Goal: Transaction & Acquisition: Purchase product/service

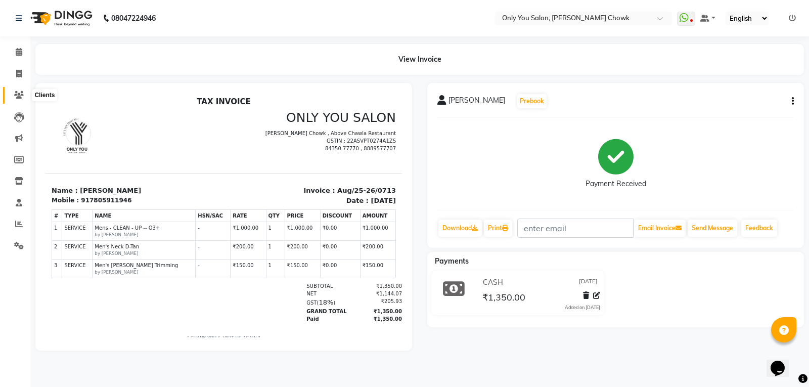
click at [17, 94] on icon at bounding box center [19, 95] width 10 height 8
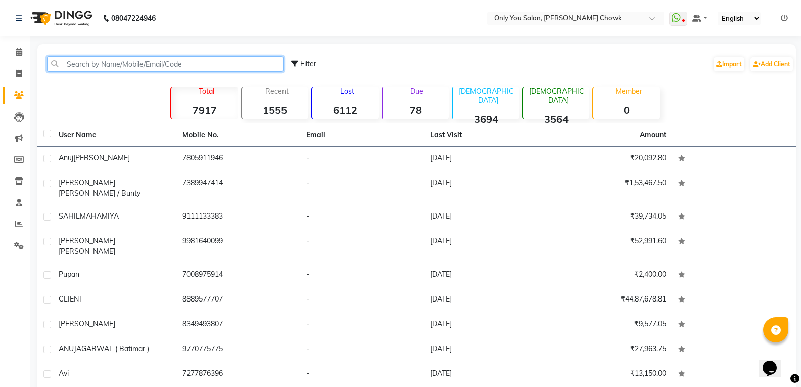
click at [87, 68] on input "text" at bounding box center [165, 64] width 237 height 16
paste input "740077306"
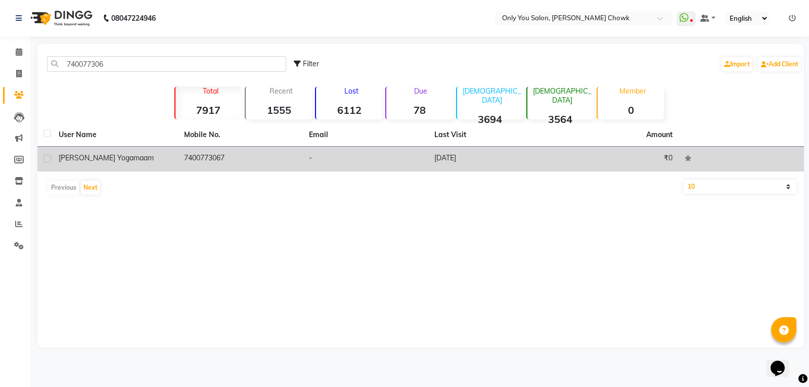
click at [86, 152] on td "kashish yoga maam" at bounding box center [115, 159] width 125 height 25
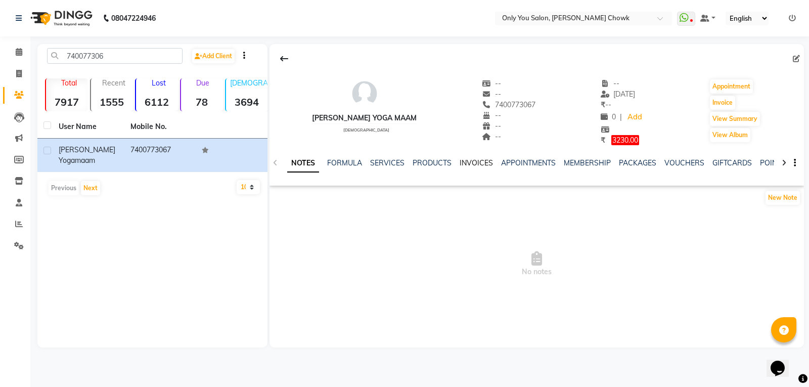
click at [478, 159] on link "INVOICES" at bounding box center [476, 162] width 33 height 9
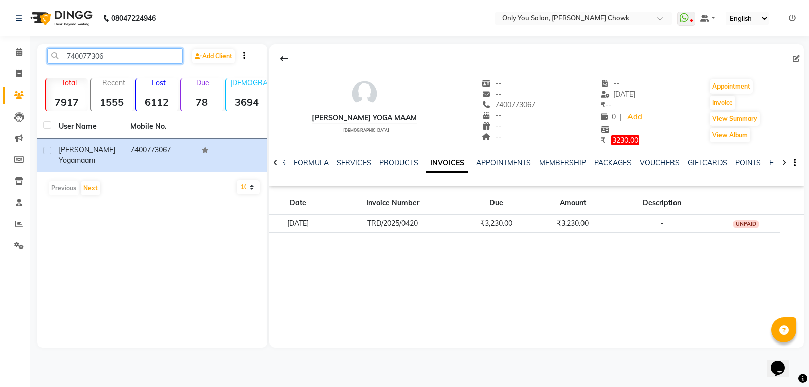
click at [118, 53] on input "740077306" at bounding box center [115, 56] width 136 height 16
type input "7"
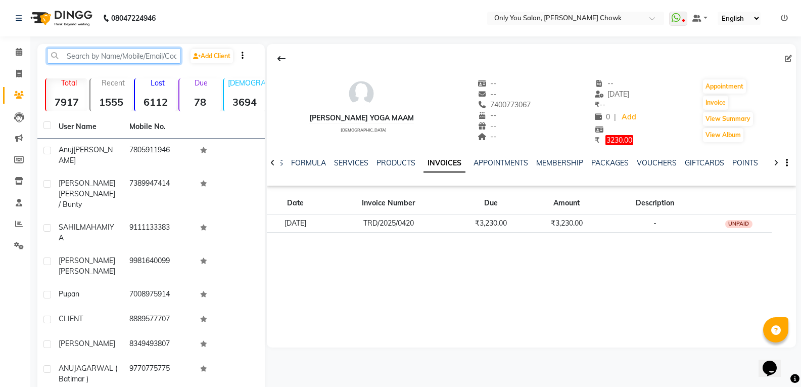
paste input "9425275"
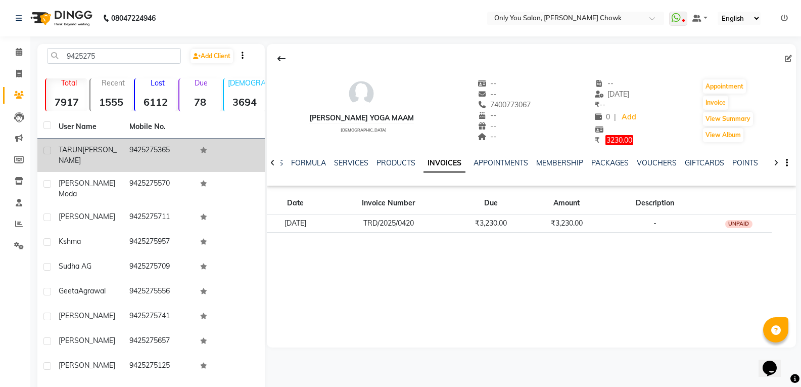
click at [138, 162] on td "9425275365" at bounding box center [158, 155] width 71 height 33
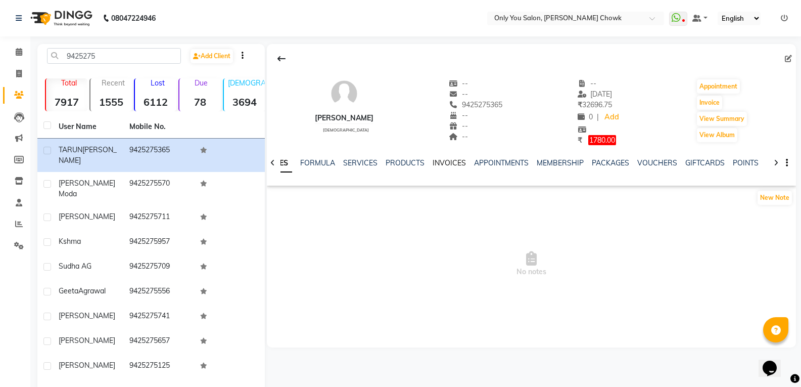
click at [447, 162] on link "INVOICES" at bounding box center [449, 162] width 33 height 9
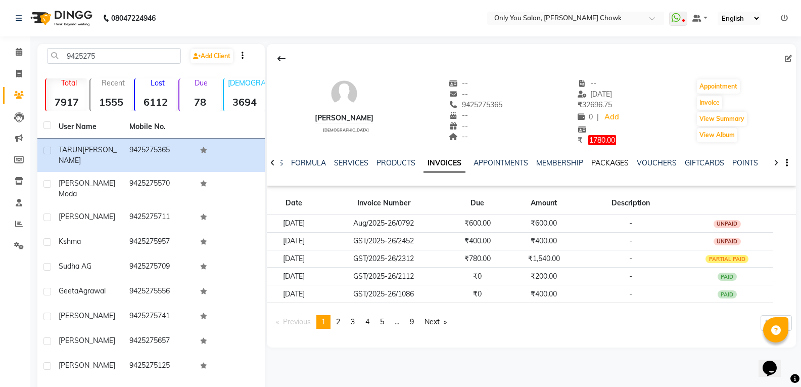
click at [605, 158] on link "PACKAGES" at bounding box center [610, 162] width 37 height 9
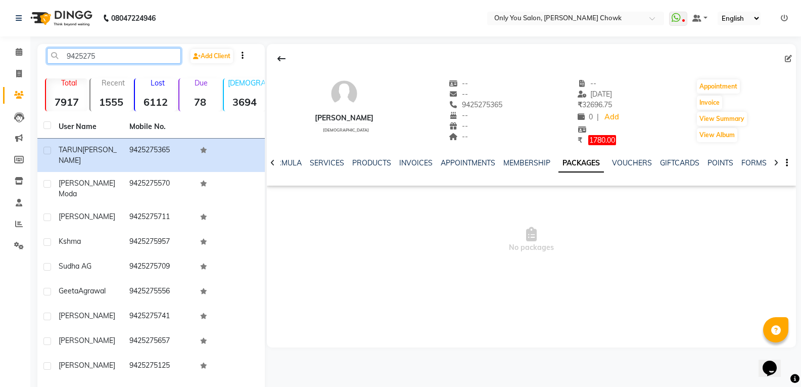
click at [132, 56] on input "9425275" at bounding box center [114, 56] width 134 height 16
type input "9"
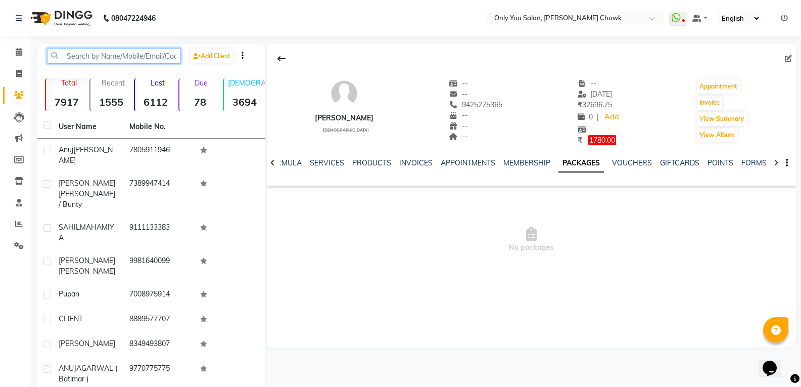
paste input "930332649"
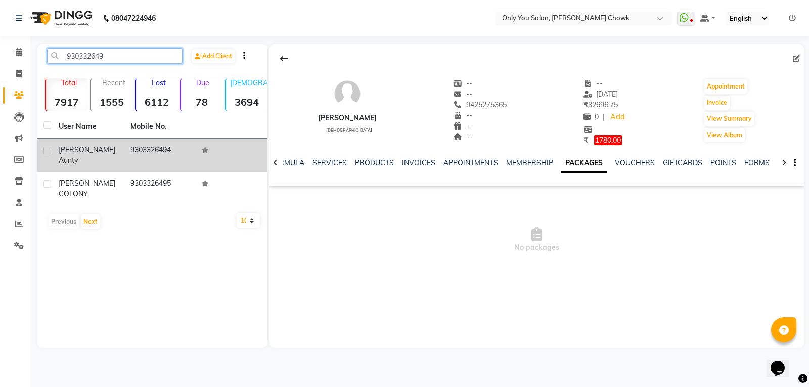
type input "930332649"
click at [76, 164] on span "aunty" at bounding box center [68, 160] width 19 height 9
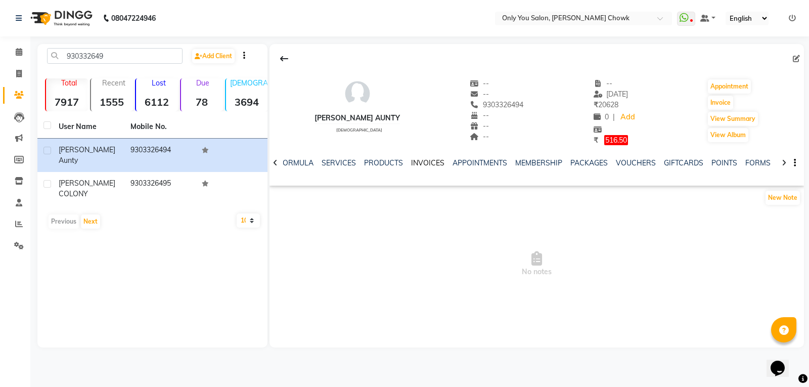
click at [413, 161] on link "INVOICES" at bounding box center [427, 162] width 33 height 9
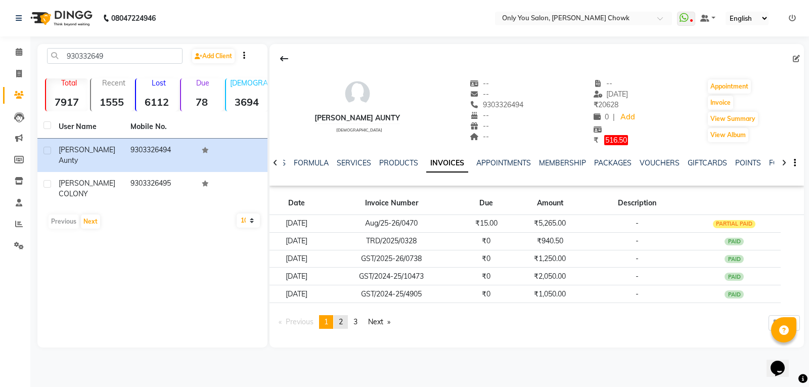
click at [343, 322] on span "2" at bounding box center [341, 321] width 4 height 9
click at [326, 320] on span "1" at bounding box center [326, 321] width 4 height 9
click at [343, 320] on span "2" at bounding box center [341, 321] width 4 height 9
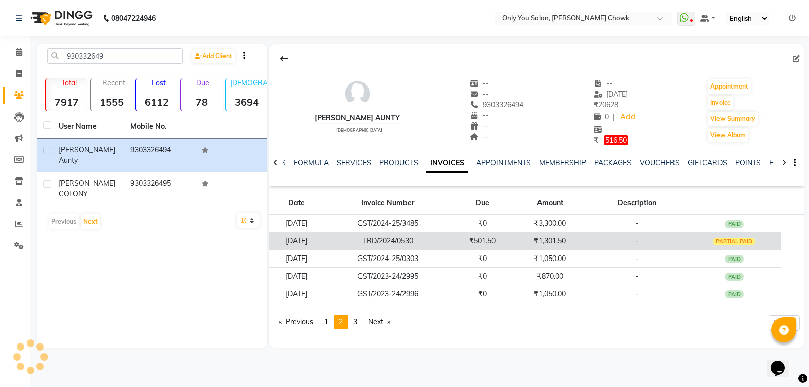
click at [452, 240] on td "TRD/2024/0530" at bounding box center [387, 241] width 127 height 18
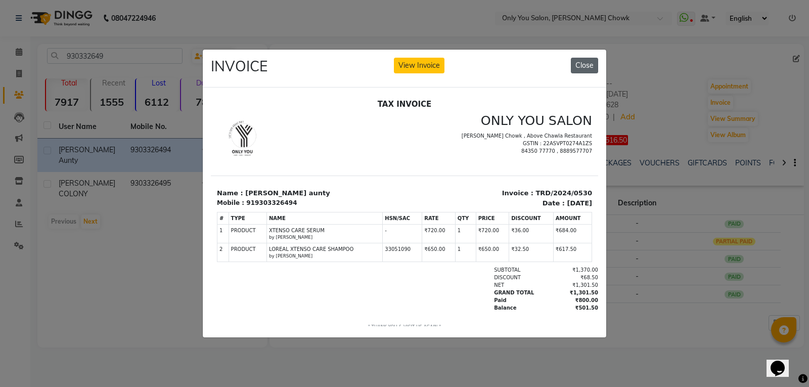
click at [590, 62] on button "Close" at bounding box center [584, 66] width 27 height 16
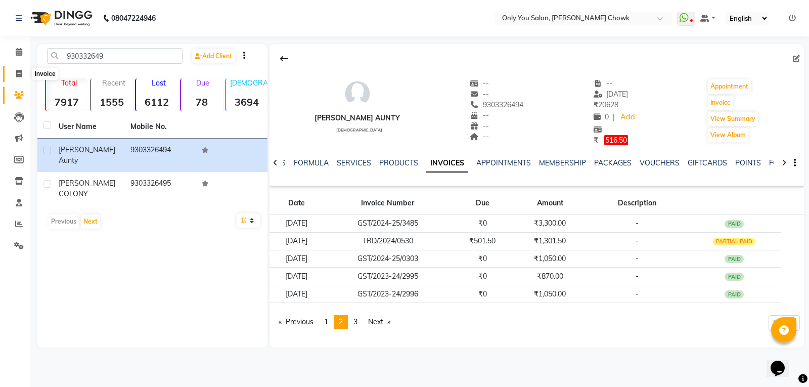
click at [19, 72] on icon at bounding box center [19, 74] width 6 height 8
select select "service"
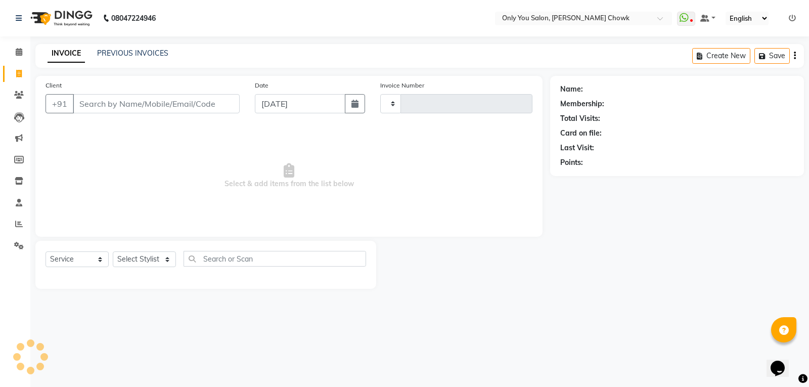
type input "0809"
select select "8713"
click at [153, 53] on link "PREVIOUS INVOICES" at bounding box center [132, 53] width 71 height 9
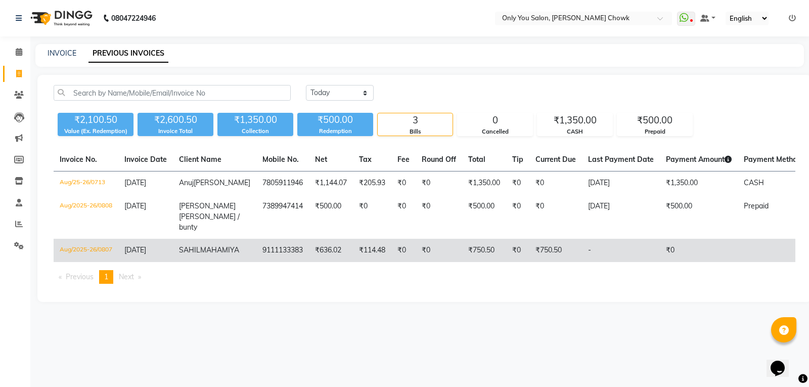
click at [221, 251] on td "SAHIL MAHAMIYA" at bounding box center [214, 250] width 83 height 23
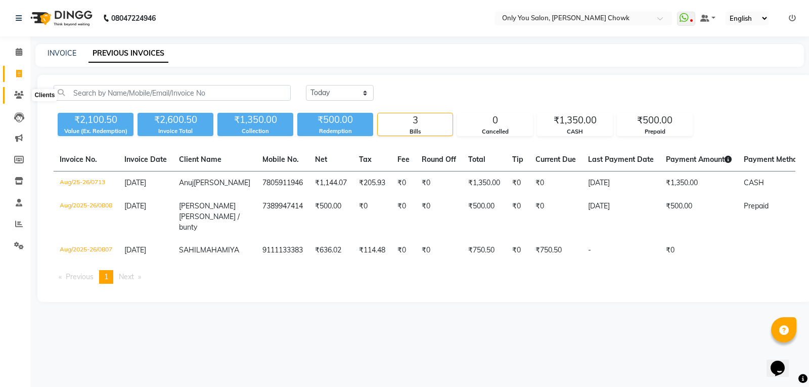
click at [21, 95] on icon at bounding box center [19, 95] width 10 height 8
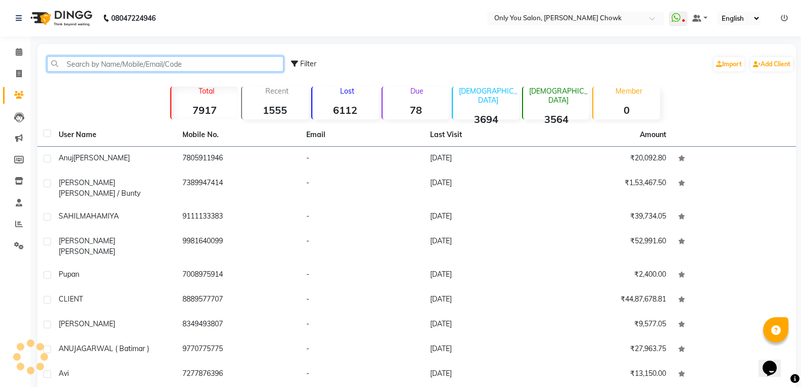
click at [142, 63] on input "text" at bounding box center [165, 64] width 237 height 16
paste input "930332649"
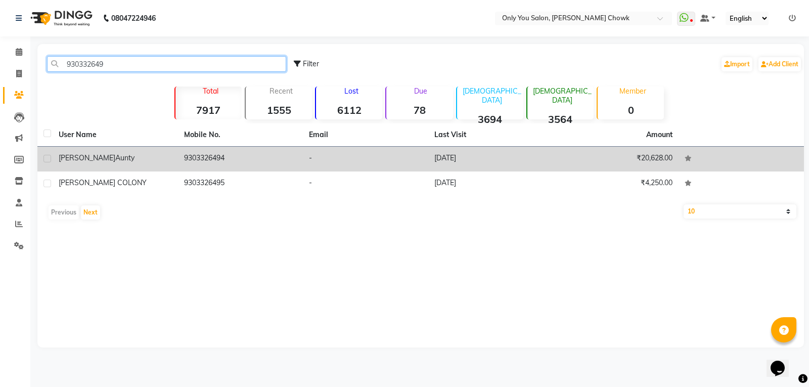
type input "930332649"
click at [132, 163] on td "krishna bansal aunty" at bounding box center [115, 159] width 125 height 25
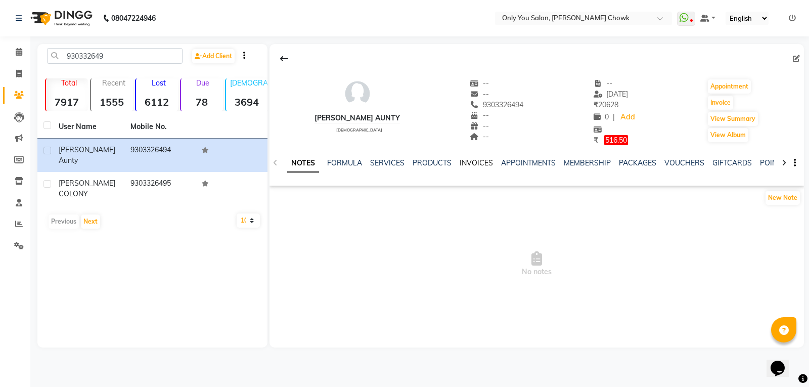
click at [475, 160] on link "INVOICES" at bounding box center [476, 162] width 33 height 9
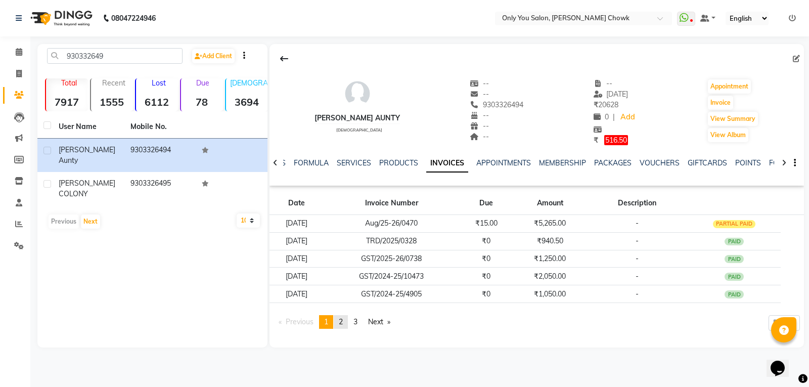
click at [342, 320] on span "2" at bounding box center [341, 321] width 4 height 9
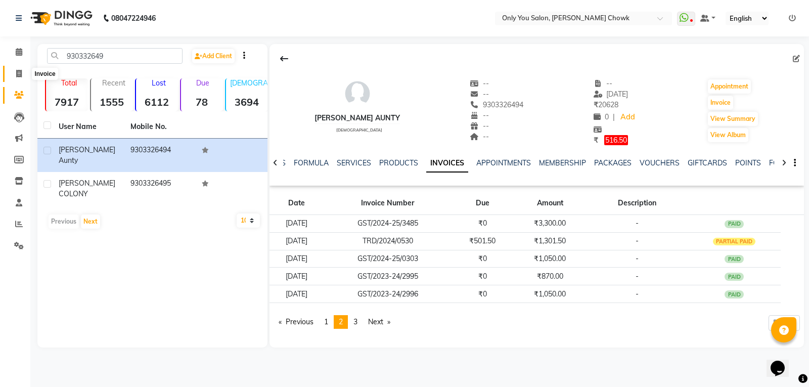
click at [20, 71] on icon at bounding box center [19, 74] width 6 height 8
select select "service"
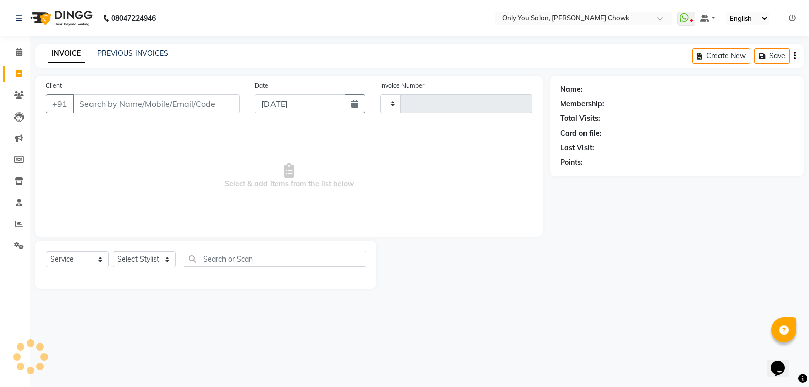
type input "0809"
select select "8713"
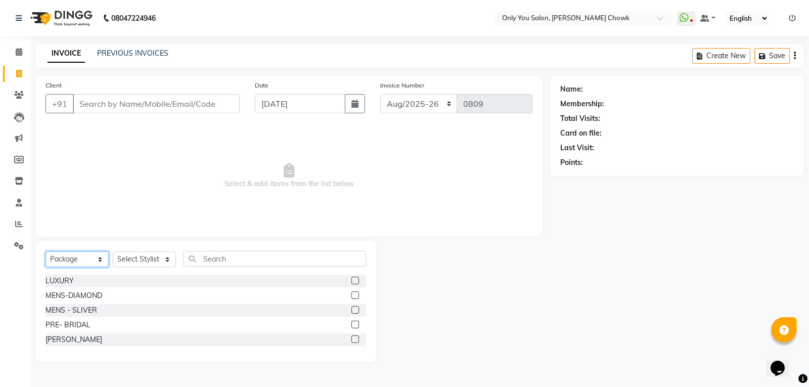
click at [101, 260] on select "Select Service Product Membership Package Voucher Prepaid Gift Card" at bounding box center [77, 259] width 63 height 16
select select "product"
click at [46, 251] on select "Select Service Product Membership Package Voucher Prepaid Gift Card" at bounding box center [77, 259] width 63 height 16
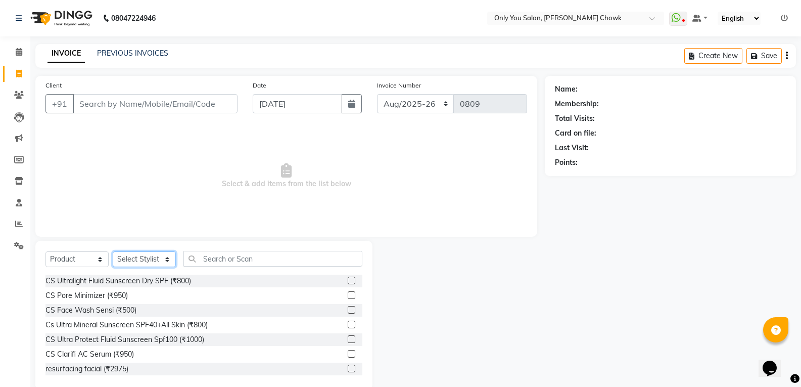
click at [172, 258] on select "Select Stylist ASHWIN gautam KHUSHI SIDAR LAXMI TIWARI MAMTA SAHU NARESH Ragini…" at bounding box center [144, 259] width 63 height 16
select select "21376"
click at [113, 251] on select "Select Stylist ASHWIN gautam KHUSHI SIDAR LAXMI TIWARI MAMTA SAHU NARESH Ragini…" at bounding box center [144, 259] width 63 height 16
click at [21, 92] on icon at bounding box center [19, 95] width 10 height 8
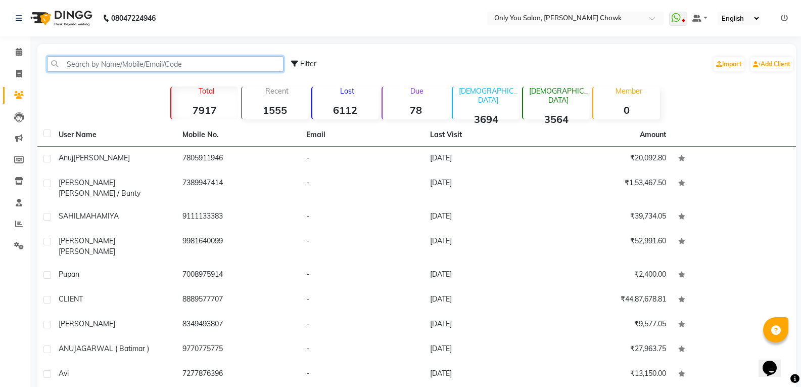
click at [130, 64] on input "text" at bounding box center [165, 64] width 237 height 16
paste input "7389015149"
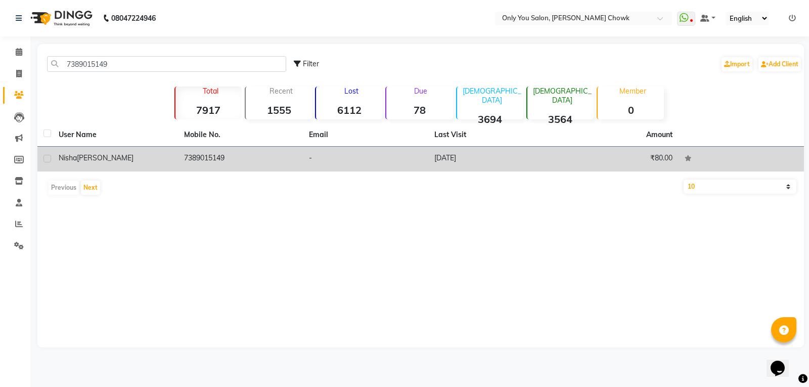
click at [119, 153] on div "nisha sanjeevni" at bounding box center [115, 158] width 113 height 11
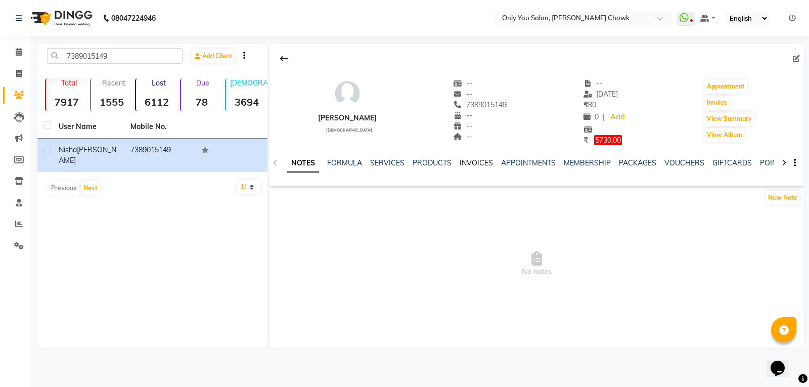
click at [465, 165] on link "INVOICES" at bounding box center [476, 162] width 33 height 9
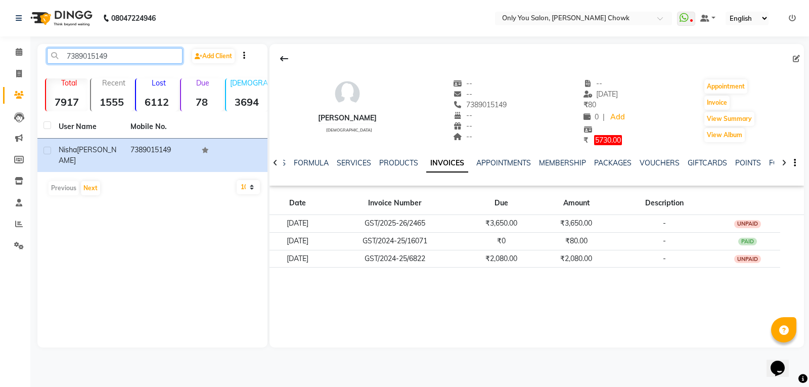
click at [140, 56] on input "7389015149" at bounding box center [115, 56] width 136 height 16
type input "7"
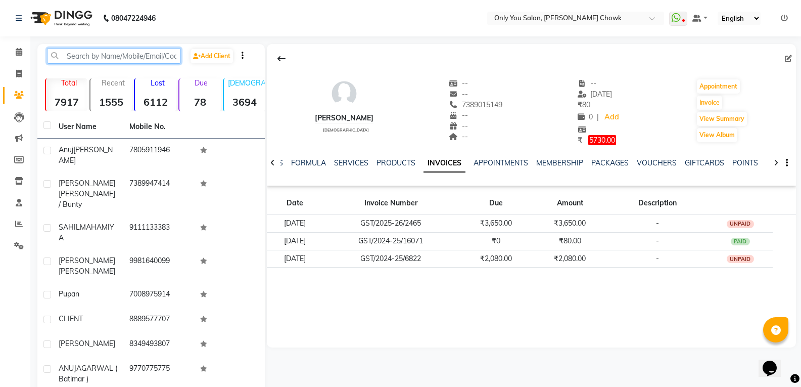
paste input "626814994"
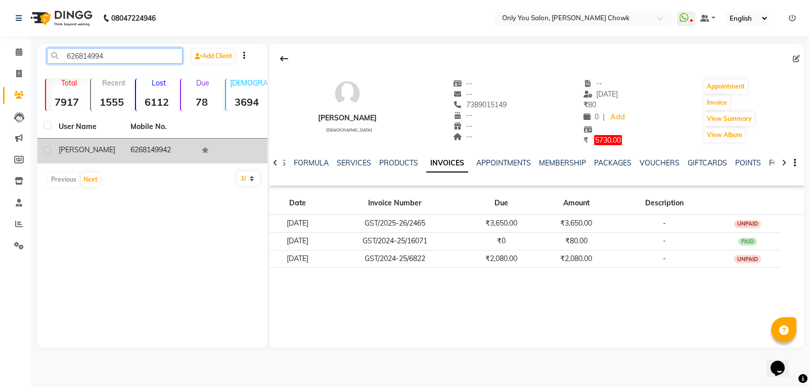
type input "626814994"
click at [66, 156] on td "SAKSHI" at bounding box center [89, 151] width 72 height 25
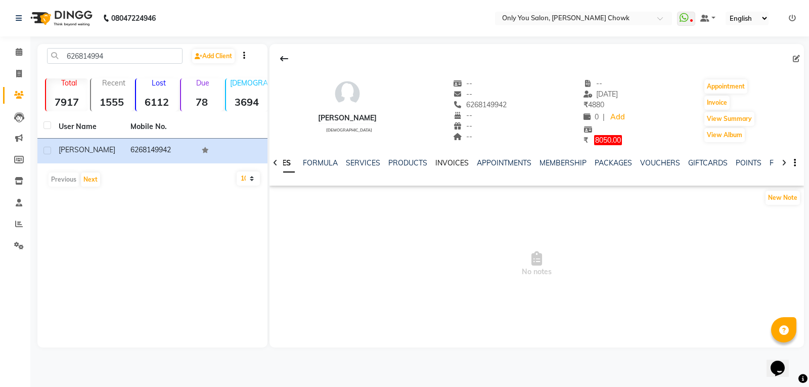
click at [456, 161] on link "INVOICES" at bounding box center [451, 162] width 33 height 9
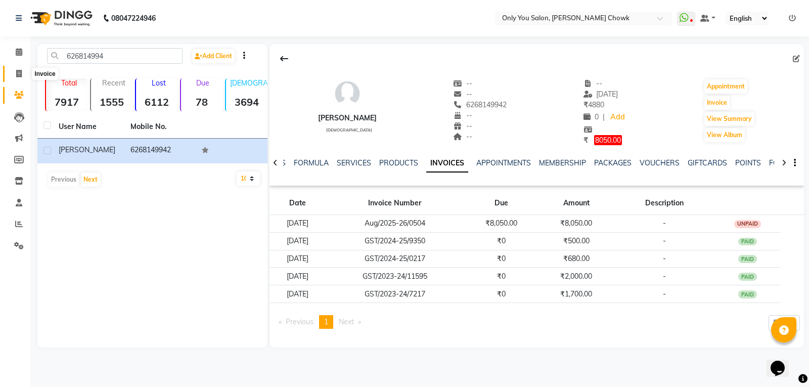
click at [25, 72] on span at bounding box center [19, 74] width 18 height 12
select select "service"
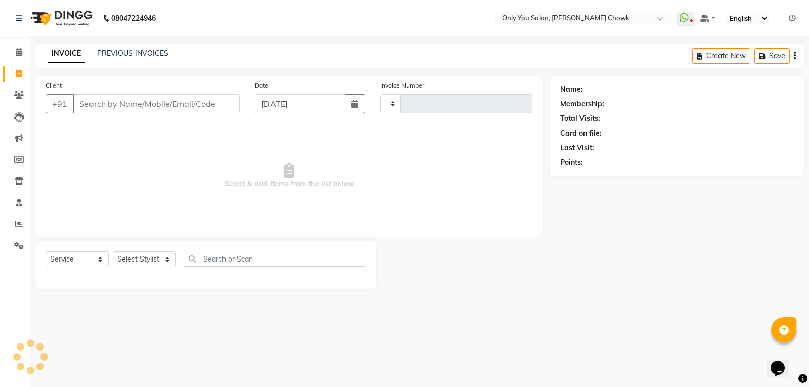
type input "0809"
select select "8713"
select select "package"
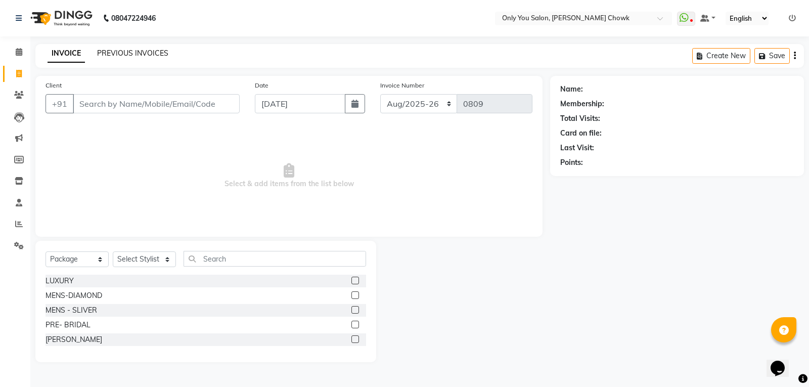
click at [136, 54] on link "PREVIOUS INVOICES" at bounding box center [132, 53] width 71 height 9
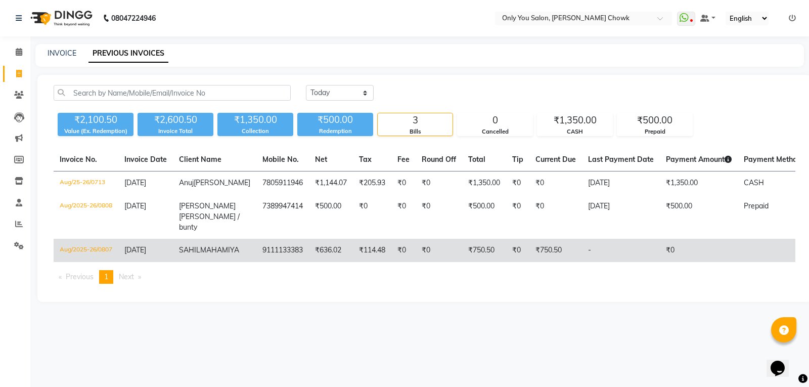
click at [416, 246] on td "₹0" at bounding box center [439, 250] width 47 height 23
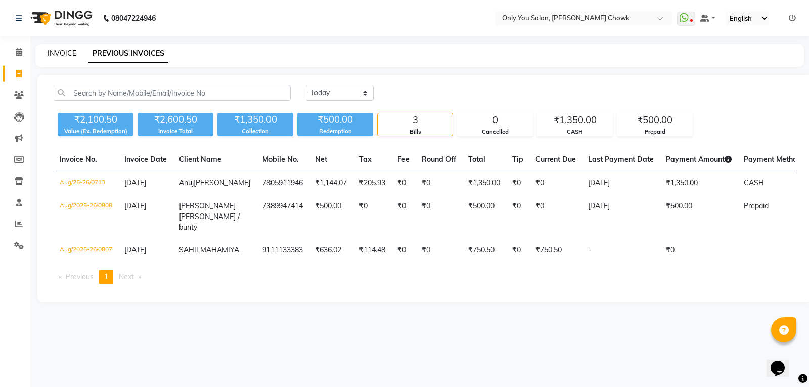
click at [57, 54] on link "INVOICE" at bounding box center [62, 53] width 29 height 9
select select "service"
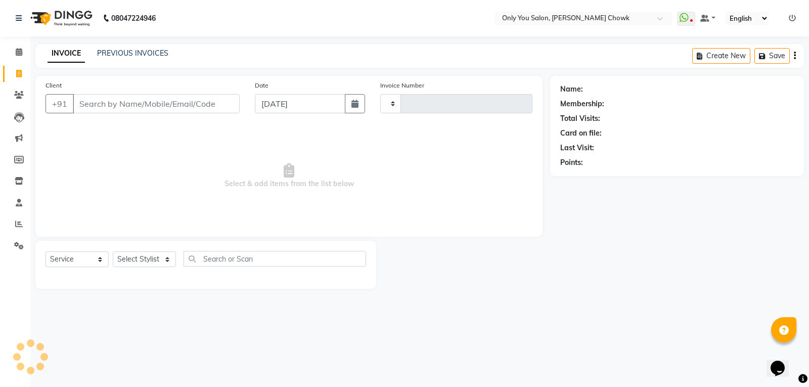
type input "0809"
select select "8713"
click at [126, 101] on input "Client" at bounding box center [156, 103] width 167 height 19
select select "package"
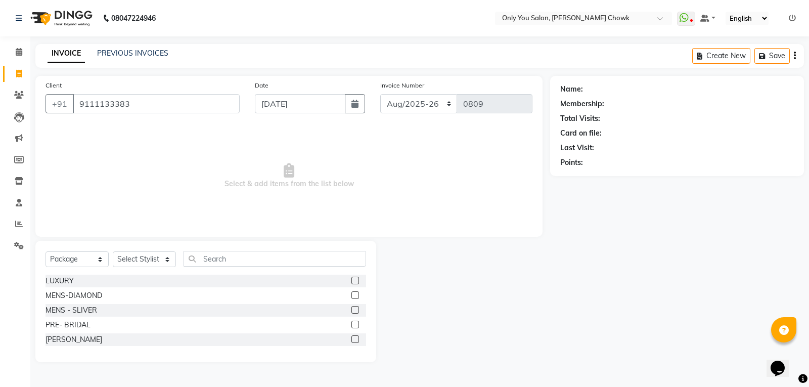
type input "9111133383"
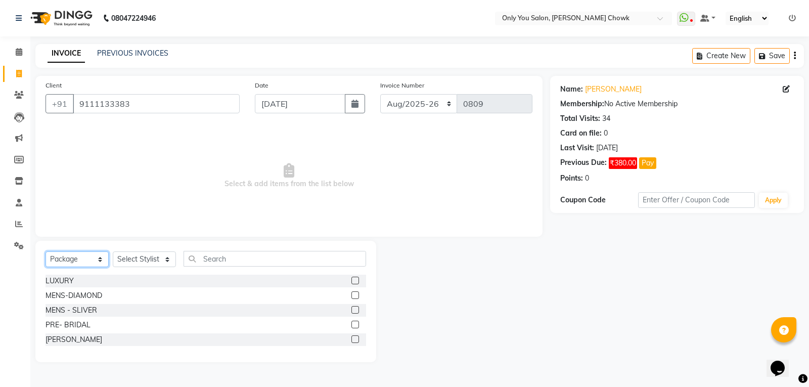
click at [88, 254] on select "Select Service Product Membership Package Voucher Prepaid Gift Card" at bounding box center [77, 259] width 63 height 16
select select "product"
click at [46, 251] on select "Select Service Product Membership Package Voucher Prepaid Gift Card" at bounding box center [77, 259] width 63 height 16
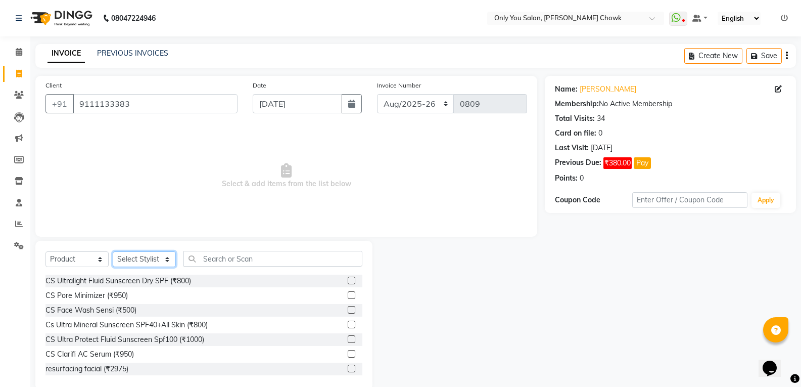
click at [145, 260] on select "Select Stylist ASHWIN gautam KHUSHI SIDAR LAXMI TIWARI MAMTA SAHU NARESH Ragini…" at bounding box center [144, 259] width 63 height 16
select select "21376"
click at [113, 251] on select "Select Stylist ASHWIN gautam KHUSHI SIDAR LAXMI TIWARI MAMTA SAHU NARESH Ragini…" at bounding box center [144, 259] width 63 height 16
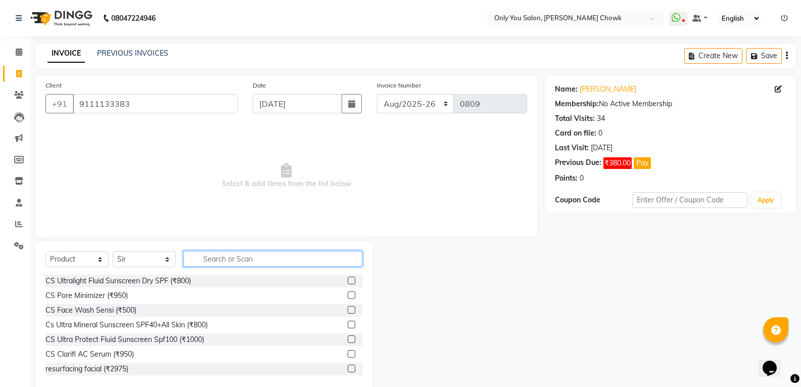
click at [283, 257] on input "text" at bounding box center [273, 259] width 179 height 16
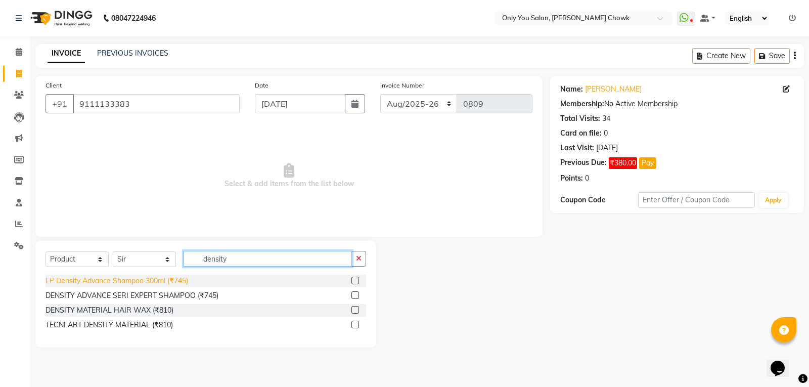
type input "density"
click at [172, 284] on div "LP Density Advance Shampoo 300ml (₹745)" at bounding box center [117, 281] width 143 height 11
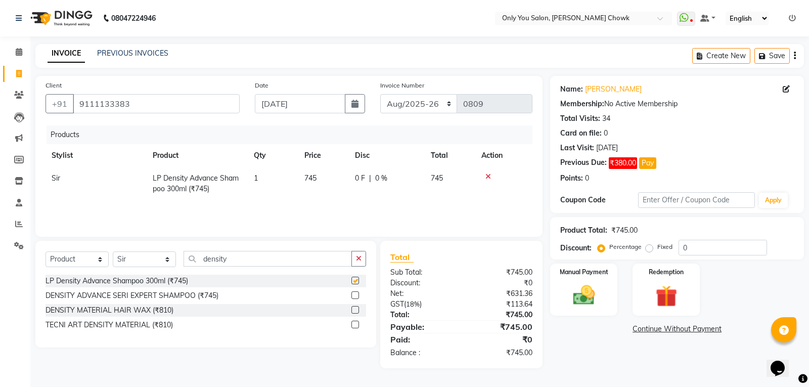
checkbox input "false"
click at [325, 173] on td "745" at bounding box center [323, 183] width 51 height 33
select select "21376"
click at [329, 177] on input "745" at bounding box center [323, 181] width 38 height 16
type input "790"
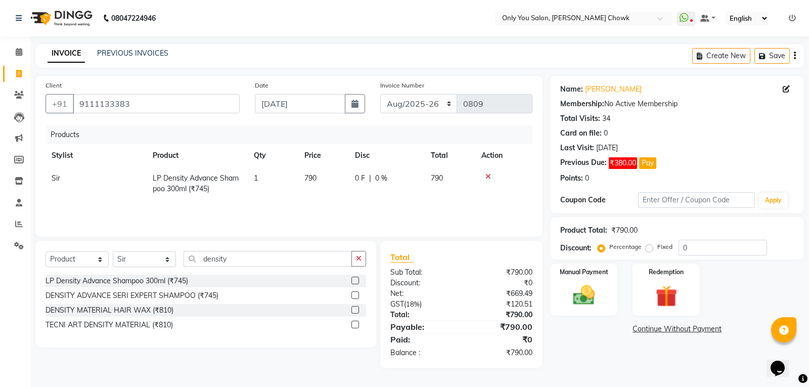
click at [445, 178] on td "790" at bounding box center [450, 183] width 51 height 33
select select "21376"
click at [426, 181] on input "0" at bounding box center [414, 181] width 30 height 16
type input "5"
click at [625, 359] on div "Name: Sahil Mahamiya Membership: No Active Membership Total Visits: 34 Card on …" at bounding box center [680, 222] width 261 height 292
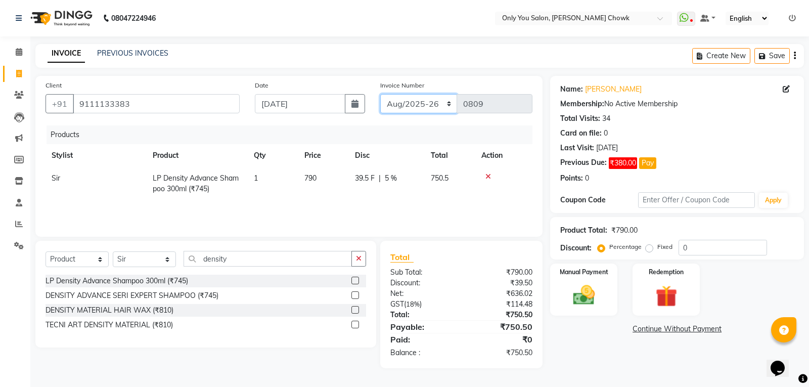
drag, startPoint x: 411, startPoint y: 100, endPoint x: 414, endPoint y: 109, distance: 9.6
click at [411, 100] on select "Aug/25-26 Aug/2025-26 TRD/2025" at bounding box center [418, 103] width 77 height 19
select select "4512"
click at [380, 94] on select "Aug/25-26 Aug/2025-26 TRD/2025" at bounding box center [418, 103] width 77 height 19
type input "0446"
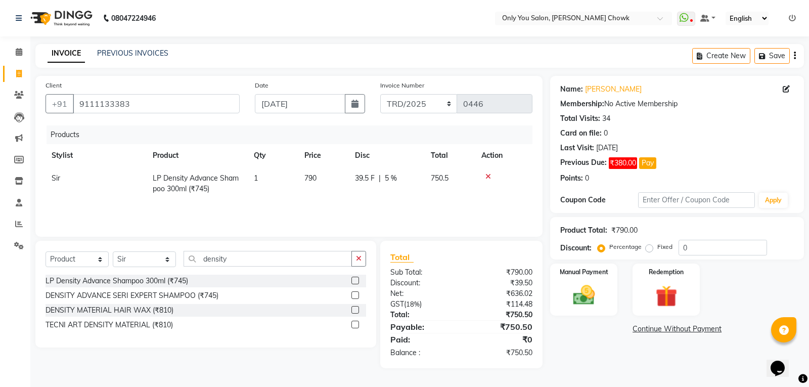
click at [661, 329] on link "Continue Without Payment" at bounding box center [677, 329] width 250 height 11
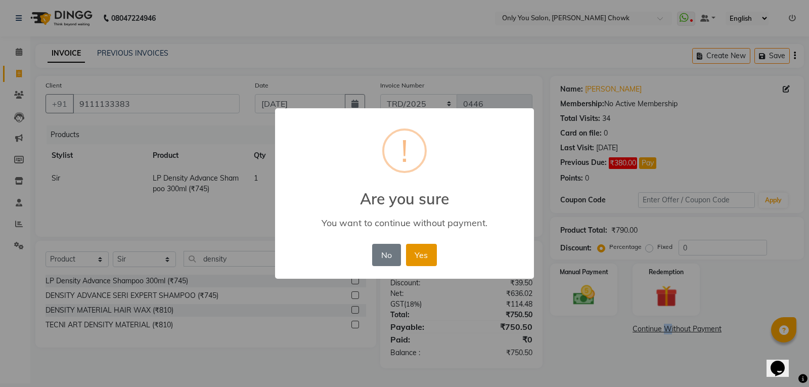
click at [414, 250] on button "Yes" at bounding box center [421, 255] width 31 height 22
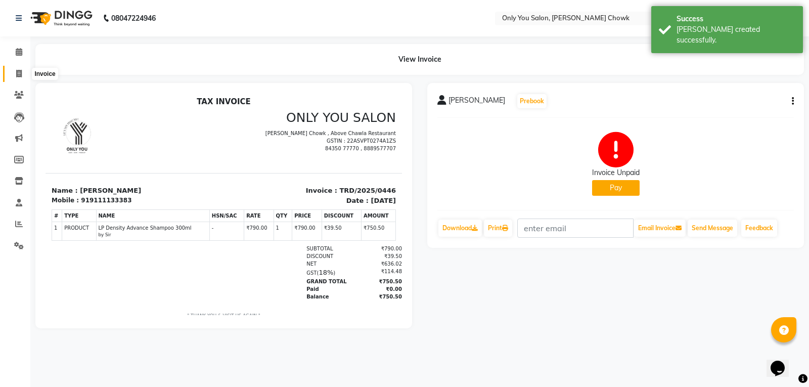
click at [21, 76] on icon at bounding box center [19, 74] width 6 height 8
select select "service"
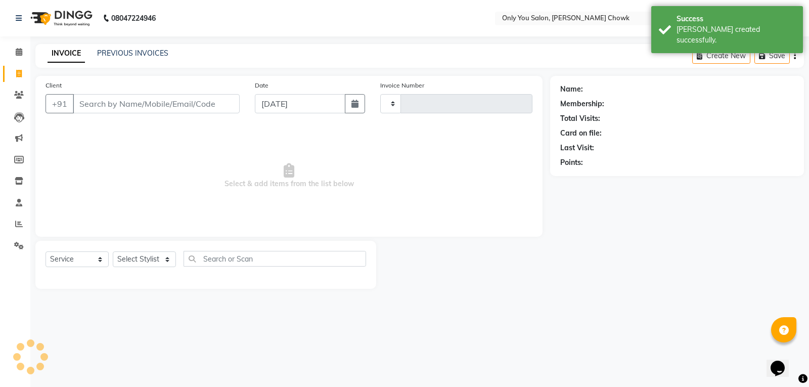
type input "0809"
select select "8713"
select select "package"
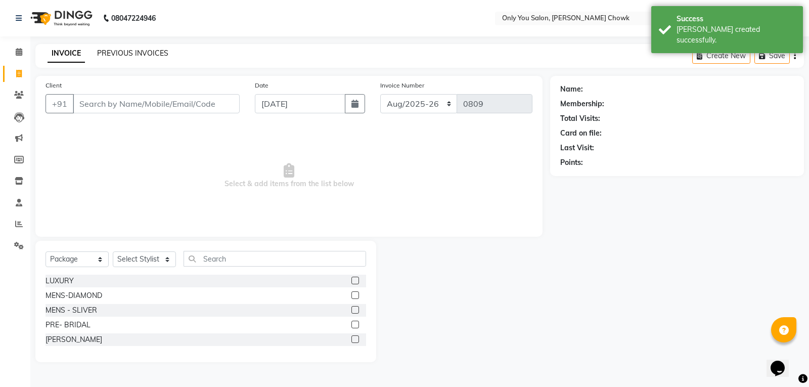
click at [122, 56] on link "PREVIOUS INVOICES" at bounding box center [132, 53] width 71 height 9
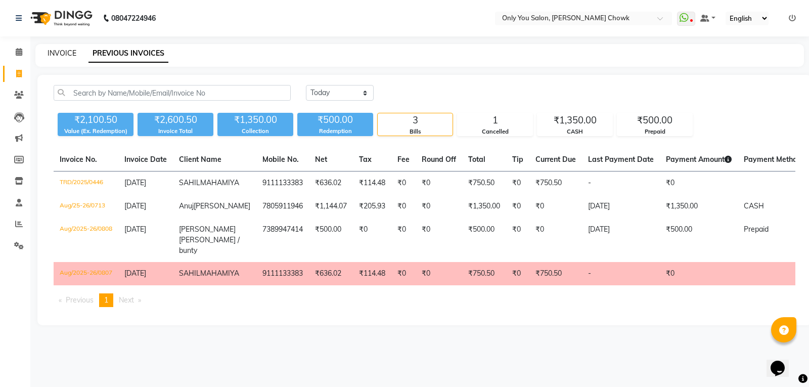
click at [62, 53] on link "INVOICE" at bounding box center [62, 53] width 29 height 9
select select "8713"
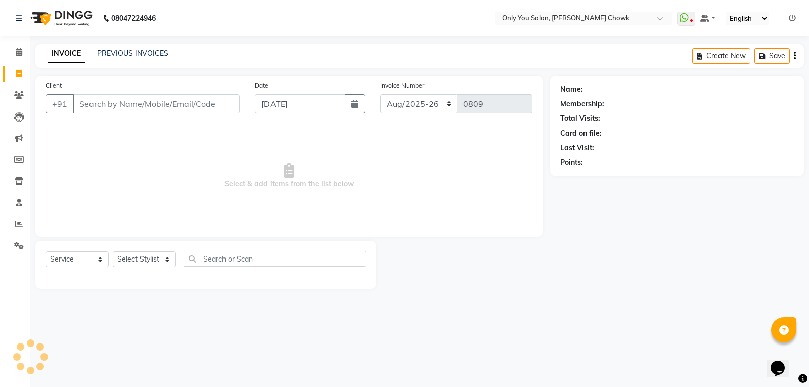
select select "package"
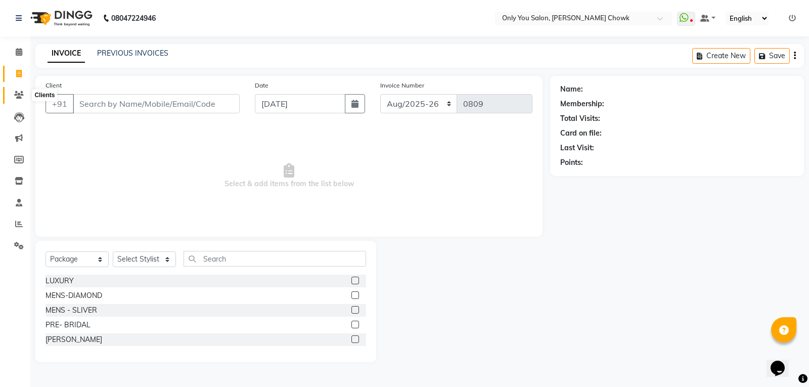
click at [22, 95] on icon at bounding box center [19, 95] width 10 height 8
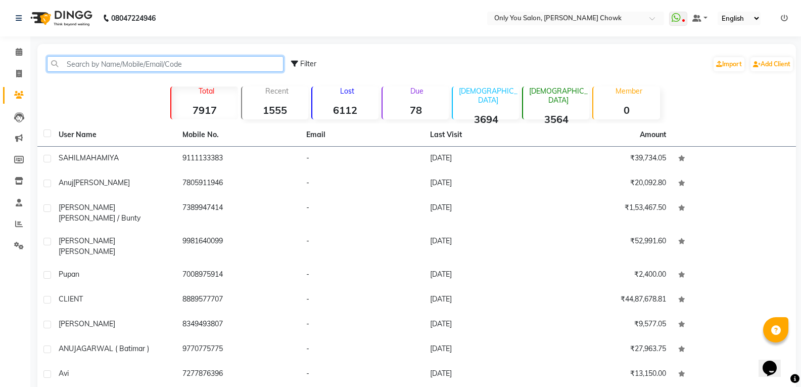
click at [142, 65] on input "text" at bounding box center [165, 64] width 237 height 16
paste input "9753555552"
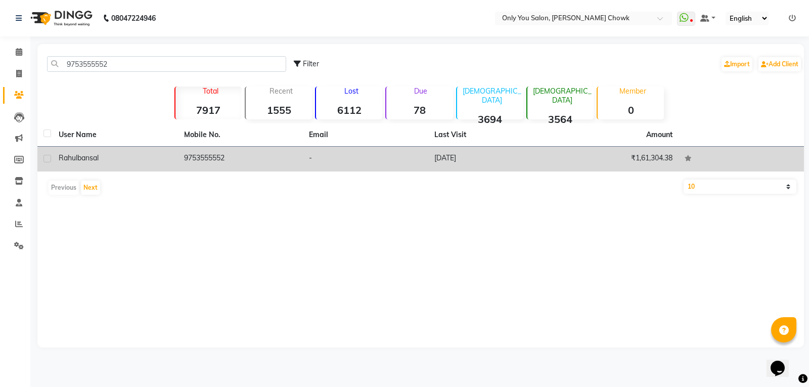
click at [100, 163] on div "rahul bansal" at bounding box center [115, 158] width 113 height 11
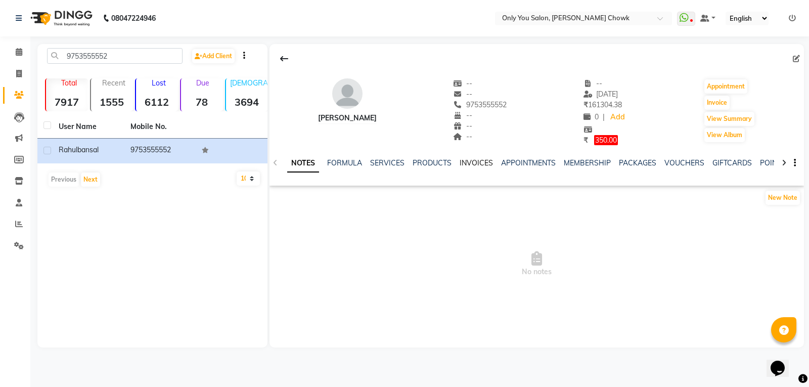
click at [468, 163] on link "INVOICES" at bounding box center [476, 162] width 33 height 9
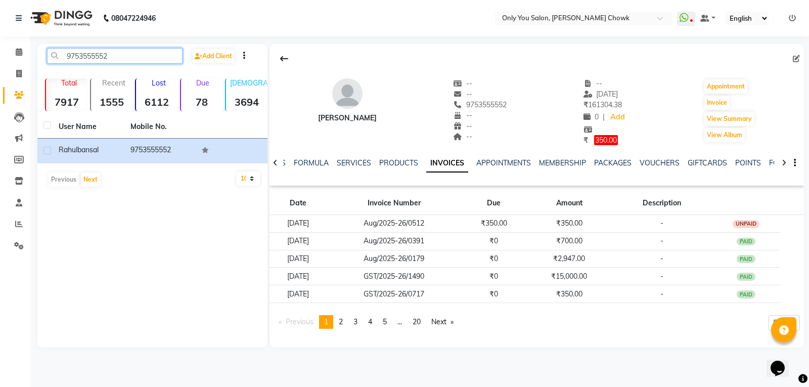
click at [123, 53] on input "9753555552" at bounding box center [115, 56] width 136 height 16
type input "9"
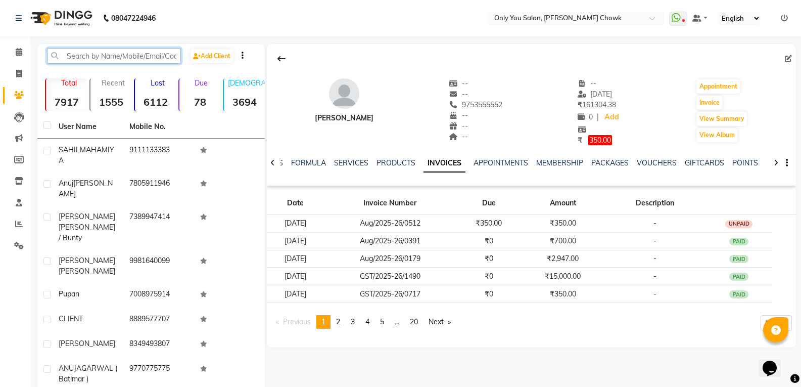
paste input "9981186222"
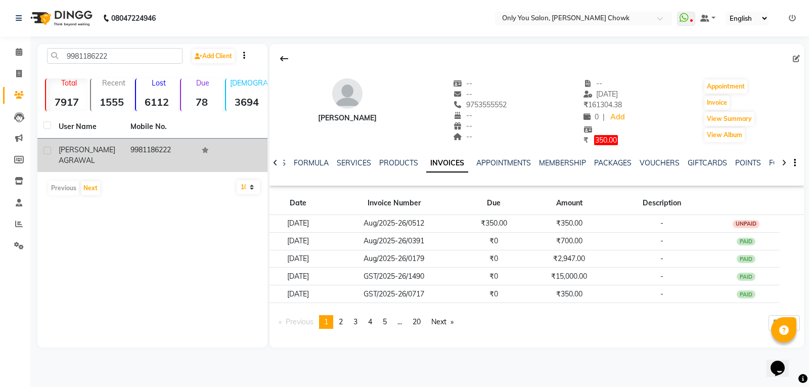
click at [88, 165] on div "ARCHIT AGRAWAL" at bounding box center [89, 155] width 60 height 21
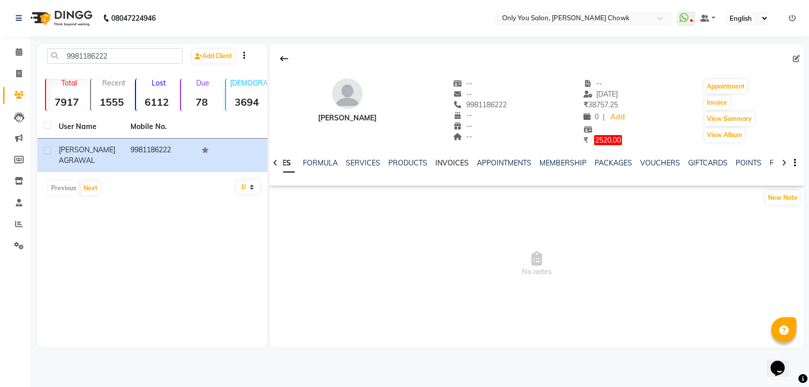
click at [435, 162] on link "INVOICES" at bounding box center [451, 162] width 33 height 9
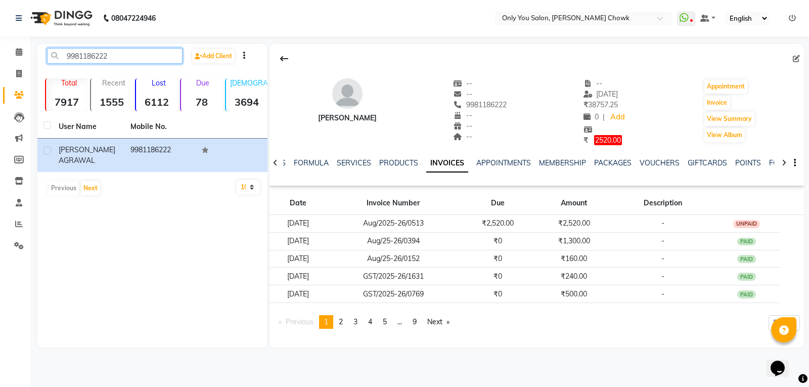
click at [142, 62] on input "9981186222" at bounding box center [115, 56] width 136 height 16
type input "9"
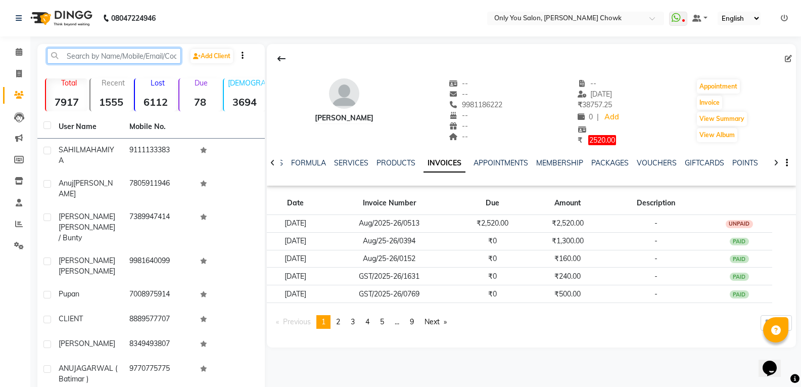
paste input "97528768"
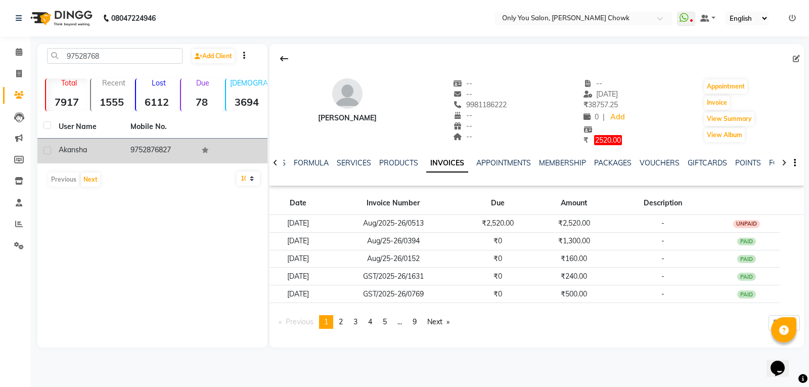
click at [138, 154] on td "9752876827" at bounding box center [160, 151] width 72 height 25
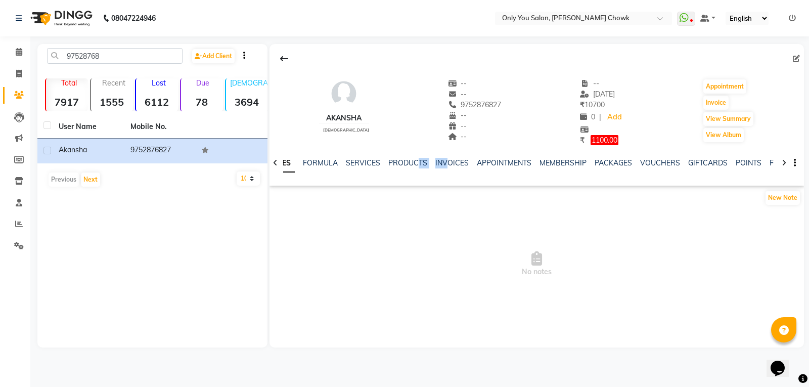
click at [448, 167] on div "NOTES FORMULA SERVICES PRODUCTS INVOICES APPOINTMENTS MEMBERSHIP PACKAGES VOUCH…" at bounding box center [536, 163] width 534 height 35
click at [451, 169] on div "NOTES FORMULA SERVICES PRODUCTS INVOICES APPOINTMENTS MEMBERSHIP PACKAGES VOUCH…" at bounding box center [524, 167] width 475 height 19
click at [457, 164] on link "INVOICES" at bounding box center [451, 162] width 33 height 9
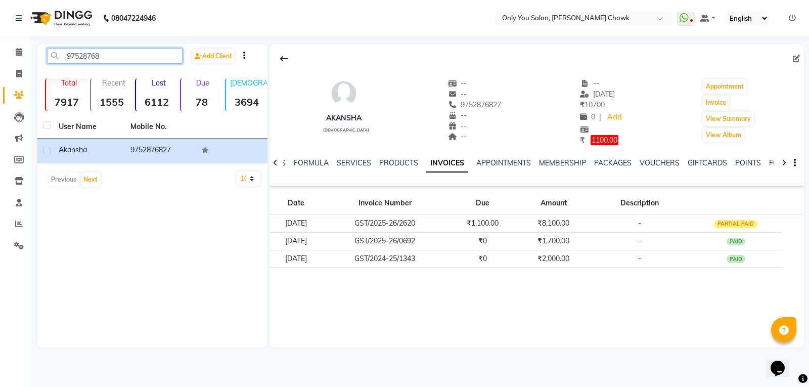
click at [116, 56] on input "97528768" at bounding box center [115, 56] width 136 height 16
type input "9"
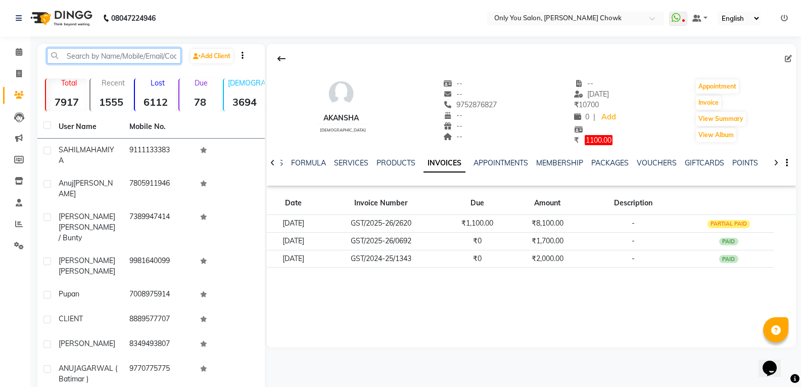
paste input "9009931492"
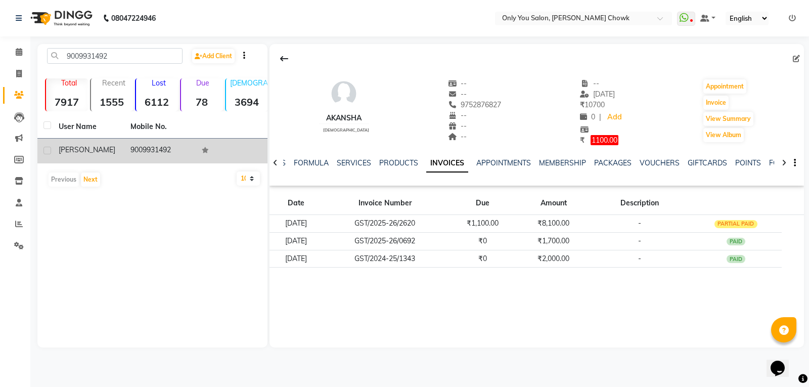
click at [116, 150] on div "sejal" at bounding box center [89, 150] width 60 height 11
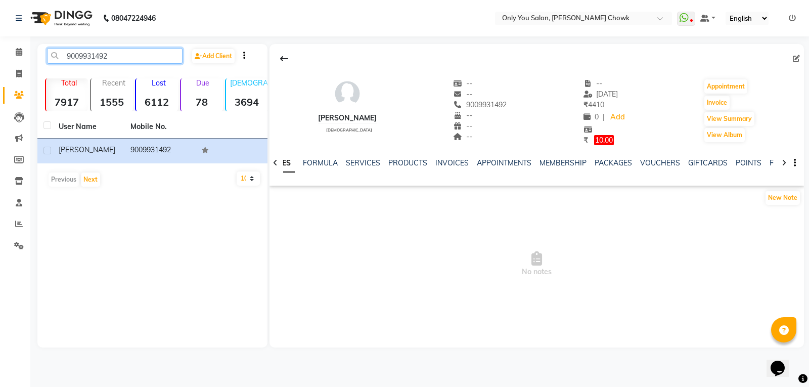
click at [114, 50] on input "9009931492" at bounding box center [115, 56] width 136 height 16
type input "9"
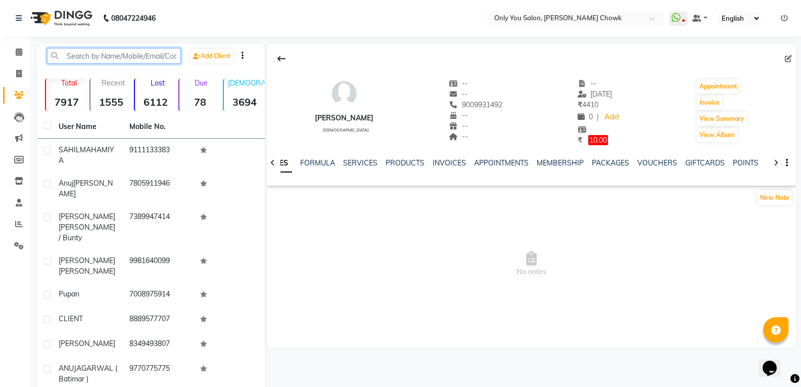
paste input "9165313132"
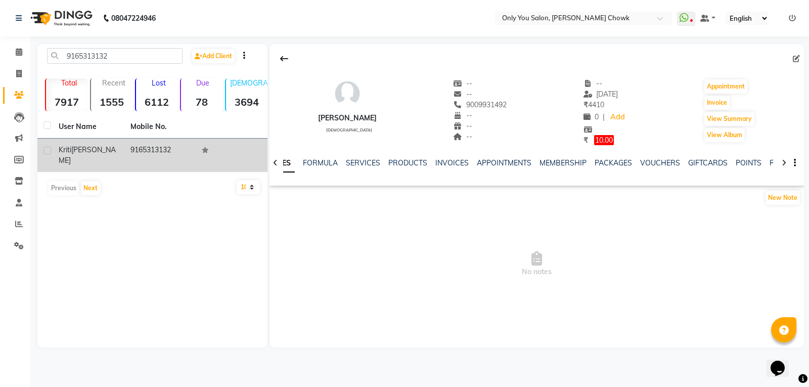
click at [92, 148] on span "sawriya" at bounding box center [87, 155] width 57 height 20
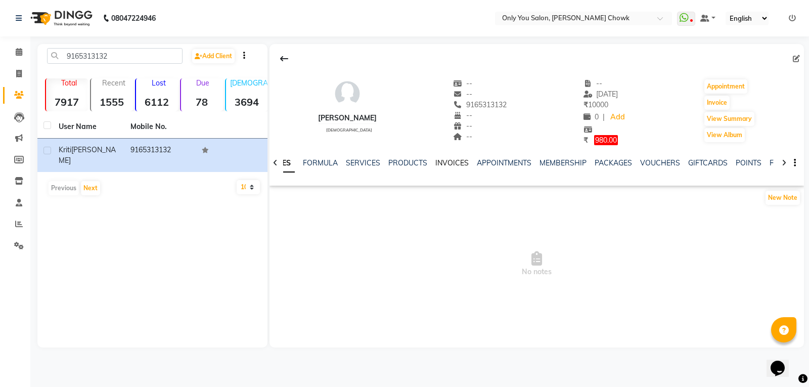
click at [444, 162] on link "INVOICES" at bounding box center [451, 162] width 33 height 9
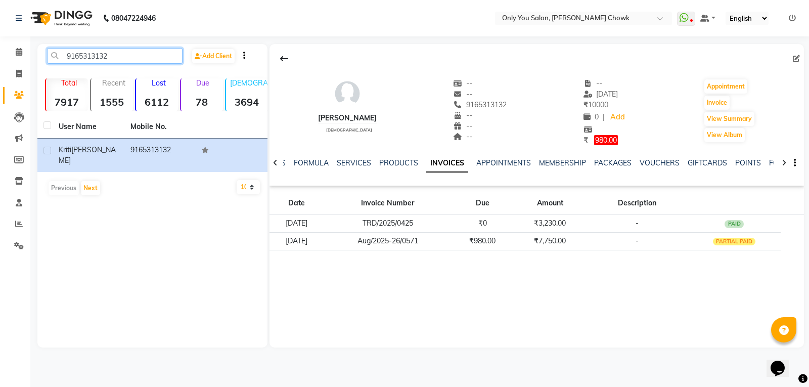
click at [125, 60] on input "9165313132" at bounding box center [115, 56] width 136 height 16
type input "9"
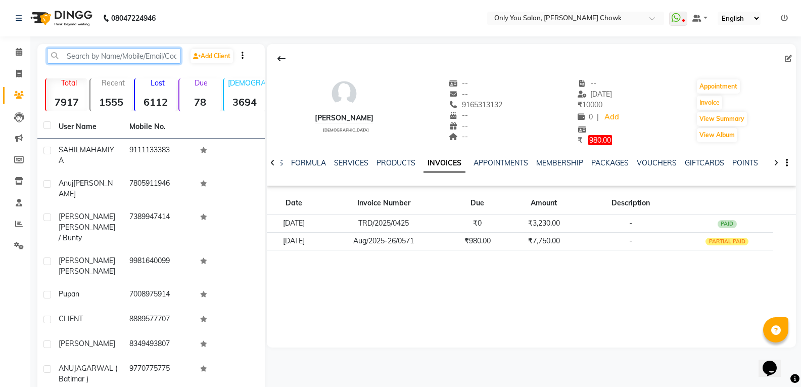
paste input "8878455888"
click at [175, 54] on input "8878455888" at bounding box center [114, 56] width 134 height 16
click at [163, 57] on input "8878455888" at bounding box center [114, 56] width 134 height 16
type input "8"
paste input "8878455888"
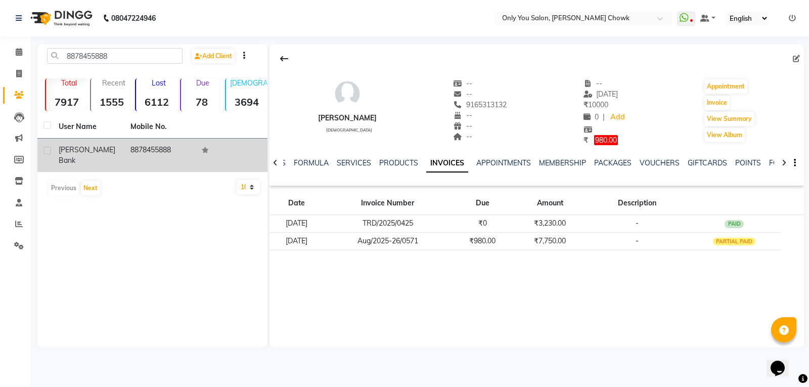
click at [119, 145] on td "Pratibha Agrwal Bank" at bounding box center [89, 155] width 72 height 33
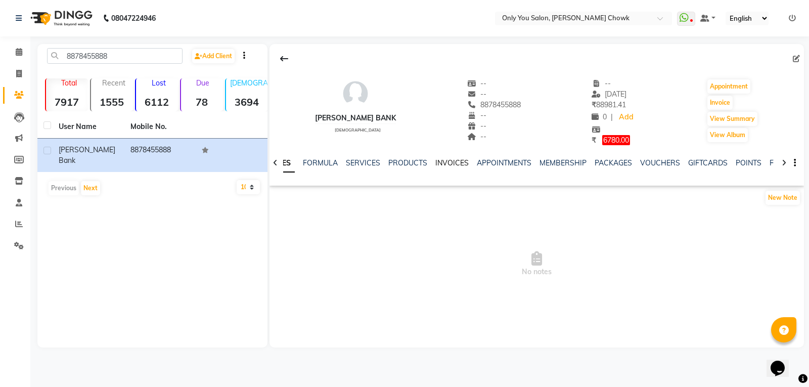
click at [445, 162] on link "INVOICES" at bounding box center [451, 162] width 33 height 9
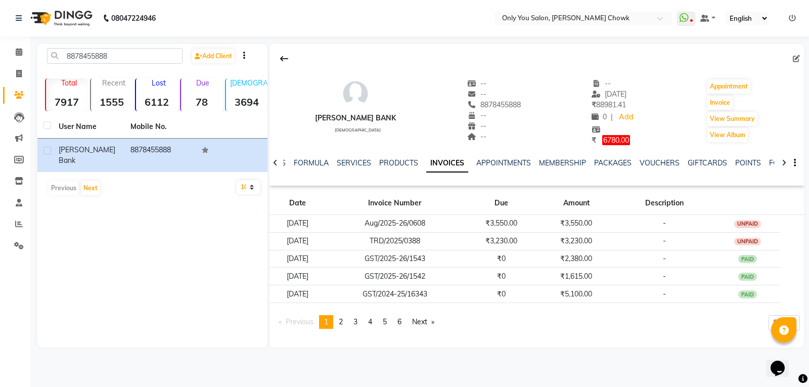
click at [113, 48] on div "8878455888 Add Client Total 7917 Recent 1555 Lost 6112 Due 78 Male 3694 Female …" at bounding box center [152, 195] width 230 height 303
click at [116, 55] on input "8878455888" at bounding box center [115, 56] width 136 height 16
type input "8"
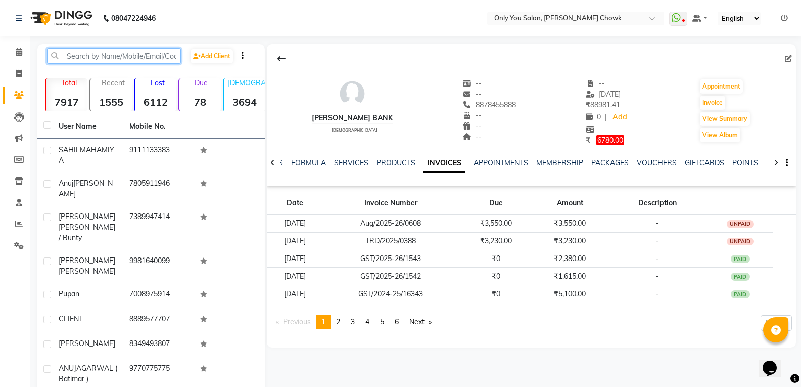
paste input "9179090975"
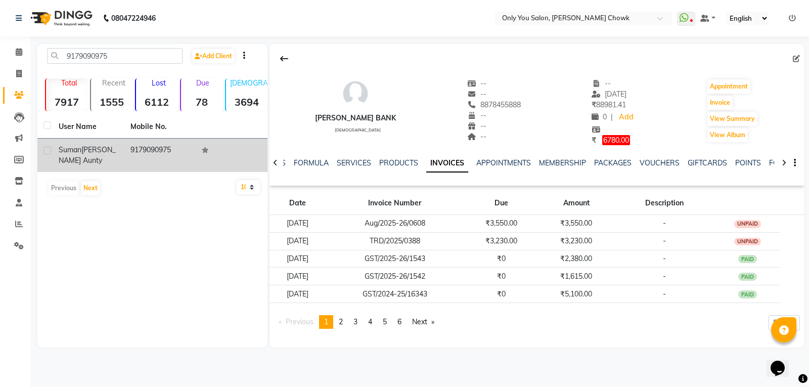
click at [102, 156] on div "suman jindal aunty" at bounding box center [89, 155] width 60 height 21
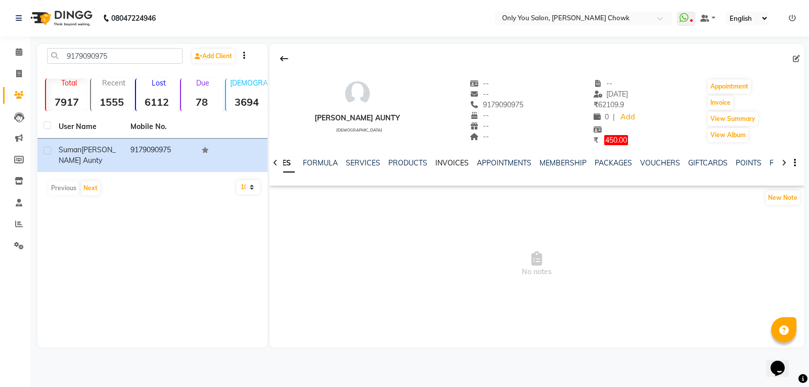
click at [455, 158] on link "INVOICES" at bounding box center [451, 162] width 33 height 9
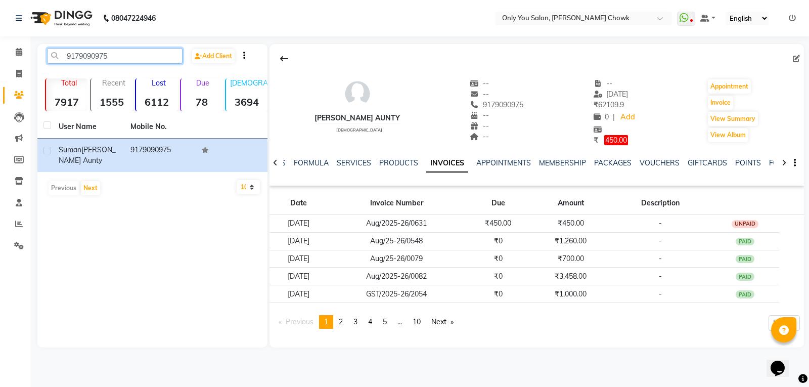
click at [122, 57] on input "9179090975" at bounding box center [115, 56] width 136 height 16
type input "9"
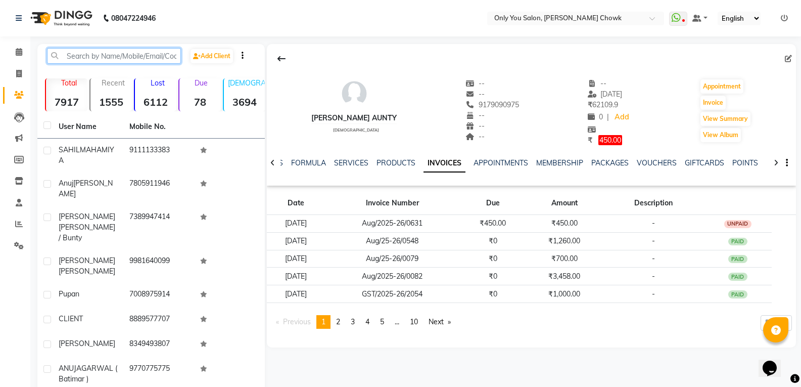
paste input "9907125475"
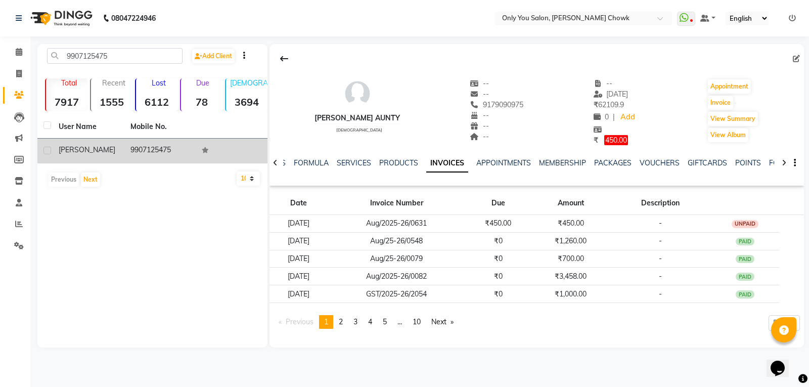
click at [81, 155] on div "AYUSH AGRAWAL" at bounding box center [89, 150] width 60 height 11
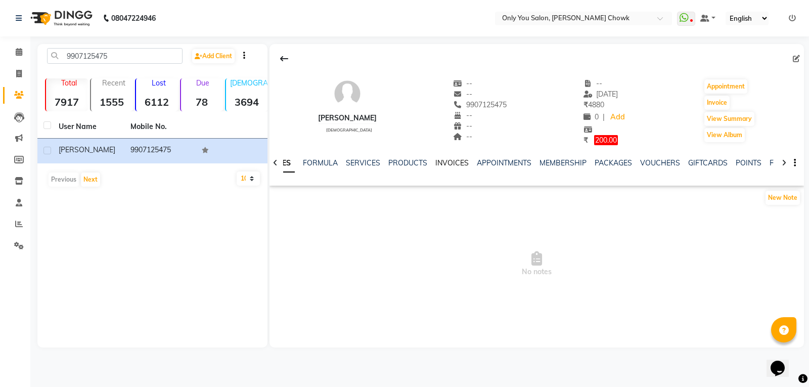
click at [450, 164] on link "INVOICES" at bounding box center [451, 162] width 33 height 9
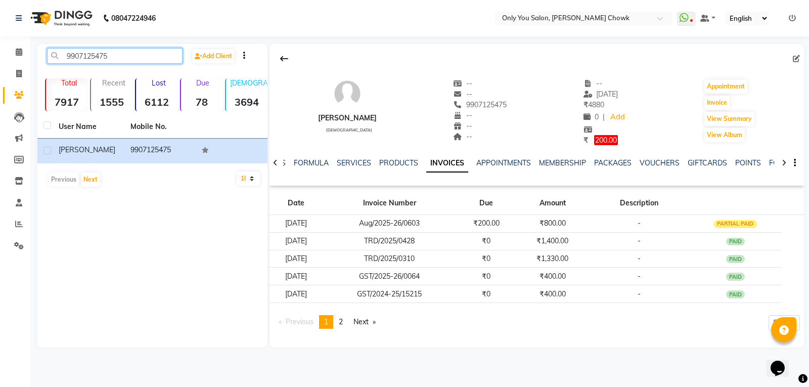
click at [137, 57] on input "9907125475" at bounding box center [115, 56] width 136 height 16
type input "9"
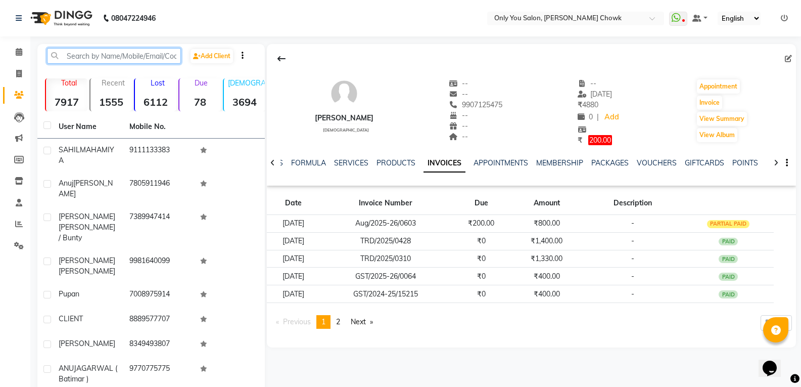
paste input "900951303"
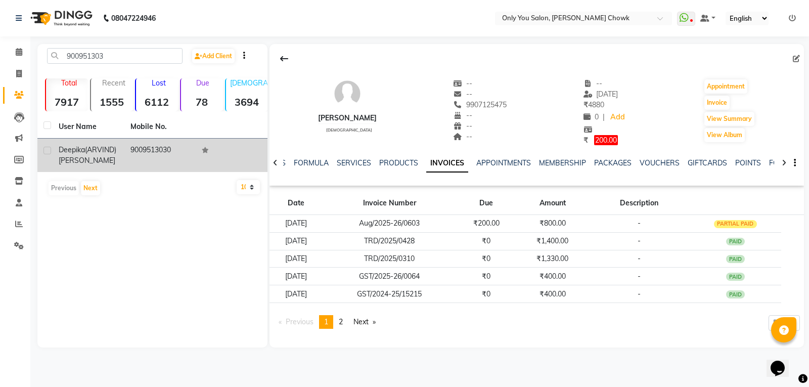
click at [104, 151] on span "deepika(ARVIND)" at bounding box center [88, 149] width 58 height 9
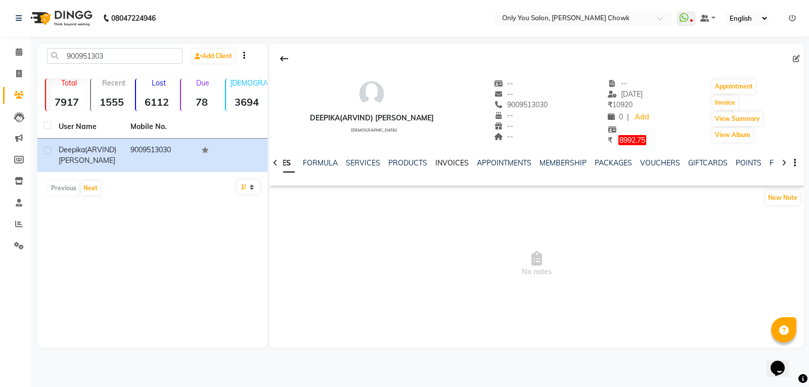
click at [445, 162] on link "INVOICES" at bounding box center [451, 162] width 33 height 9
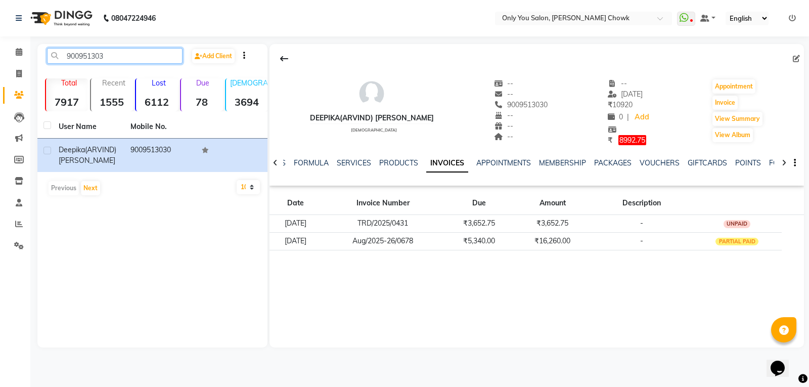
click at [116, 53] on input "900951303" at bounding box center [115, 56] width 136 height 16
type input "9"
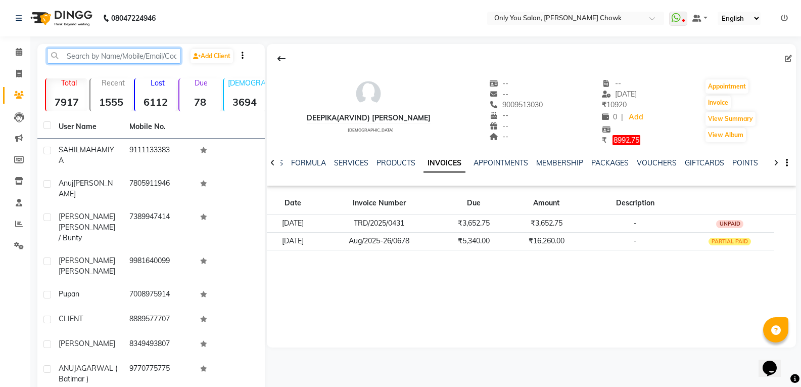
paste input "8085106400"
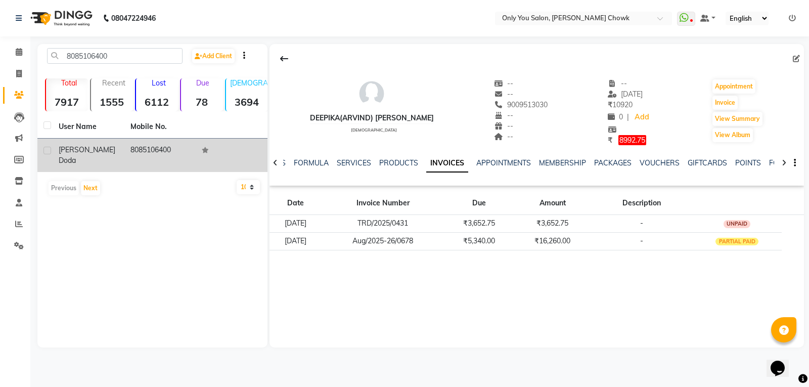
click at [133, 148] on td "8085106400" at bounding box center [160, 155] width 72 height 33
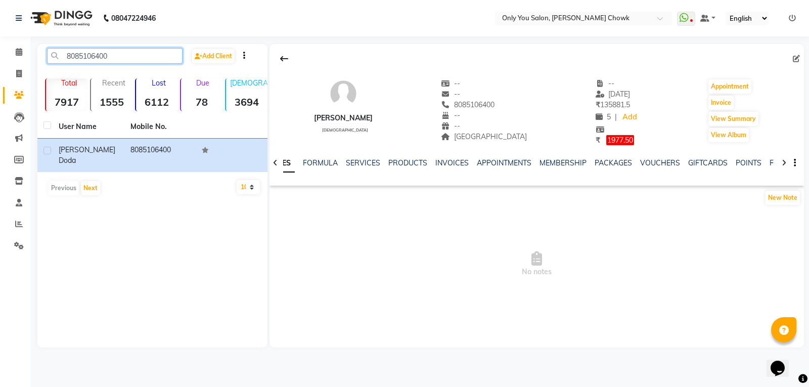
click at [127, 58] on input "8085106400" at bounding box center [115, 56] width 136 height 16
type input "8"
paste input "8959588885"
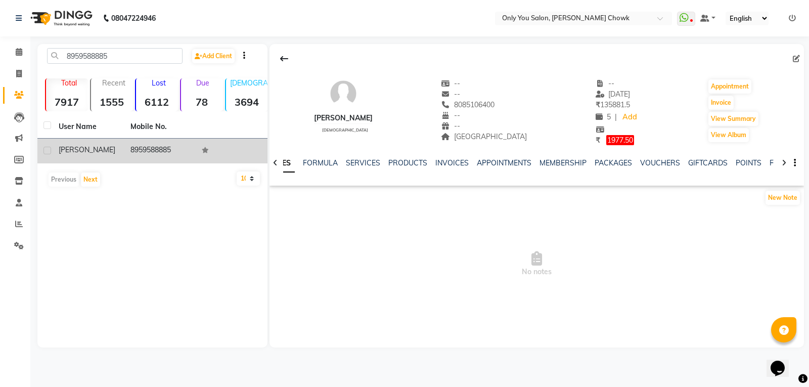
click at [96, 149] on span "ashu CHARK" at bounding box center [87, 149] width 57 height 9
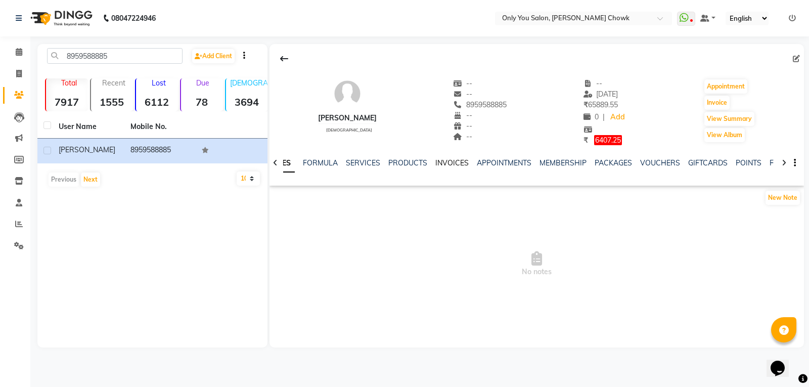
click at [443, 165] on link "INVOICES" at bounding box center [451, 162] width 33 height 9
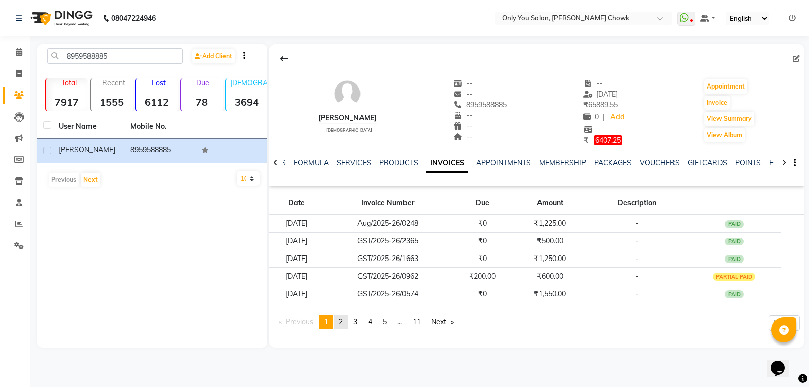
click at [346, 323] on link "page 2" at bounding box center [341, 322] width 14 height 14
click at [357, 321] on span "3" at bounding box center [355, 321] width 4 height 9
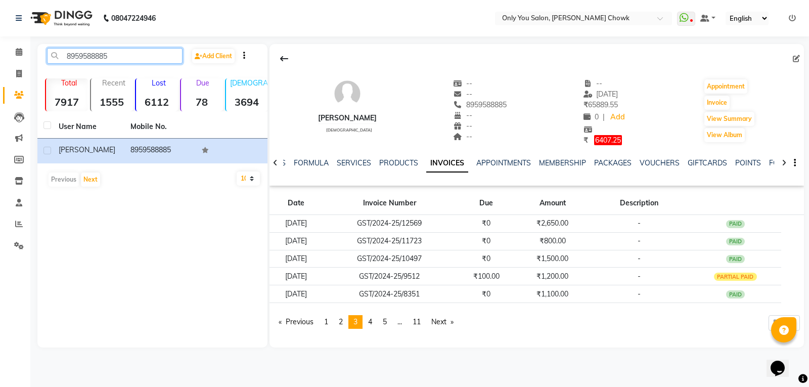
click at [141, 59] on input "8959588885" at bounding box center [115, 56] width 136 height 16
type input "8"
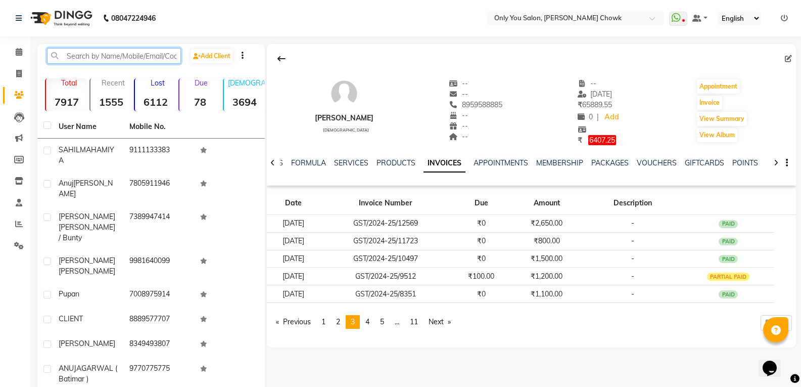
paste input "8827888588"
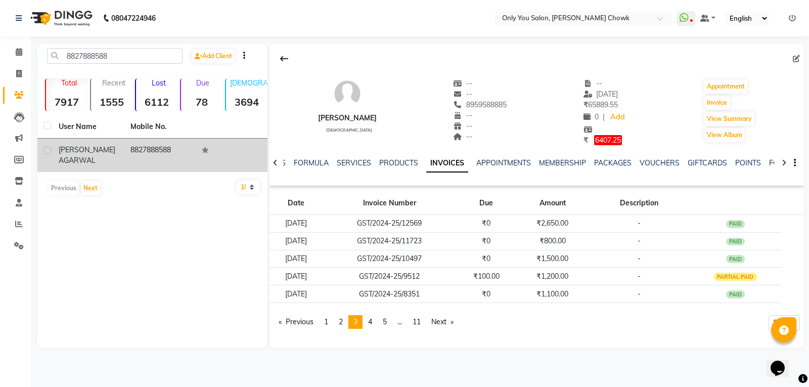
click at [125, 163] on td "8827888588" at bounding box center [160, 155] width 72 height 33
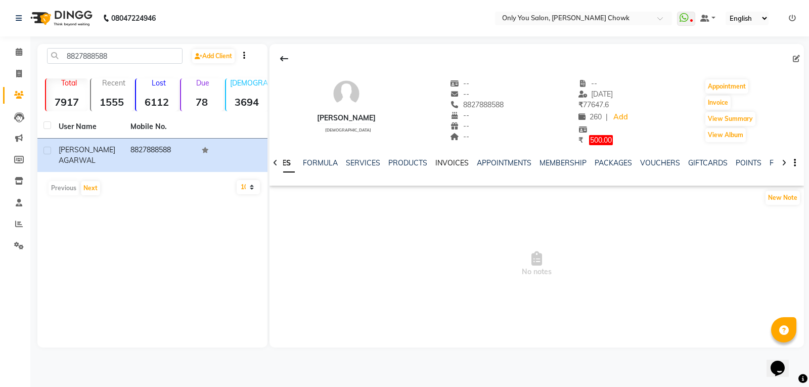
click at [456, 160] on link "INVOICES" at bounding box center [451, 162] width 33 height 9
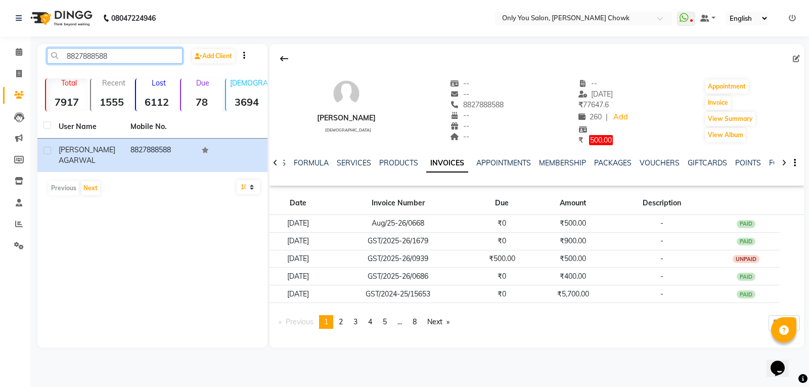
click at [126, 59] on input "8827888588" at bounding box center [115, 56] width 136 height 16
type input "8"
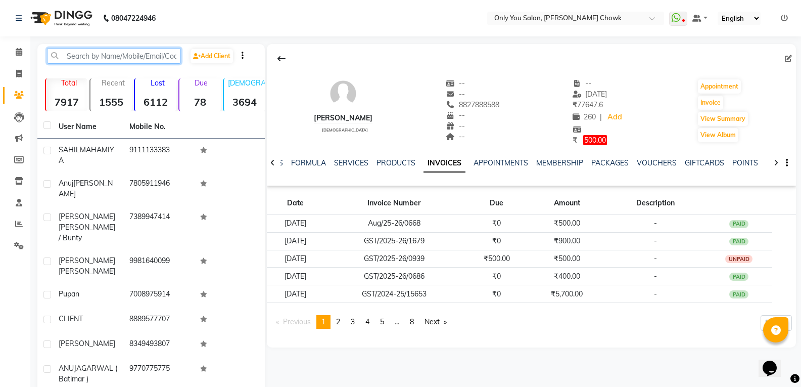
paste input "8085630818"
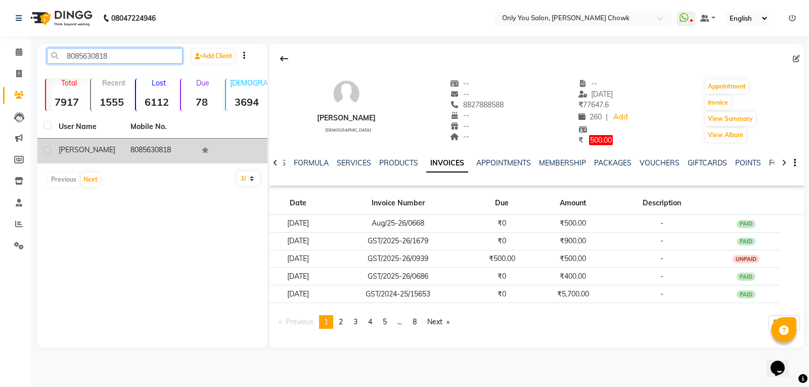
type input "8085630818"
click at [132, 152] on td "8085630818" at bounding box center [160, 151] width 72 height 25
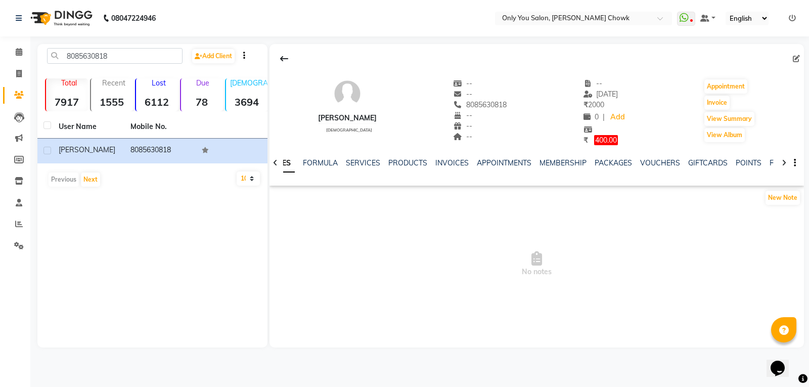
click at [446, 158] on div "INVOICES" at bounding box center [451, 163] width 33 height 11
click at [447, 158] on link "INVOICES" at bounding box center [451, 162] width 33 height 9
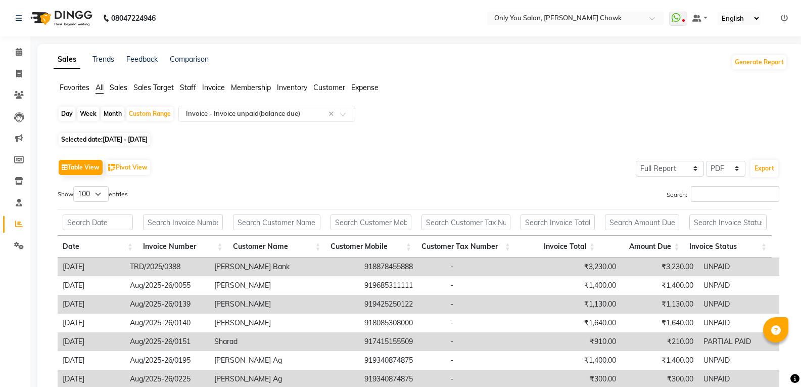
select select "full_report"
select select "pdf"
select select "100"
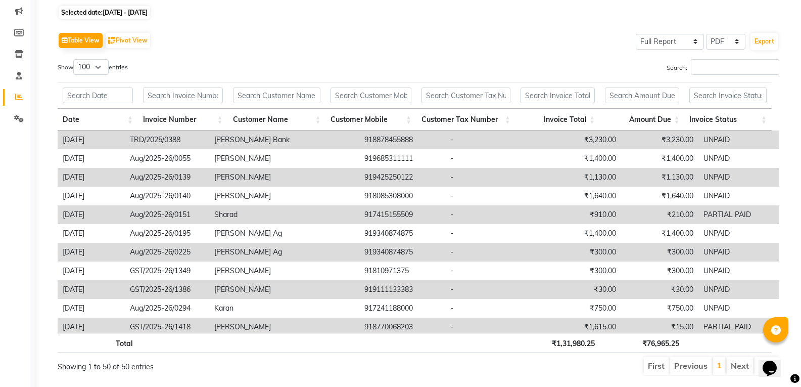
scroll to position [437, 0]
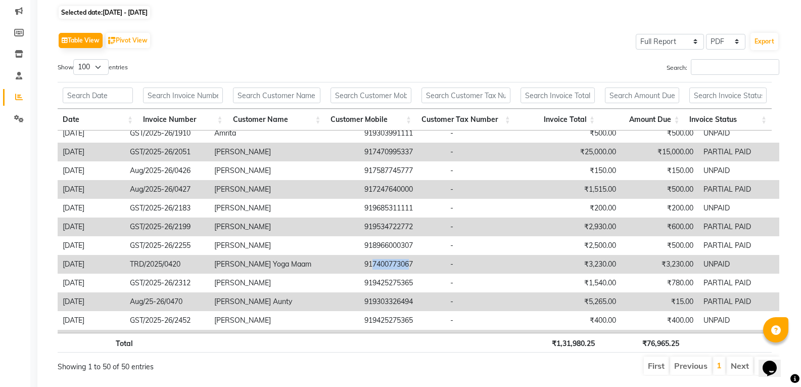
drag, startPoint x: 340, startPoint y: 260, endPoint x: 376, endPoint y: 261, distance: 35.4
click at [376, 261] on td "917400773067" at bounding box center [402, 264] width 86 height 19
copy td "740077306"
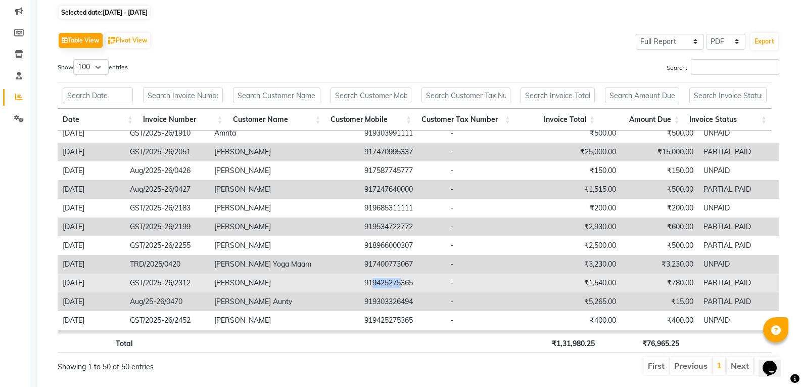
drag, startPoint x: 341, startPoint y: 280, endPoint x: 371, endPoint y: 279, distance: 30.4
click at [371, 279] on td "919425275365" at bounding box center [402, 283] width 86 height 19
copy td "9425275"
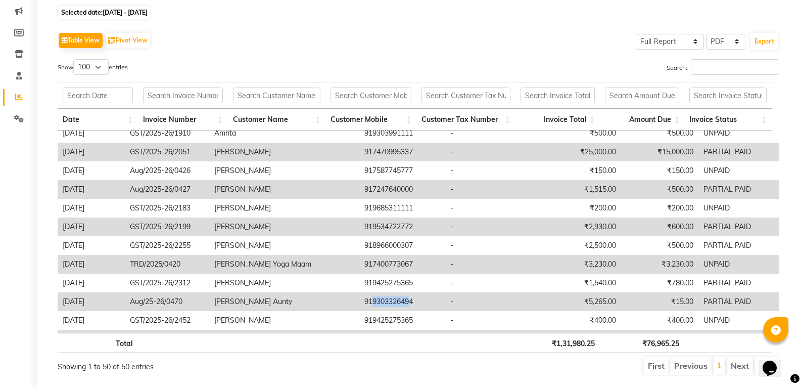
drag, startPoint x: 340, startPoint y: 302, endPoint x: 380, endPoint y: 301, distance: 39.5
click at [380, 301] on td "919303326494" at bounding box center [402, 301] width 86 height 19
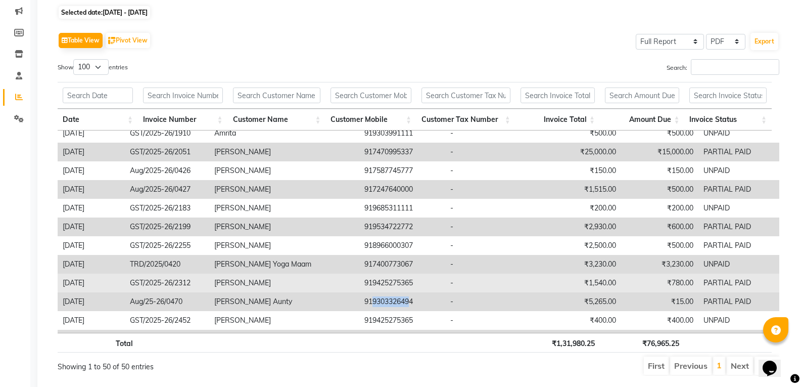
copy td "930332649"
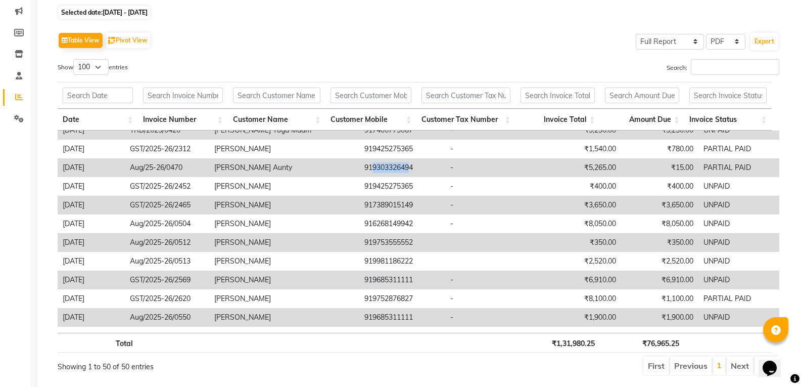
scroll to position [594, 0]
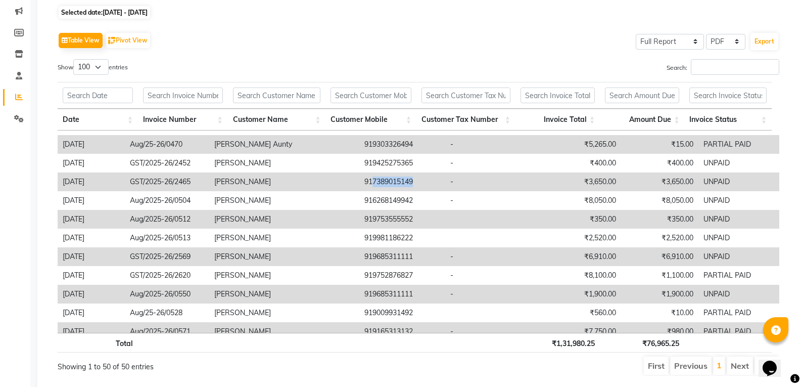
drag, startPoint x: 340, startPoint y: 181, endPoint x: 381, endPoint y: 187, distance: 40.9
click at [381, 187] on td "917389015149" at bounding box center [402, 181] width 86 height 19
copy td "7389015149"
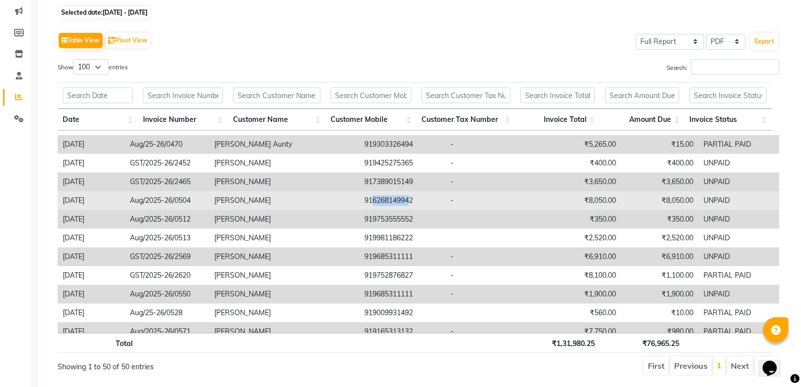
drag, startPoint x: 340, startPoint y: 201, endPoint x: 376, endPoint y: 202, distance: 35.4
click at [376, 202] on td "916268149942" at bounding box center [402, 200] width 86 height 19
copy td "626814994"
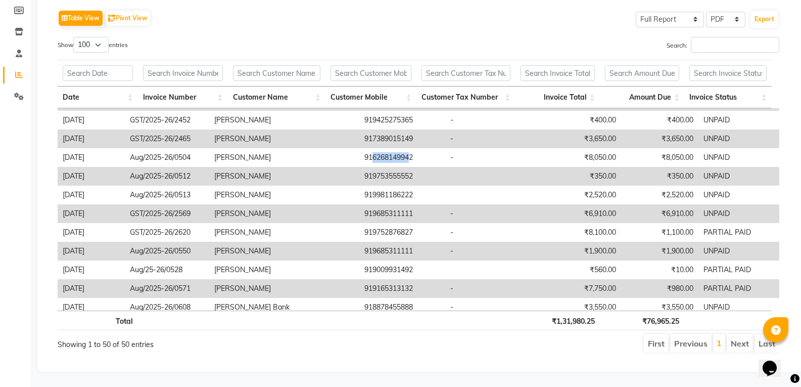
scroll to position [607, 0]
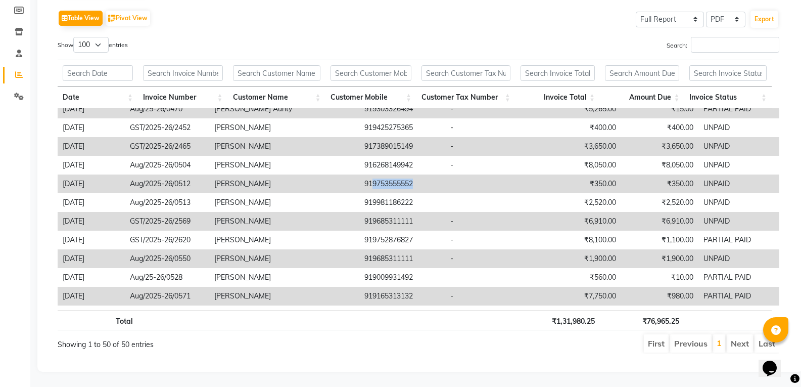
drag, startPoint x: 341, startPoint y: 175, endPoint x: 383, endPoint y: 173, distance: 41.5
click at [383, 174] on td "919753555552" at bounding box center [402, 183] width 86 height 19
copy td "9753555552"
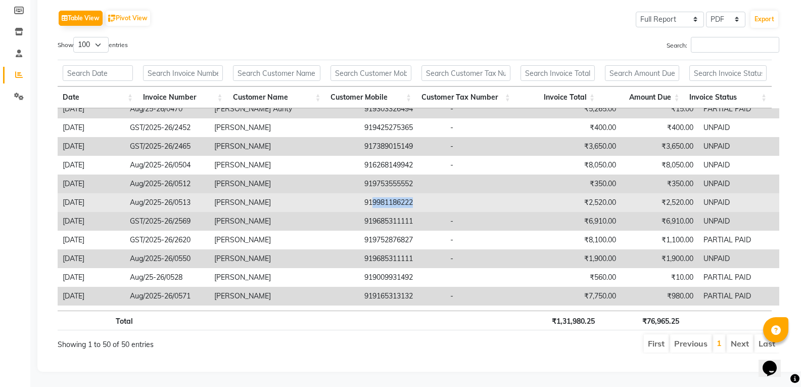
drag, startPoint x: 341, startPoint y: 191, endPoint x: 387, endPoint y: 191, distance: 46.0
click at [387, 193] on td "919981186222" at bounding box center [402, 202] width 86 height 19
copy td "9981186222"
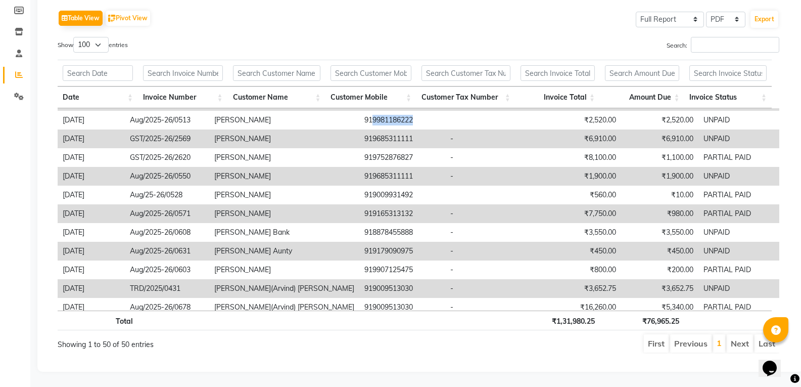
scroll to position [684, 0]
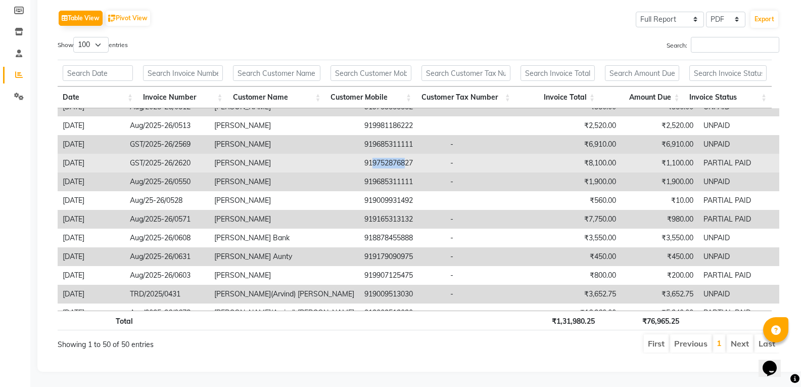
drag, startPoint x: 340, startPoint y: 155, endPoint x: 374, endPoint y: 154, distance: 33.9
click at [374, 154] on td "919752876827" at bounding box center [402, 163] width 86 height 19
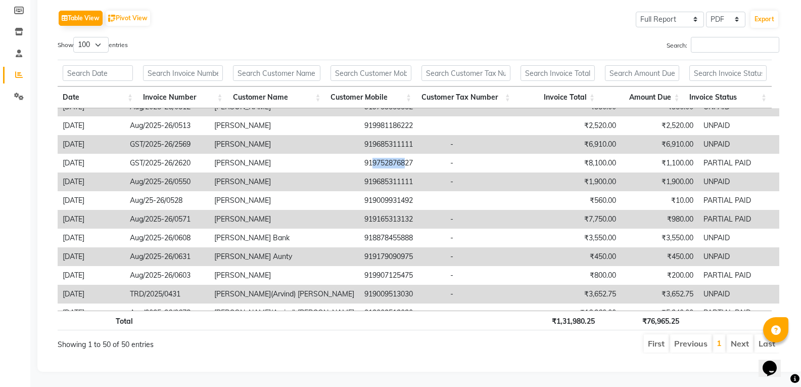
copy td "97528768"
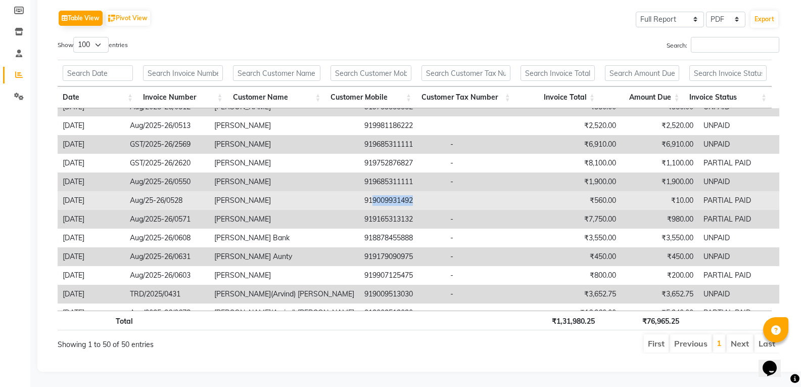
drag, startPoint x: 341, startPoint y: 191, endPoint x: 395, endPoint y: 193, distance: 54.6
click at [395, 193] on td "919009931492" at bounding box center [402, 200] width 86 height 19
copy td "9009931492"
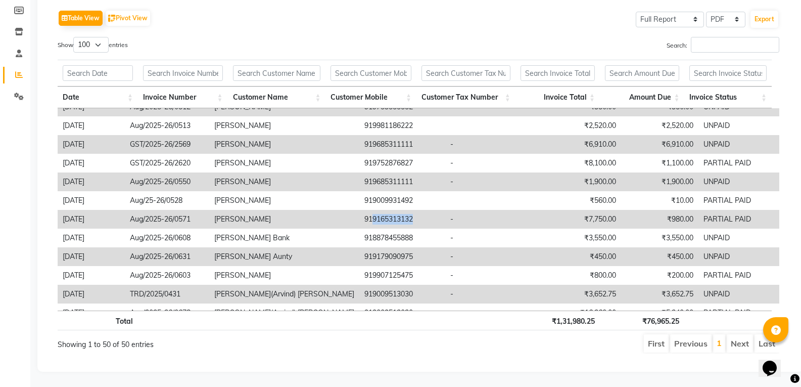
drag, startPoint x: 341, startPoint y: 211, endPoint x: 392, endPoint y: 211, distance: 51.6
click at [392, 211] on td "919165313132" at bounding box center [402, 219] width 86 height 19
copy td "9165313132"
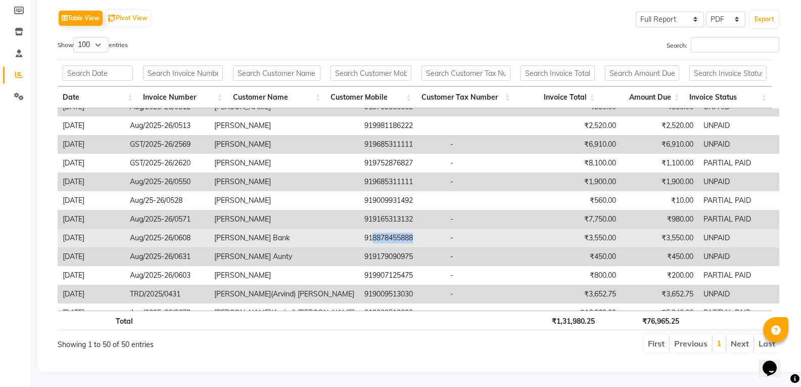
drag, startPoint x: 341, startPoint y: 229, endPoint x: 423, endPoint y: 228, distance: 81.9
click at [422, 229] on tr "2025-08-26 Aug/2025-26/0608 Pratibha Agrwal Bank 918878455888 - ₹3,550.00 ₹3,55…" at bounding box center [419, 238] width 722 height 19
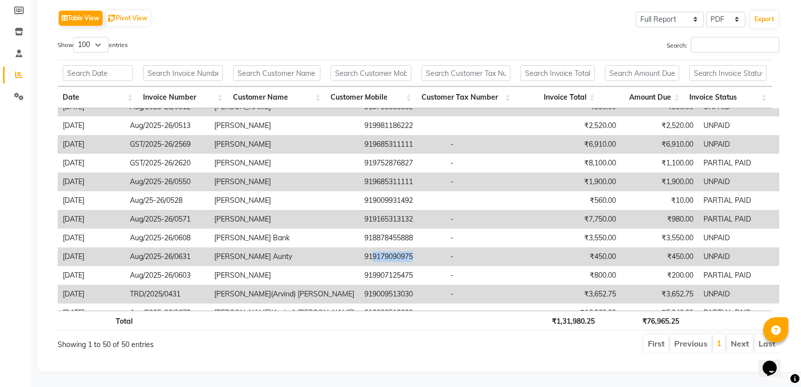
drag, startPoint x: 341, startPoint y: 247, endPoint x: 405, endPoint y: 247, distance: 63.7
click at [405, 247] on td "919179090975" at bounding box center [402, 256] width 86 height 19
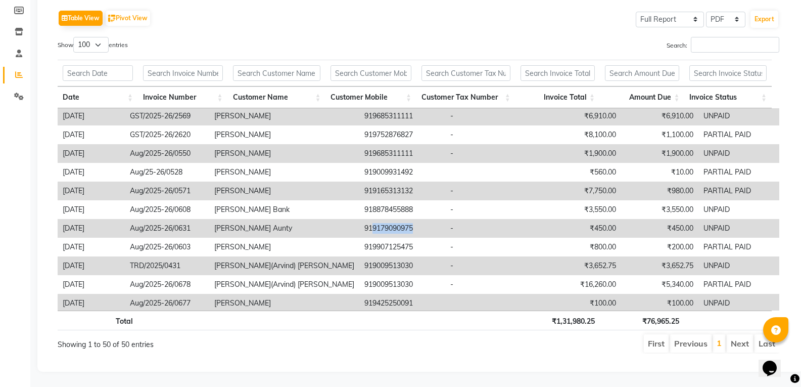
scroll to position [733, 0]
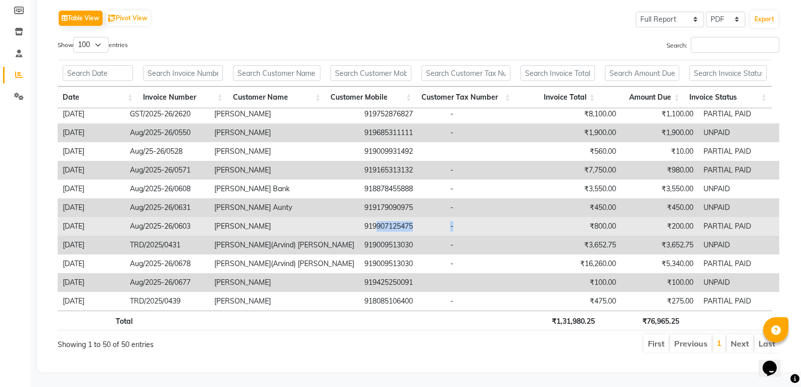
drag, startPoint x: 342, startPoint y: 217, endPoint x: 448, endPoint y: 218, distance: 105.7
click at [448, 218] on tr "2025-08-26 Aug/2025-26/0603 Ayush Agrawal 919907125475 - ₹800.00 ₹200.00 PARTIA…" at bounding box center [419, 226] width 722 height 19
click at [359, 217] on td "919907125475" at bounding box center [402, 226] width 86 height 19
drag, startPoint x: 340, startPoint y: 216, endPoint x: 391, endPoint y: 216, distance: 51.6
click at [391, 217] on td "919907125475" at bounding box center [402, 226] width 86 height 19
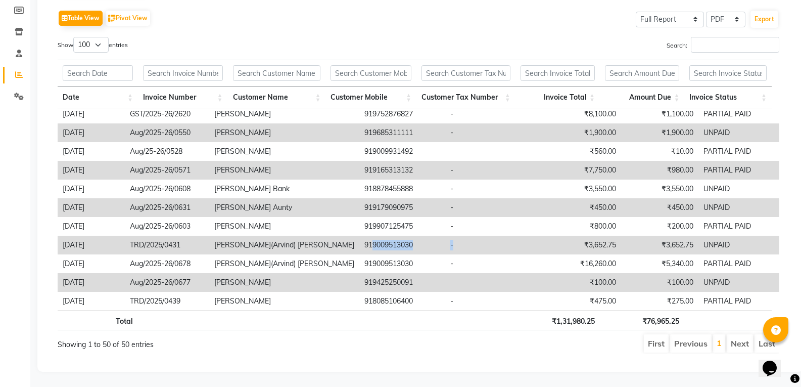
drag, startPoint x: 341, startPoint y: 235, endPoint x: 431, endPoint y: 235, distance: 90.5
click at [431, 236] on tr "2025-08-29 TRD/2025/0431 Deepika(Arvind) Dalmiya 919009513030 - ₹3,652.75 ₹3,65…" at bounding box center [419, 245] width 722 height 19
click at [389, 239] on td "919009513030" at bounding box center [402, 245] width 86 height 19
drag, startPoint x: 341, startPoint y: 236, endPoint x: 376, endPoint y: 237, distance: 34.9
click at [376, 237] on td "919009513030" at bounding box center [402, 245] width 86 height 19
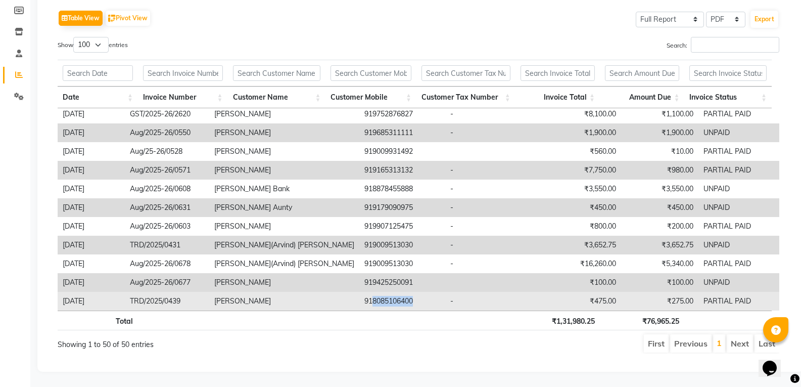
drag, startPoint x: 341, startPoint y: 291, endPoint x: 414, endPoint y: 291, distance: 72.8
click at [414, 292] on td "918085106400" at bounding box center [402, 301] width 86 height 19
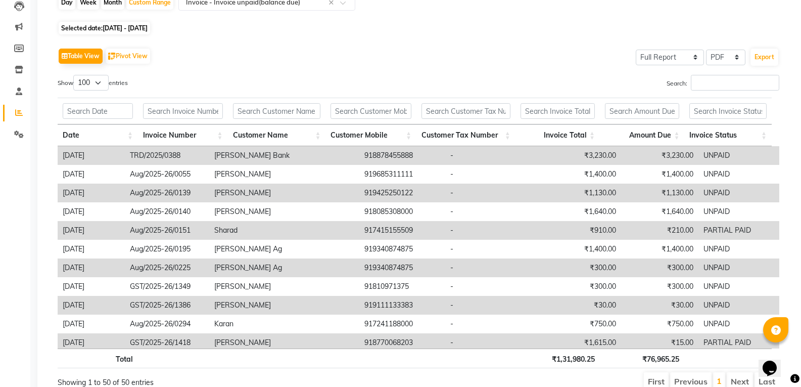
scroll to position [0, 0]
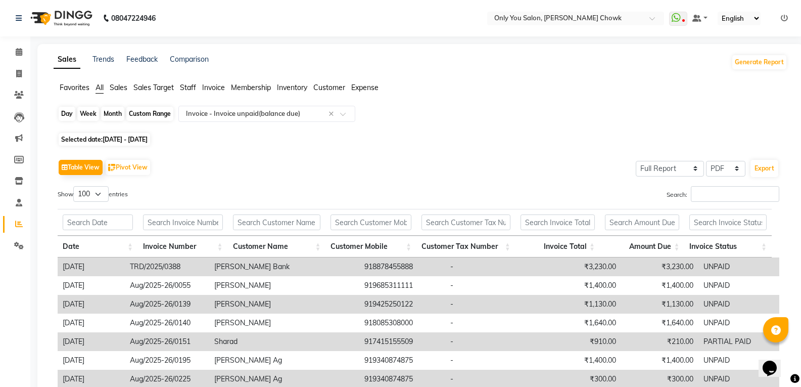
click at [154, 113] on div "Custom Range" at bounding box center [149, 114] width 47 height 14
select select "7"
select select "2025"
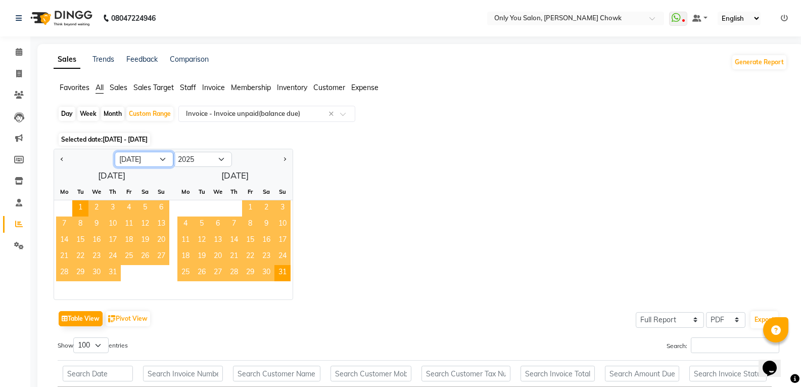
click at [164, 158] on select "Jan Feb Mar Apr May Jun Jul Aug Sep Oct Nov Dec" at bounding box center [144, 159] width 59 height 15
select select "5"
click at [115, 152] on select "Jan Feb Mar Apr May Jun Jul Aug Sep Oct Nov Dec" at bounding box center [144, 159] width 59 height 15
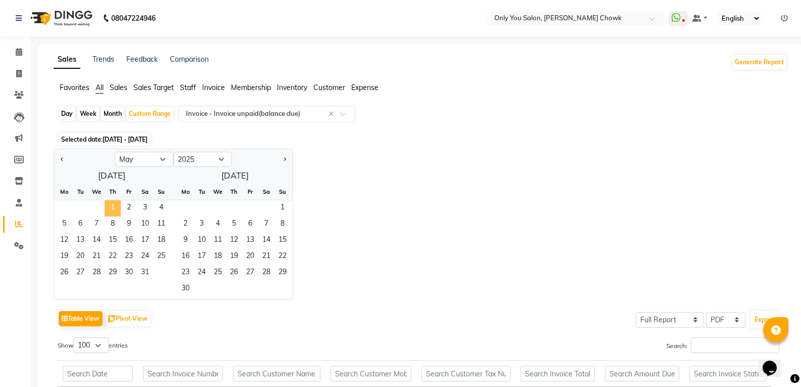
click at [110, 204] on span "1" at bounding box center [113, 208] width 16 height 16
click at [188, 285] on span "30" at bounding box center [185, 289] width 16 height 16
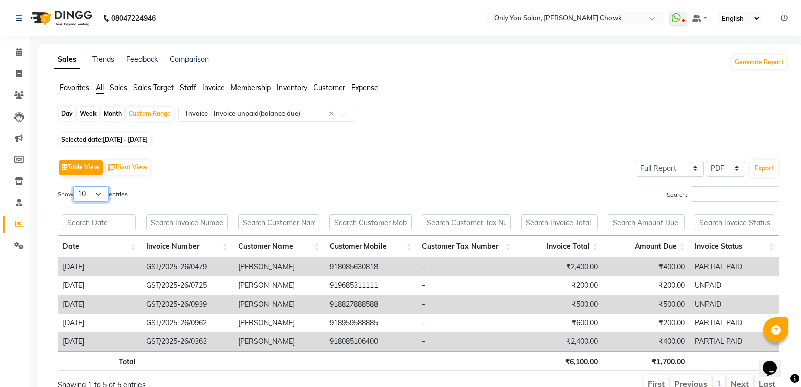
click at [109, 193] on select "10 25 50 100" at bounding box center [90, 194] width 35 height 16
select select "50"
click at [75, 186] on select "10 25 50 100" at bounding box center [90, 194] width 35 height 16
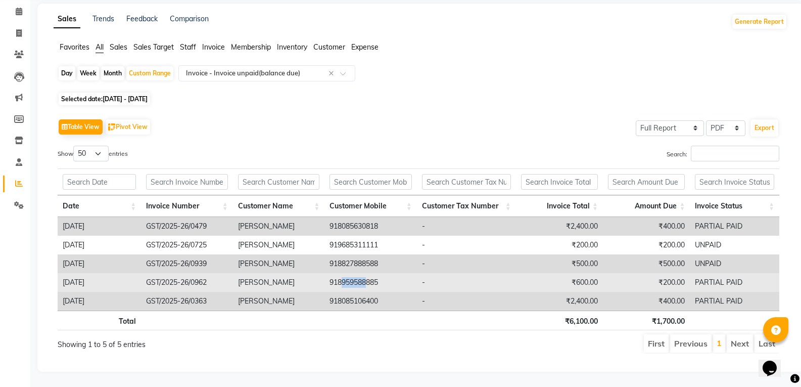
drag, startPoint x: 341, startPoint y: 273, endPoint x: 366, endPoint y: 273, distance: 25.3
click at [366, 273] on td "918959588885" at bounding box center [371, 282] width 93 height 19
drag, startPoint x: 338, startPoint y: 273, endPoint x: 393, endPoint y: 274, distance: 55.1
click at [393, 274] on td "918959588885" at bounding box center [371, 282] width 93 height 19
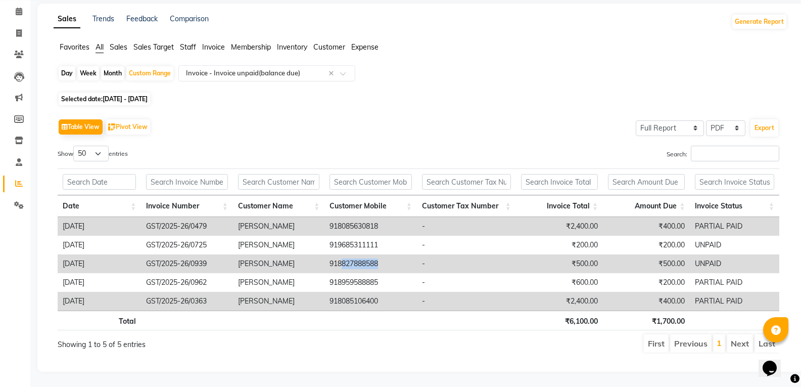
drag, startPoint x: 341, startPoint y: 253, endPoint x: 395, endPoint y: 248, distance: 53.9
click at [395, 254] on td "918827888588" at bounding box center [371, 263] width 93 height 19
click at [338, 255] on td "918827888588" at bounding box center [371, 263] width 93 height 19
drag, startPoint x: 338, startPoint y: 253, endPoint x: 382, endPoint y: 253, distance: 44.0
click at [382, 254] on td "918827888588" at bounding box center [371, 263] width 93 height 19
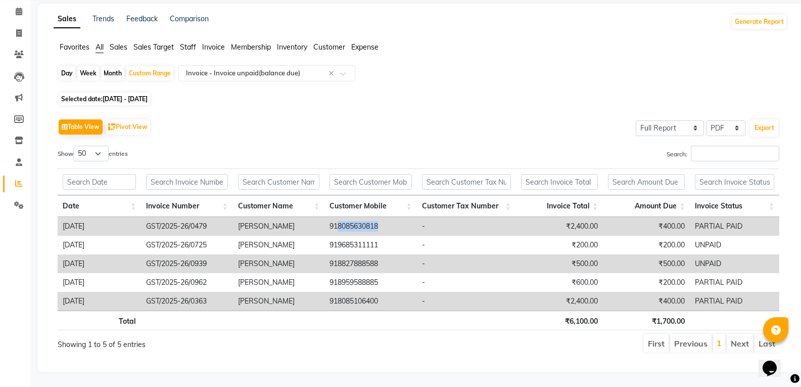
drag, startPoint x: 338, startPoint y: 215, endPoint x: 389, endPoint y: 221, distance: 50.9
click at [389, 221] on td "918085630818" at bounding box center [371, 226] width 93 height 19
click at [147, 66] on div "Custom Range" at bounding box center [149, 73] width 47 height 14
select select "5"
select select "2025"
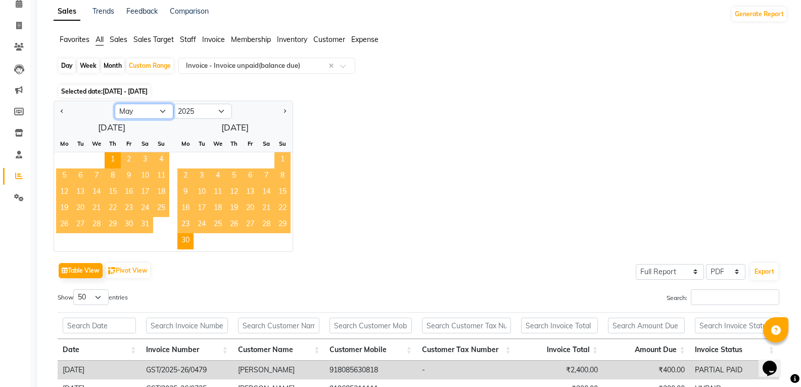
click at [157, 109] on select "Jan Feb Mar Apr May Jun Jul Aug Sep Oct Nov Dec" at bounding box center [144, 111] width 59 height 15
select select "3"
click at [115, 104] on select "Jan Feb Mar Apr May Jun Jul Aug Sep Oct Nov Dec" at bounding box center [144, 111] width 59 height 15
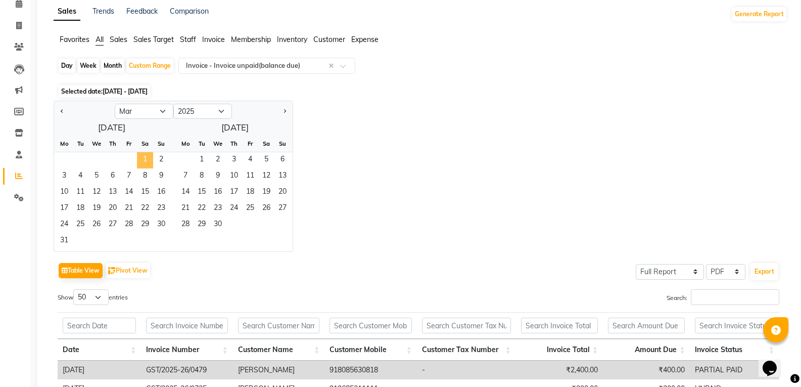
click at [145, 160] on span "1" at bounding box center [145, 160] width 16 height 16
click at [222, 226] on span "30" at bounding box center [218, 225] width 16 height 16
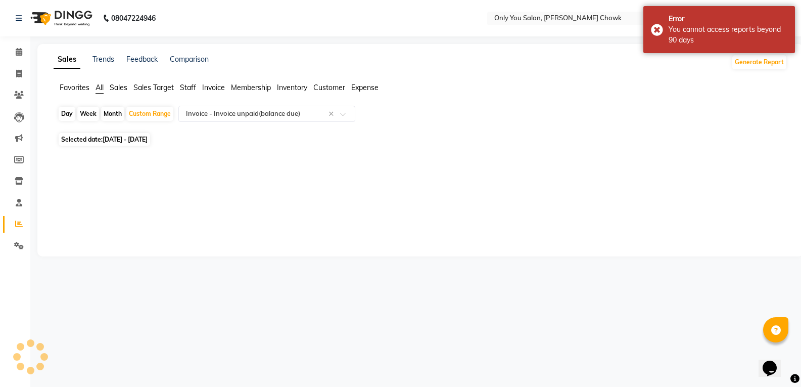
scroll to position [0, 0]
click at [21, 92] on icon at bounding box center [19, 95] width 10 height 8
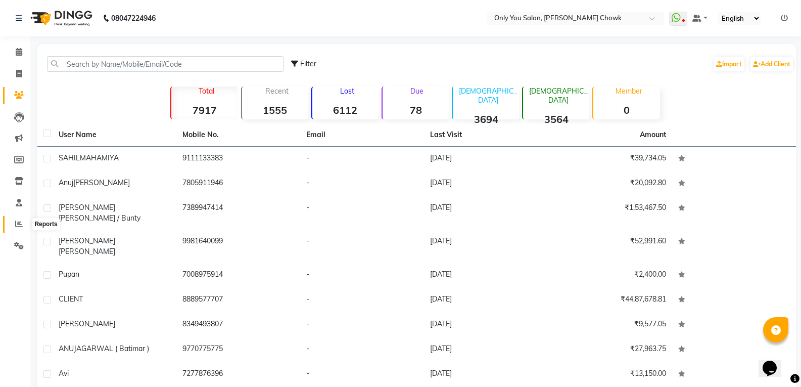
click at [20, 223] on icon at bounding box center [19, 224] width 8 height 8
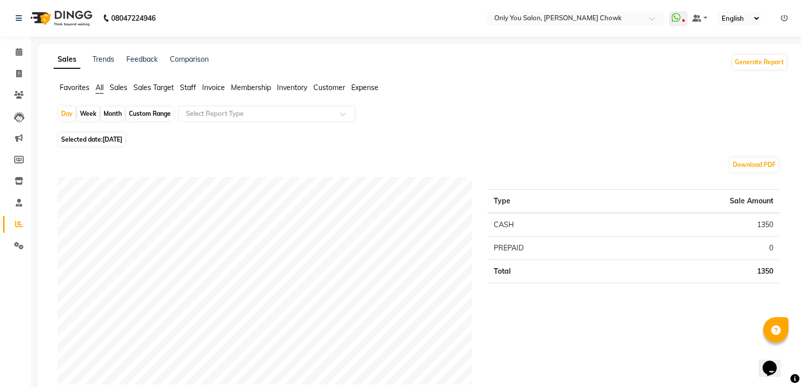
click at [155, 110] on div "Custom Range" at bounding box center [149, 114] width 47 height 14
select select "9"
select select "2025"
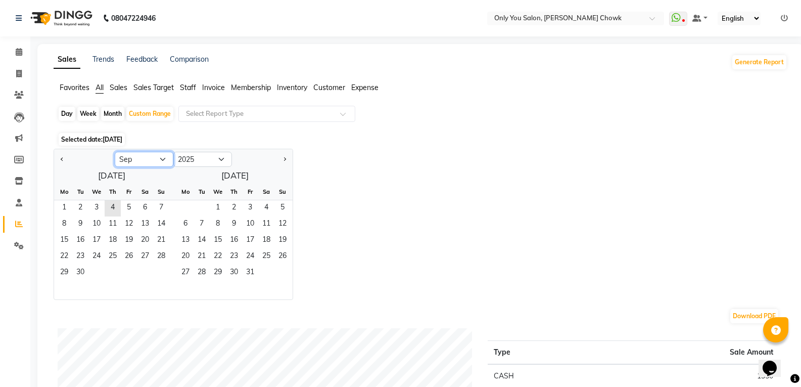
click at [157, 158] on select "Jan Feb Mar Apr May Jun Jul Aug Sep Oct Nov Dec" at bounding box center [144, 159] width 59 height 15
select select "3"
click at [115, 152] on select "Jan Feb Mar Apr May Jun Jul Aug Sep Oct Nov Dec" at bounding box center [144, 159] width 59 height 15
click at [146, 202] on span "1" at bounding box center [145, 208] width 16 height 16
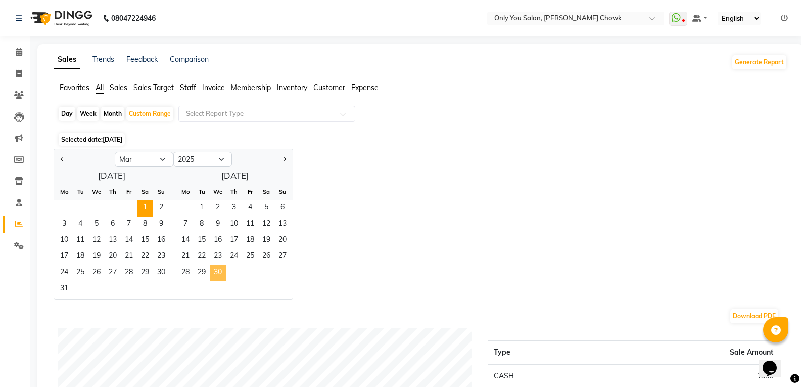
click at [221, 273] on span "30" at bounding box center [218, 273] width 16 height 16
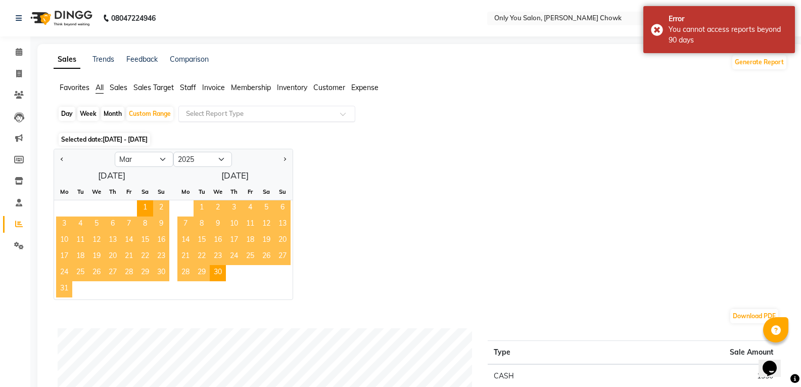
click at [325, 119] on div "Select Report Type" at bounding box center [266, 114] width 177 height 16
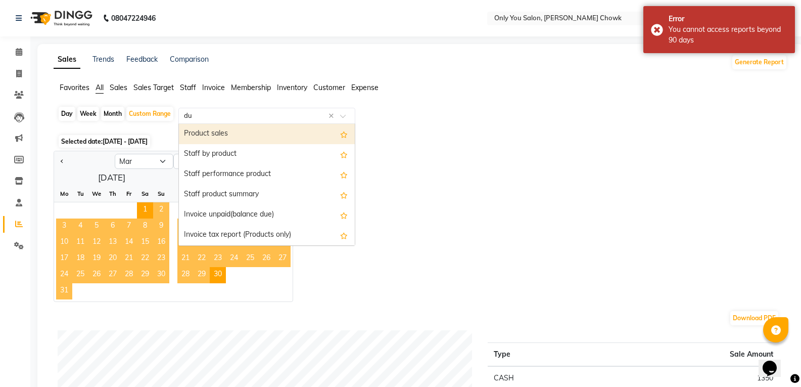
type input "due"
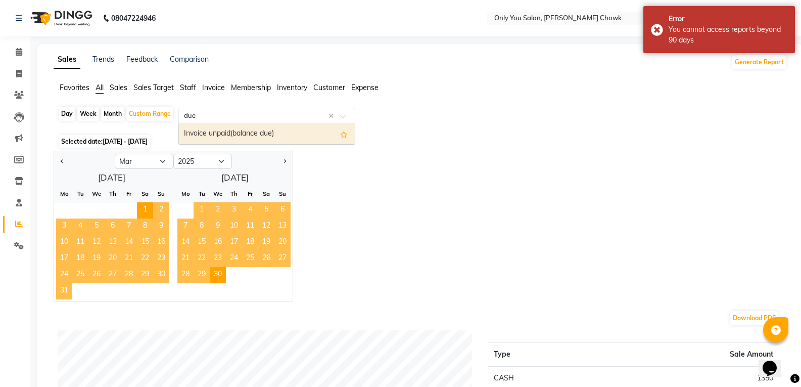
click at [245, 128] on div "Invoice unpaid(balance due)" at bounding box center [267, 134] width 176 height 20
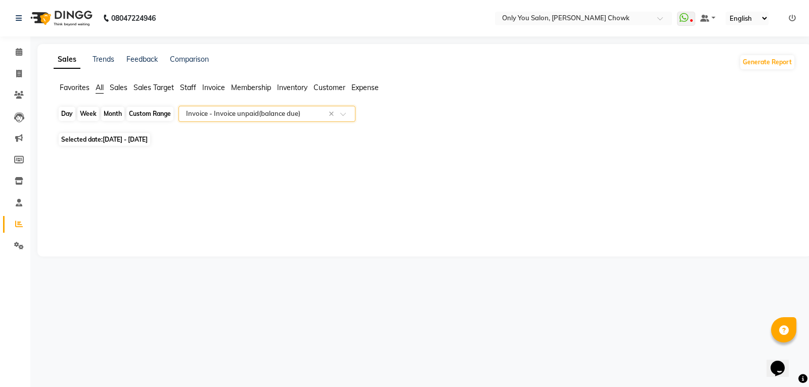
click at [150, 115] on div "Custom Range" at bounding box center [149, 114] width 47 height 14
select select "3"
select select "2025"
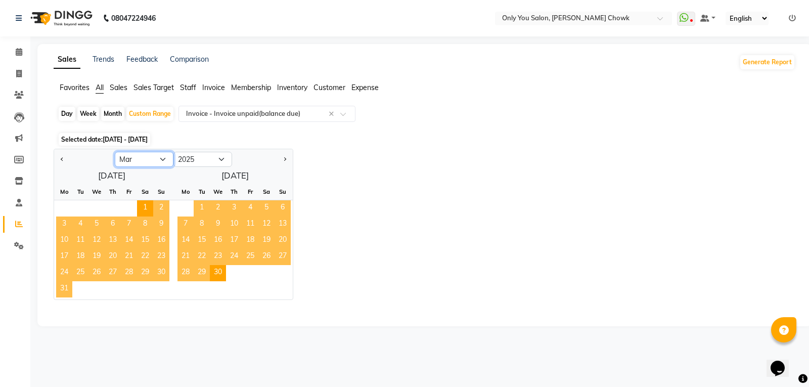
click at [163, 154] on select "Jan Feb Mar Apr May Jun Jul Aug Sep Oct Nov Dec" at bounding box center [144, 159] width 59 height 15
select select "1"
click at [115, 152] on select "Jan Feb Mar Apr May Jun Jul Aug Sep Oct Nov Dec" at bounding box center [144, 159] width 59 height 15
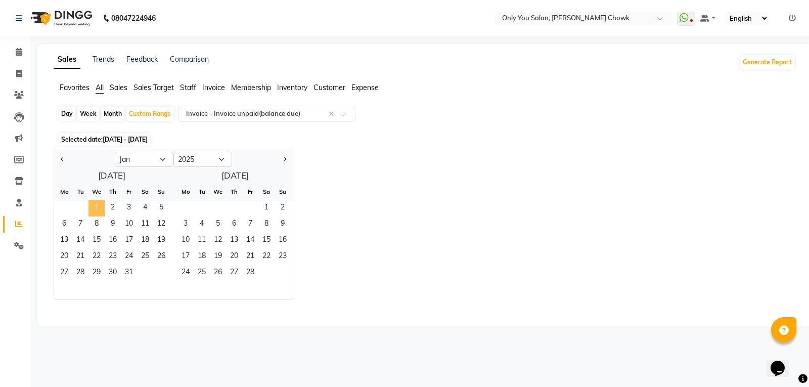
click at [98, 213] on span "1" at bounding box center [96, 208] width 16 height 16
click at [256, 271] on span "28" at bounding box center [250, 273] width 16 height 16
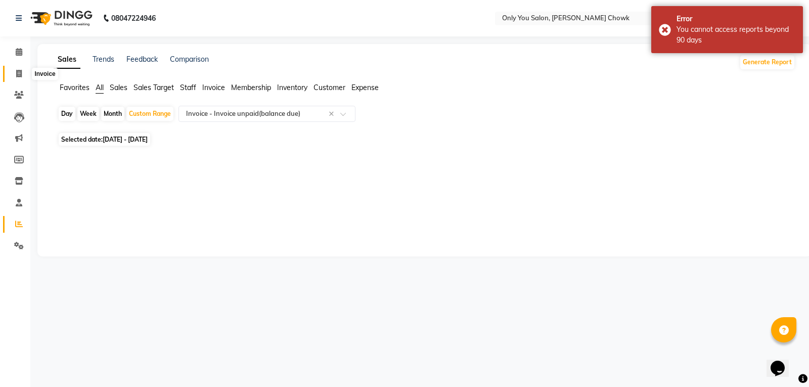
click at [18, 72] on icon at bounding box center [19, 74] width 6 height 8
select select "service"
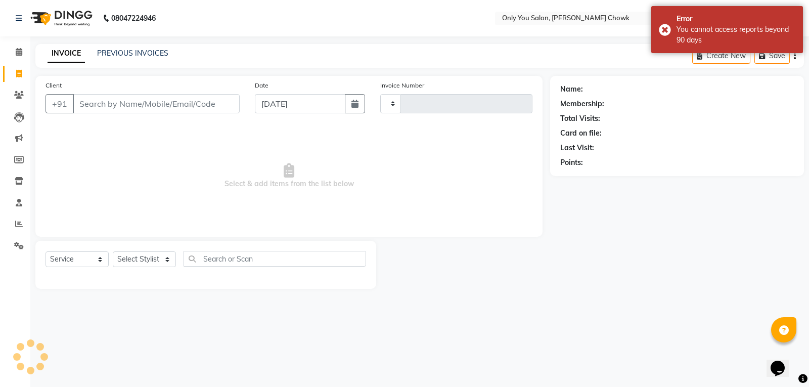
type input "0809"
select select "8713"
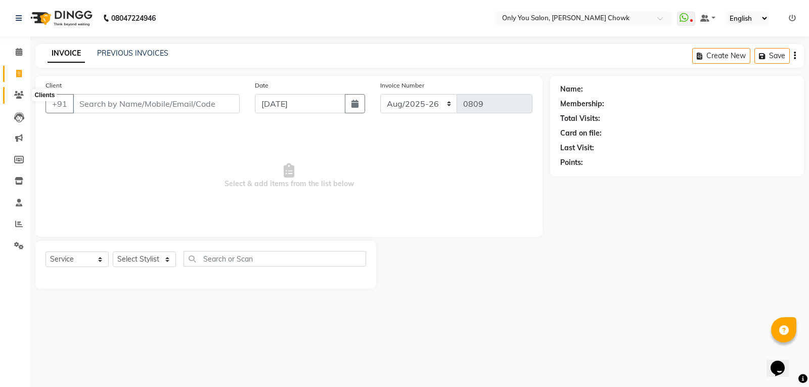
select select "package"
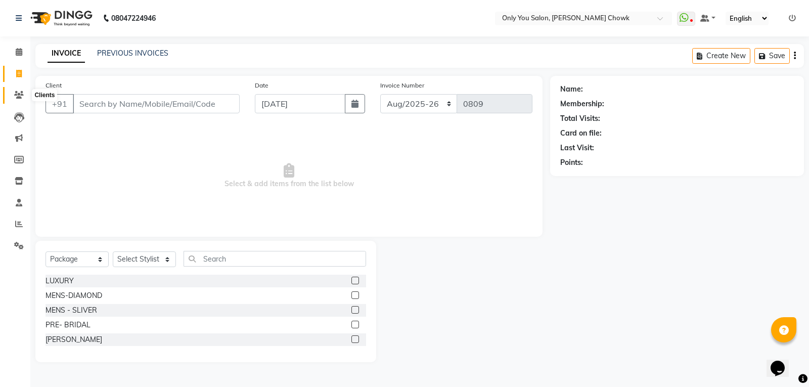
click at [18, 94] on icon at bounding box center [19, 95] width 10 height 8
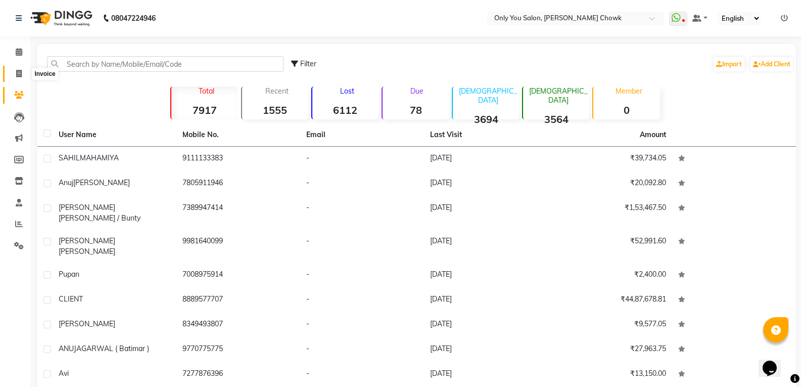
click at [20, 69] on span at bounding box center [19, 74] width 18 height 12
select select "service"
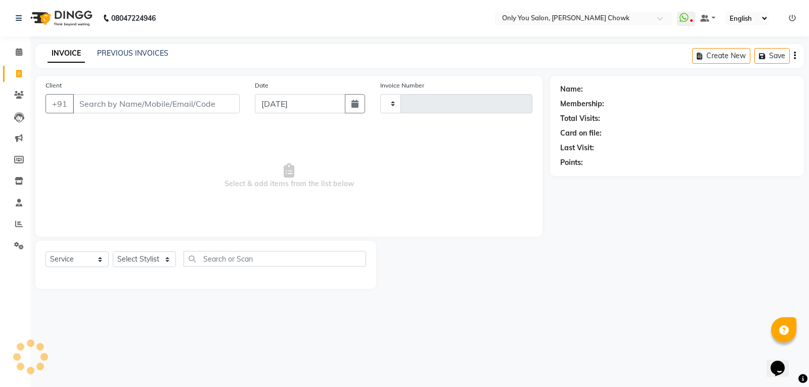
type input "0809"
select select "8713"
select select "package"
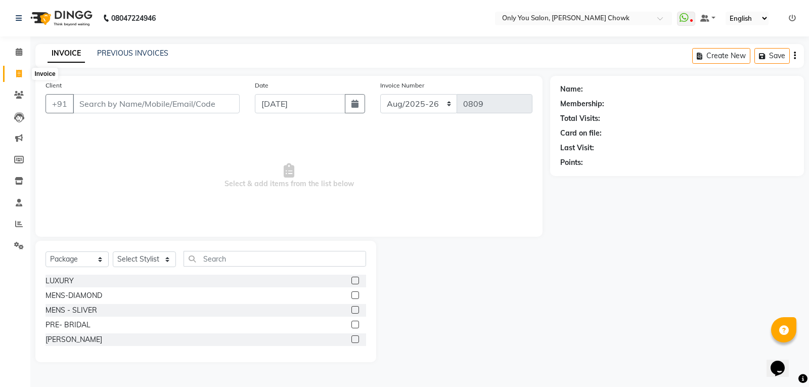
click at [21, 70] on icon at bounding box center [19, 74] width 6 height 8
select select "service"
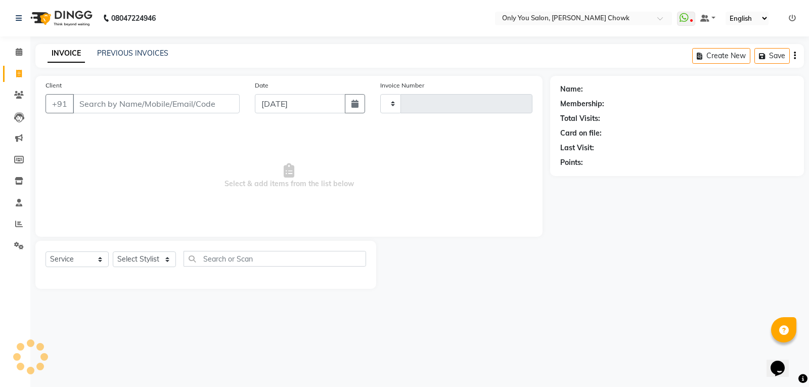
type input "0809"
select select "8713"
select select "package"
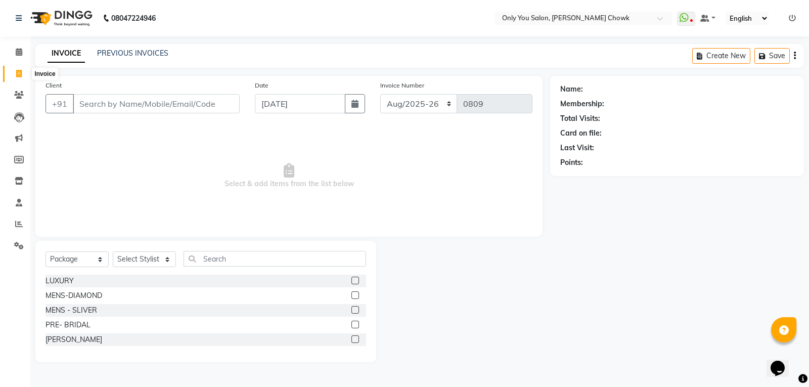
click at [19, 71] on icon at bounding box center [19, 74] width 6 height 8
select select "8713"
click at [92, 264] on select "Select Service Product Membership Package Voucher Prepaid Gift Card" at bounding box center [77, 259] width 63 height 16
click at [46, 251] on select "Select Service Product Membership Package Voucher Prepaid Gift Card" at bounding box center [77, 259] width 63 height 16
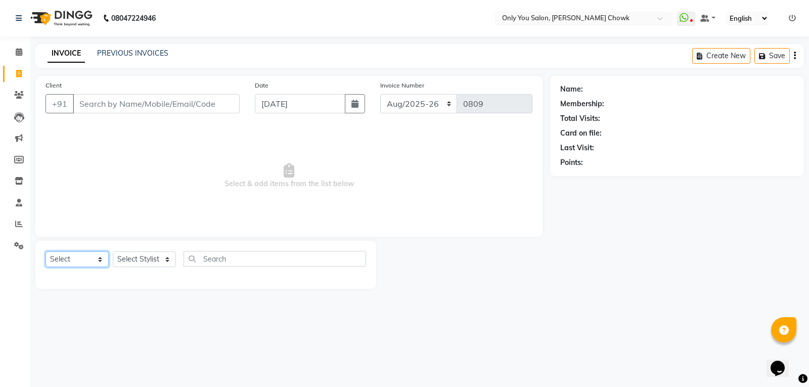
click at [88, 265] on select "Select Service Product Membership Package Voucher Prepaid Gift Card" at bounding box center [77, 259] width 63 height 16
select select "service"
click at [46, 251] on select "Select Service Product Membership Package Voucher Prepaid Gift Card" at bounding box center [77, 259] width 63 height 16
click at [142, 50] on link "PREVIOUS INVOICES" at bounding box center [132, 53] width 71 height 9
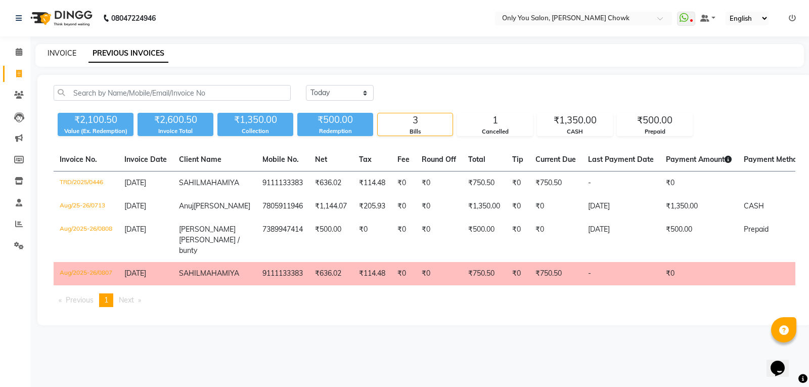
click at [66, 55] on link "INVOICE" at bounding box center [62, 53] width 29 height 9
select select "service"
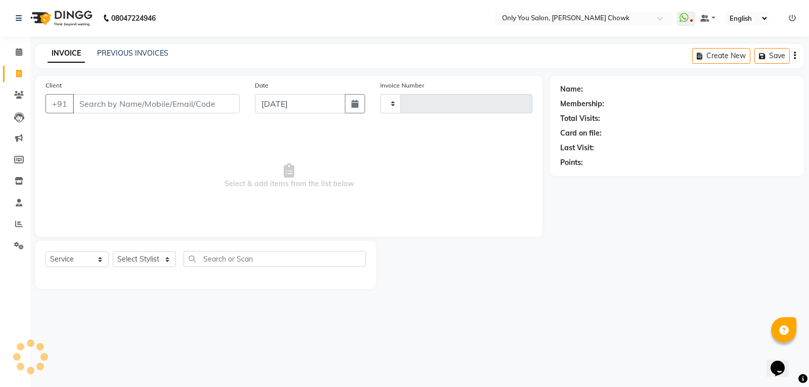
type input "0809"
select select "8713"
select select "package"
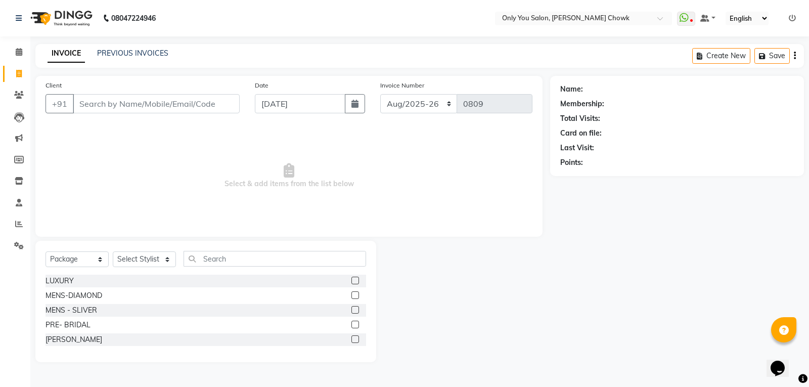
click at [155, 47] on div "INVOICE PREVIOUS INVOICES Create New Save" at bounding box center [419, 56] width 769 height 24
click at [147, 57] on link "PREVIOUS INVOICES" at bounding box center [132, 53] width 71 height 9
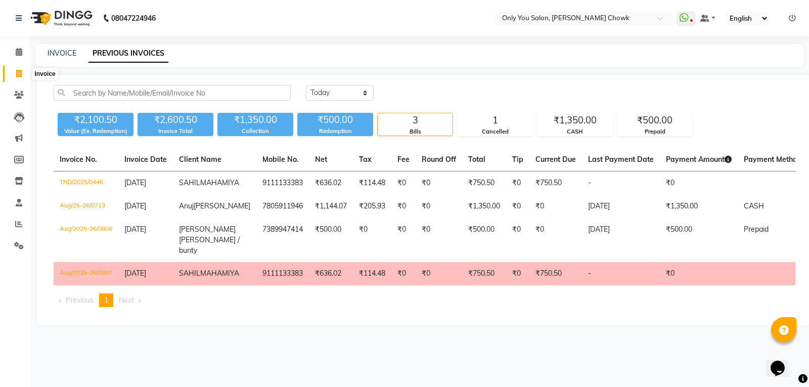
click at [15, 70] on span at bounding box center [19, 74] width 18 height 12
select select "service"
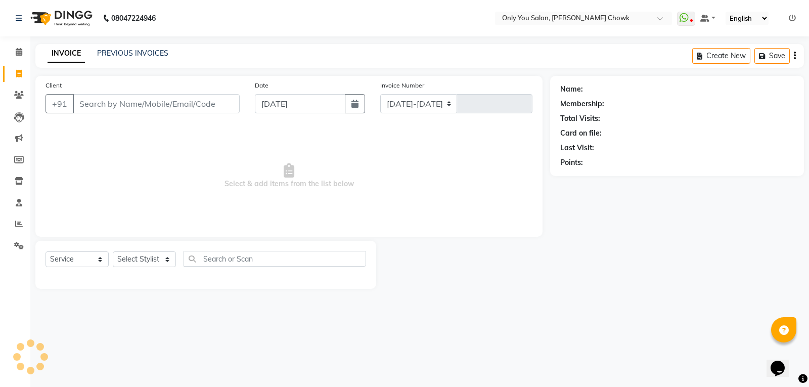
select select "8713"
type input "0809"
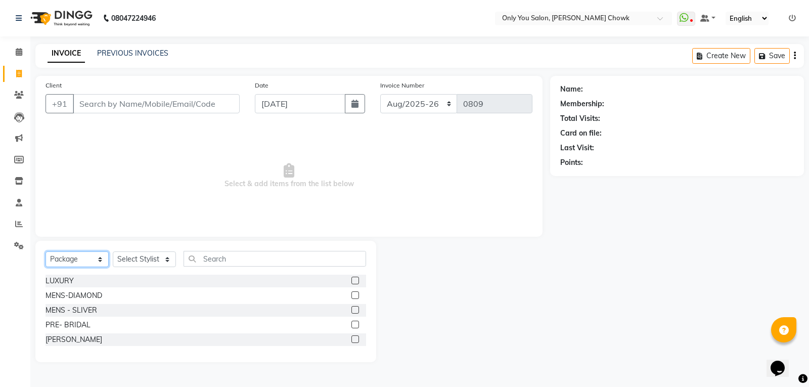
click at [70, 264] on select "Select Service Product Membership Package Voucher Prepaid Gift Card" at bounding box center [77, 259] width 63 height 16
select select "service"
click at [46, 251] on select "Select Service Product Membership Package Voucher Prepaid Gift Card" at bounding box center [77, 259] width 63 height 16
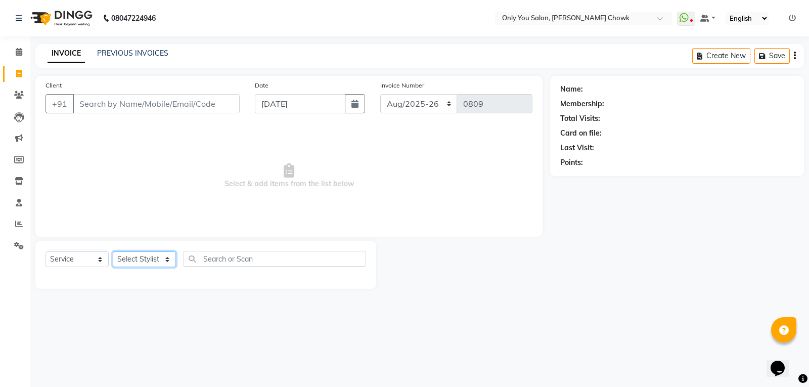
click at [138, 260] on select "Select Stylist [PERSON_NAME] [PERSON_NAME] [PERSON_NAME] MAMTA [PERSON_NAME] [P…" at bounding box center [144, 259] width 63 height 16
select select "59571"
click at [113, 251] on select "Select Stylist [PERSON_NAME] [PERSON_NAME] [PERSON_NAME] MAMTA [PERSON_NAME] [P…" at bounding box center [144, 259] width 63 height 16
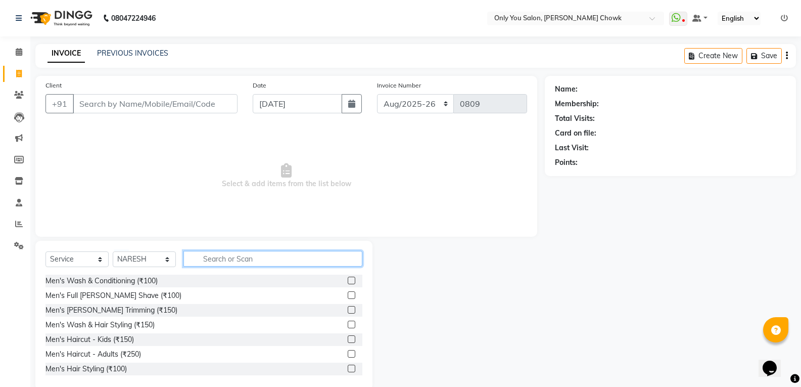
click at [226, 252] on input "text" at bounding box center [273, 259] width 179 height 16
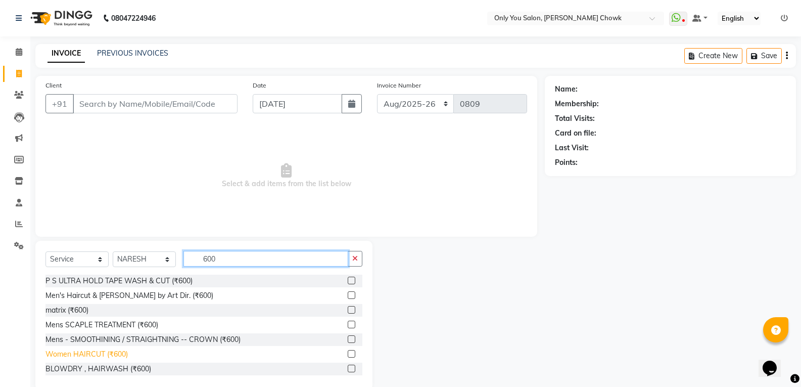
type input "600"
click at [112, 354] on div "Women HAIRCUT (₹600)" at bounding box center [87, 354] width 82 height 11
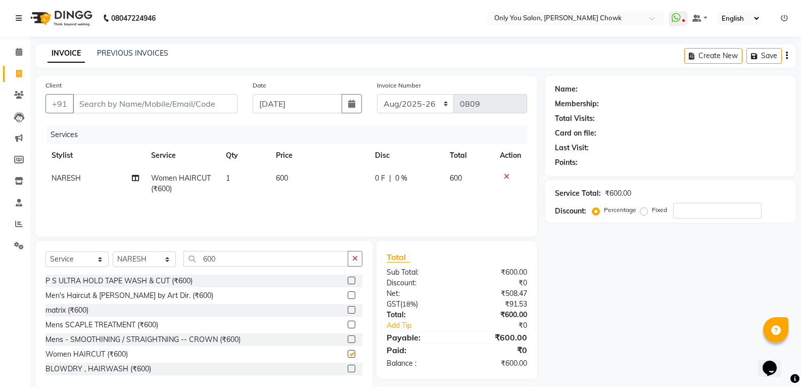
checkbox input "false"
click at [245, 258] on input "600" at bounding box center [266, 259] width 165 height 16
type input "6"
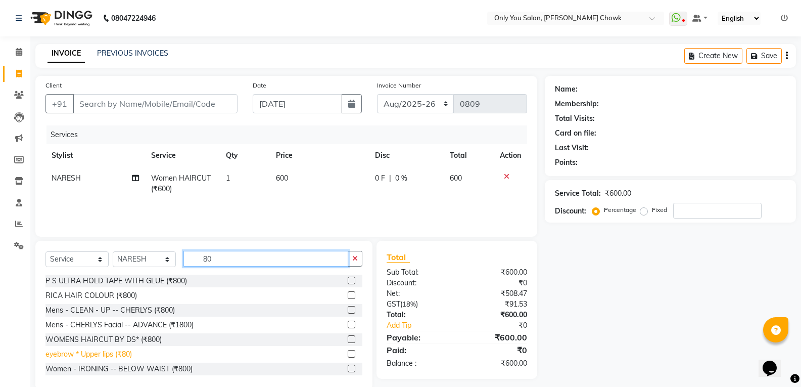
type input "80"
click at [95, 353] on div "eyebrow * Upper lips (₹80)" at bounding box center [89, 354] width 86 height 11
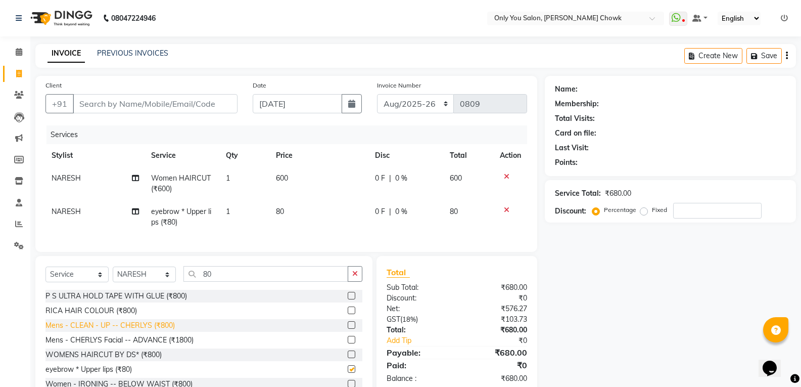
checkbox input "false"
click at [226, 282] on input "80" at bounding box center [266, 274] width 165 height 16
type input "8"
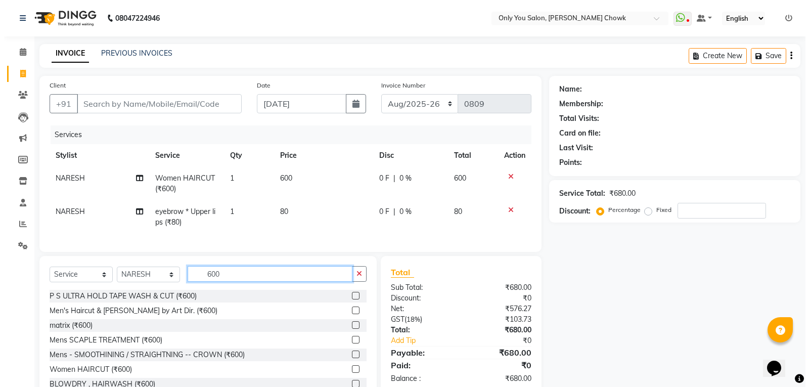
scroll to position [51, 0]
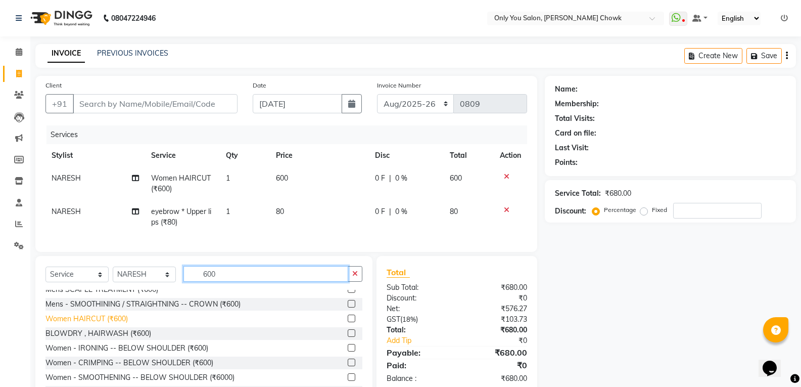
type input "600"
click at [113, 324] on div "Women HAIRCUT (₹600)" at bounding box center [87, 318] width 82 height 11
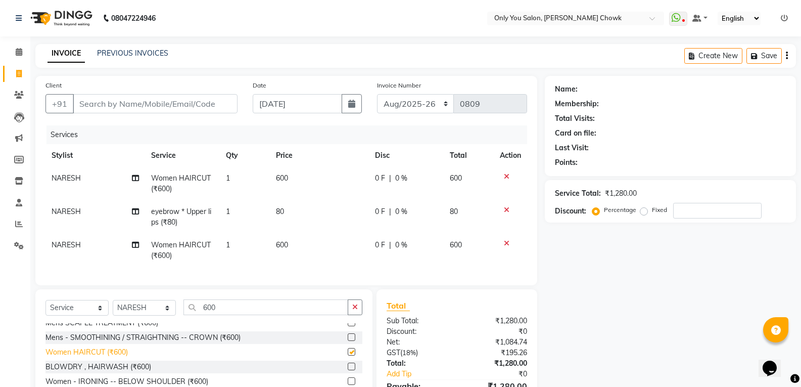
checkbox input "false"
click at [54, 237] on td "NARESH" at bounding box center [96, 250] width 100 height 33
select select "59571"
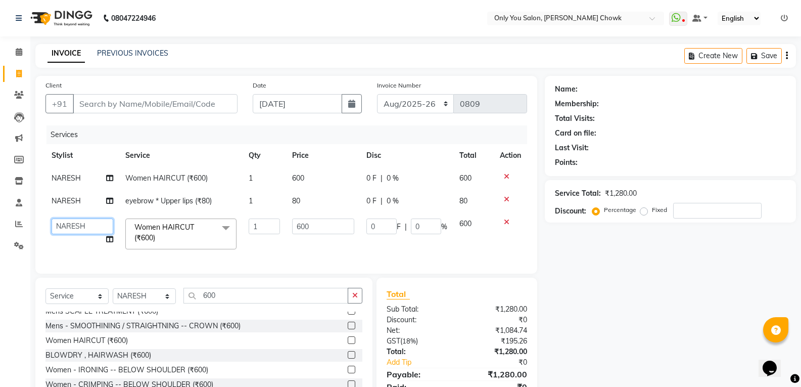
click at [60, 230] on select "ASHWIN gautam KHUSHI SIDAR LAXMI TIWARI MAMTA SAHU NARESH Ragini Sahu RAKESH RA…" at bounding box center [83, 226] width 62 height 16
click at [506, 200] on icon at bounding box center [507, 199] width 6 height 7
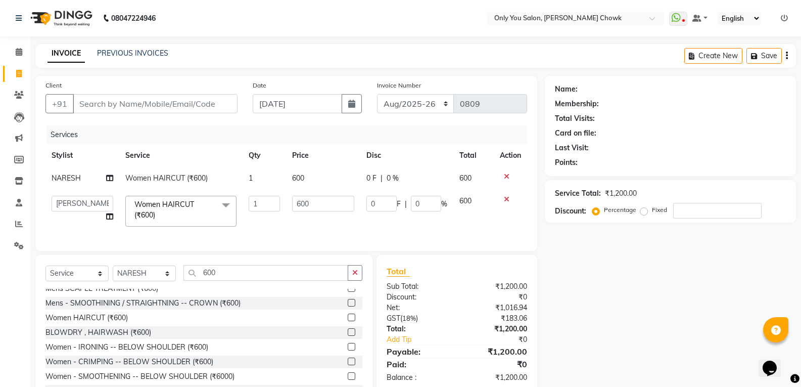
click at [507, 176] on icon at bounding box center [507, 176] width 6 height 7
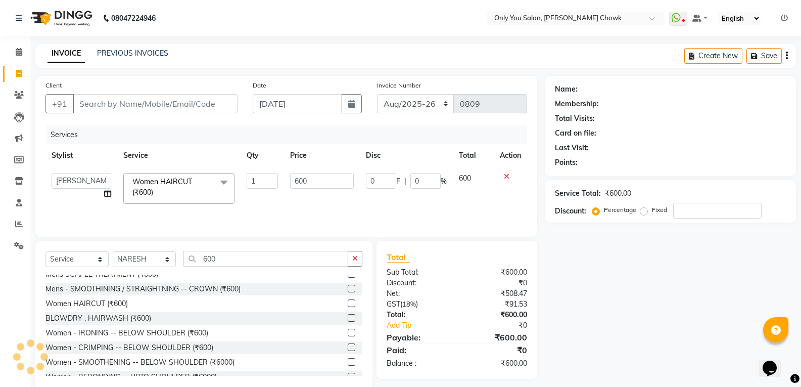
click at [168, 115] on div "Client +91" at bounding box center [141, 100] width 207 height 41
click at [166, 99] on input "Client" at bounding box center [155, 103] width 165 height 19
type input "8"
type input "0"
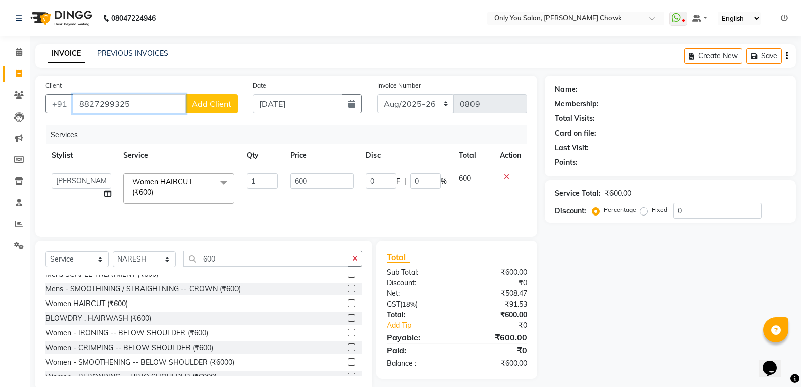
type input "8827299325"
click at [211, 98] on button "Add Client" at bounding box center [212, 103] width 52 height 19
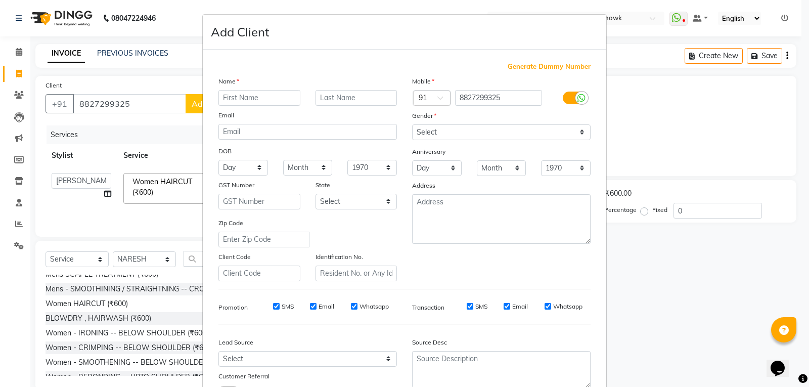
click at [244, 99] on input "text" at bounding box center [259, 98] width 82 height 16
type input "madhuri"
click at [506, 131] on select "Select Male Female Other Prefer Not To Say" at bounding box center [501, 132] width 178 height 16
select select "female"
click at [412, 124] on select "Select Male Female Other Prefer Not To Say" at bounding box center [501, 132] width 178 height 16
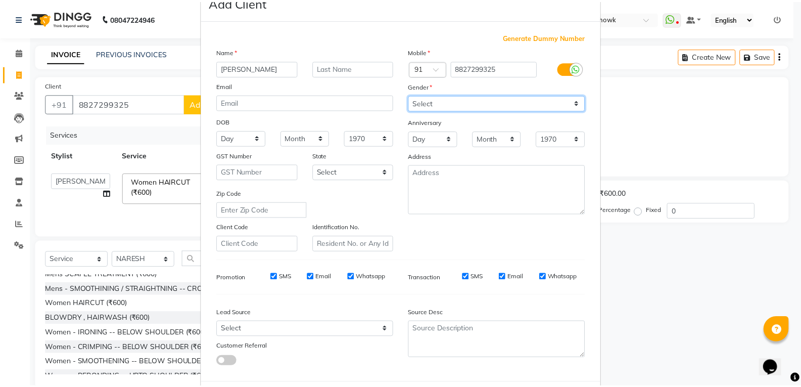
scroll to position [80, 0]
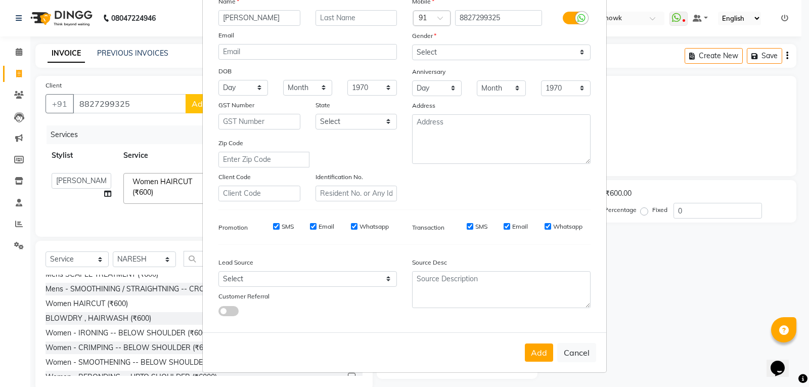
click at [530, 362] on div "Add Cancel" at bounding box center [404, 352] width 403 height 40
click at [533, 355] on button "Add" at bounding box center [539, 352] width 28 height 18
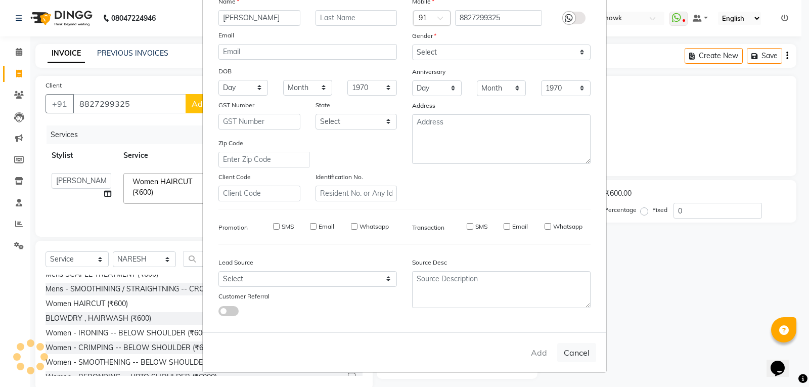
select select
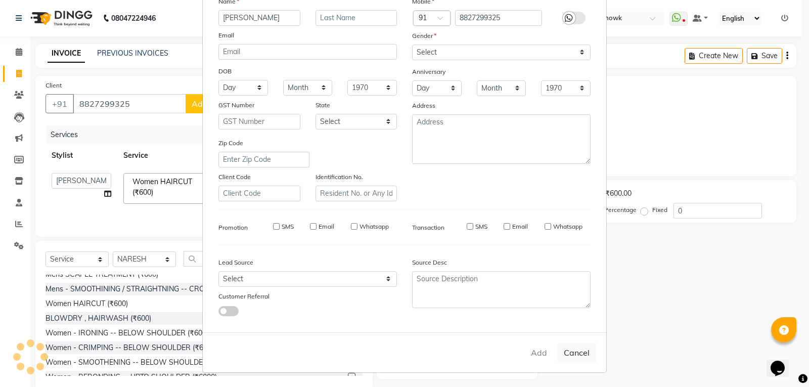
select select
checkbox input "false"
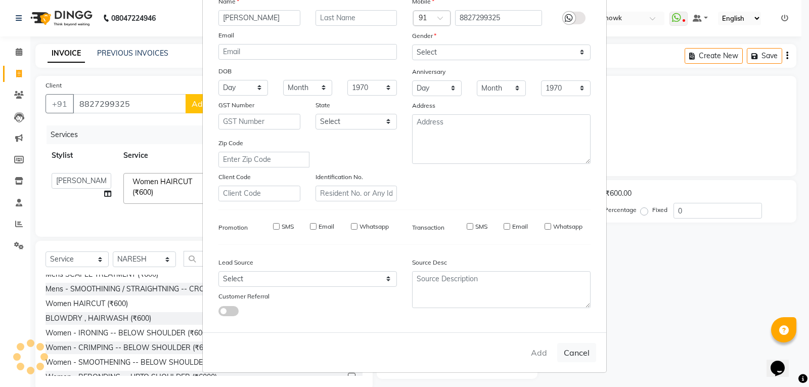
checkbox input "false"
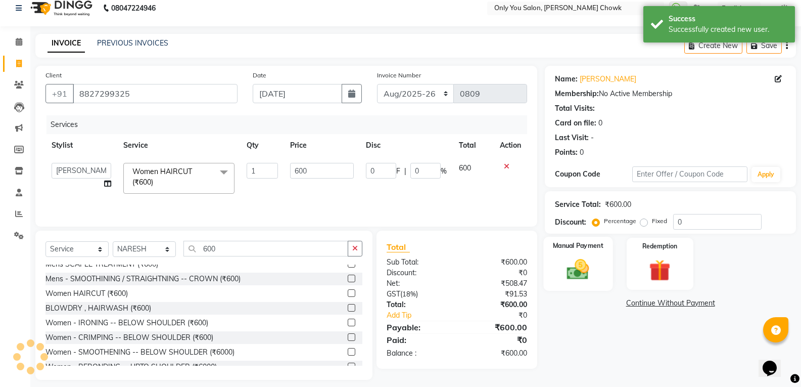
scroll to position [18, 0]
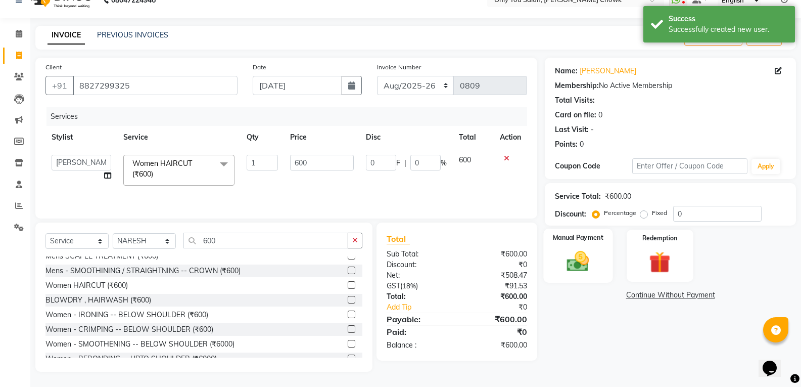
click at [592, 277] on div "Manual Payment" at bounding box center [578, 256] width 69 height 54
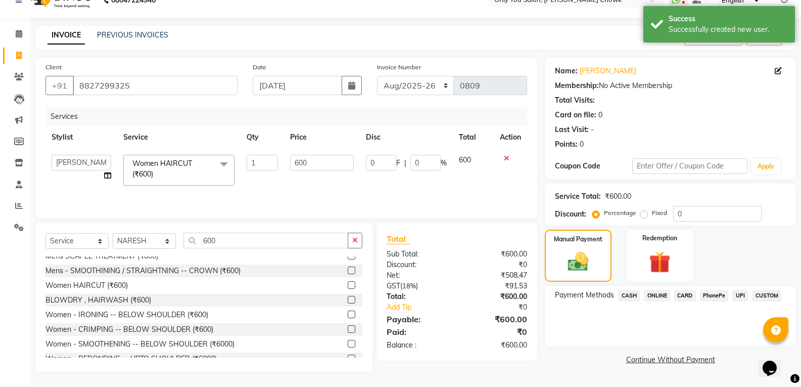
click at [662, 290] on span "ONLINE" at bounding box center [657, 296] width 26 height 12
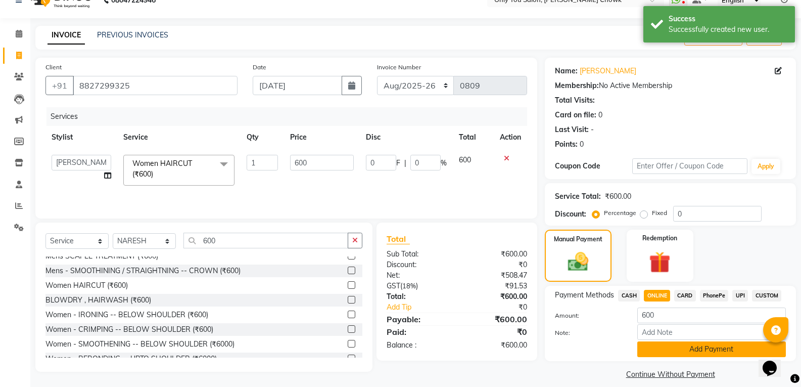
click at [679, 348] on button "Add Payment" at bounding box center [712, 349] width 149 height 16
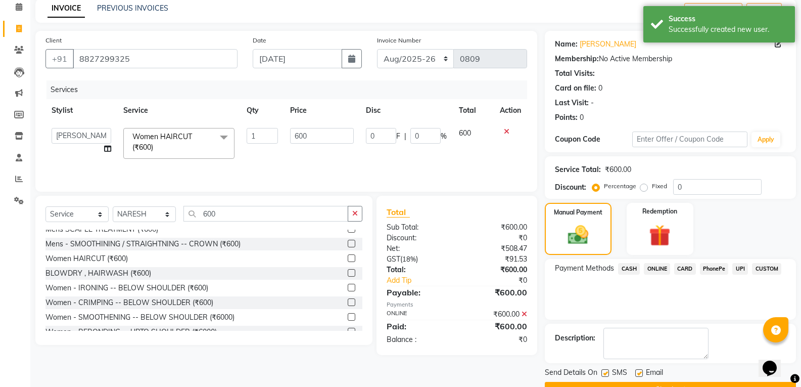
scroll to position [71, 0]
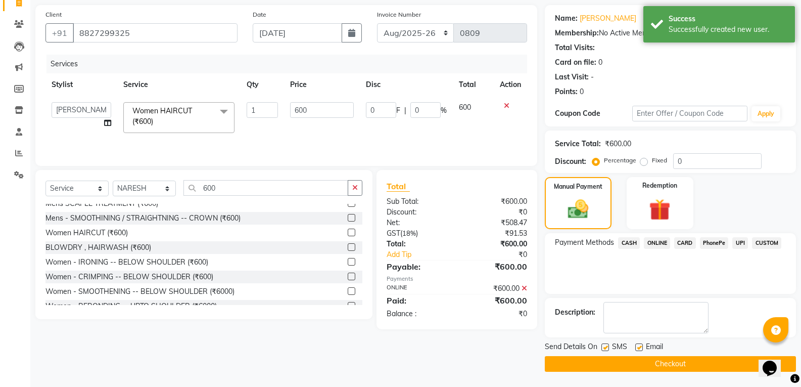
click at [657, 367] on button "Checkout" at bounding box center [670, 364] width 251 height 16
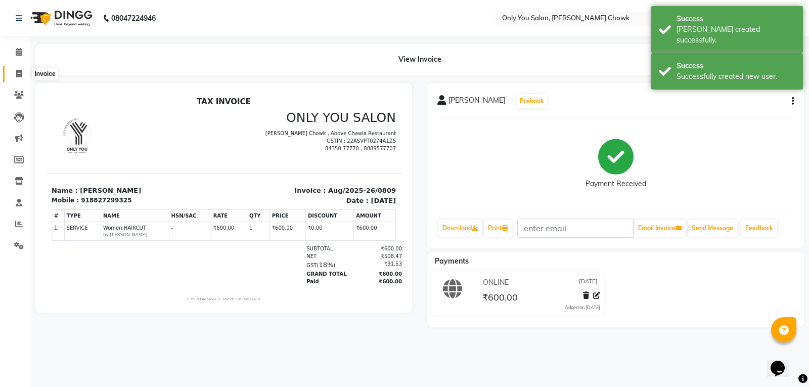
click at [19, 74] on icon at bounding box center [19, 74] width 6 height 8
select select "8713"
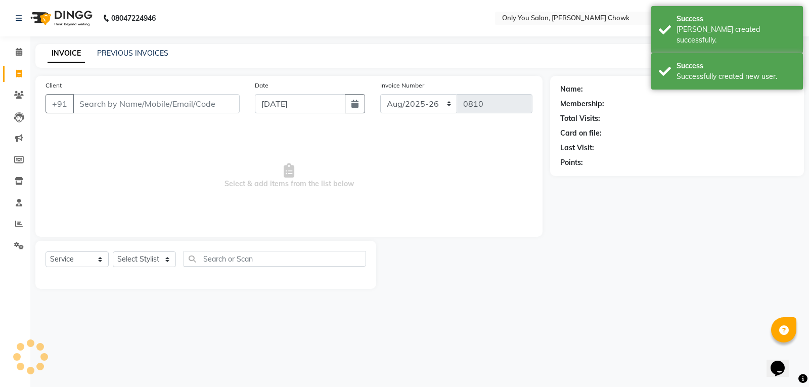
click at [117, 96] on input "Client" at bounding box center [156, 103] width 167 height 19
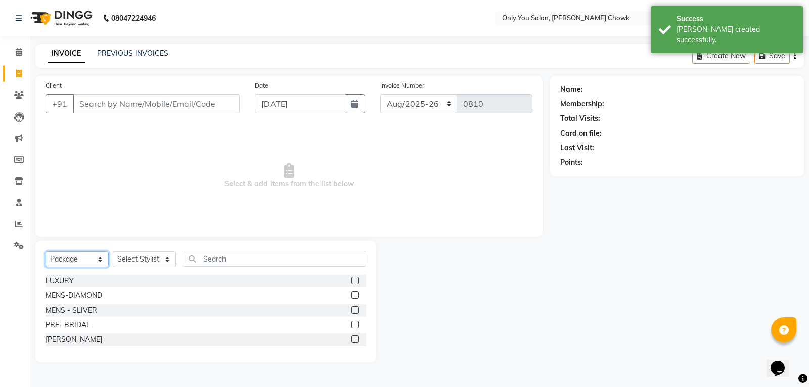
click at [88, 263] on select "Select Service Product Membership Package Voucher Prepaid Gift Card" at bounding box center [77, 259] width 63 height 16
select select "service"
click at [46, 251] on select "Select Service Product Membership Package Voucher Prepaid Gift Card" at bounding box center [77, 259] width 63 height 16
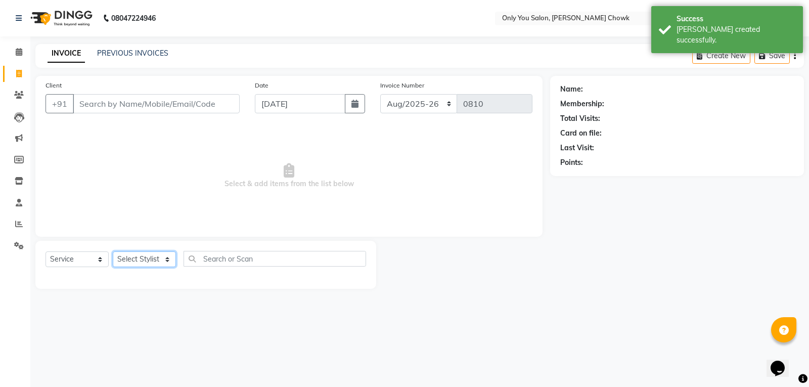
click at [127, 263] on select "Select Stylist [PERSON_NAME] [PERSON_NAME] [PERSON_NAME] MAMTA [PERSON_NAME] [P…" at bounding box center [144, 259] width 63 height 16
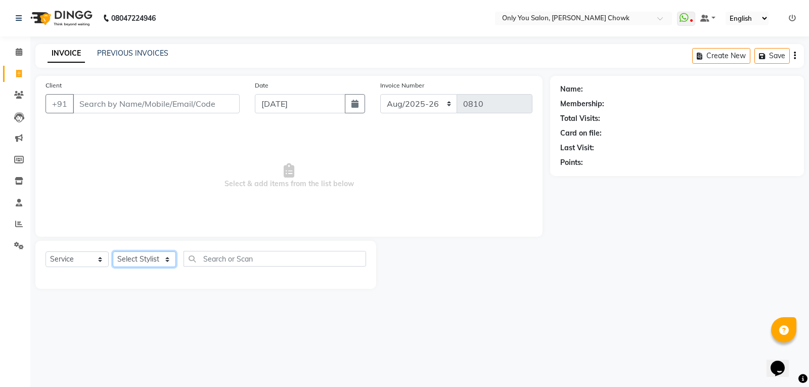
select select "59571"
click at [113, 251] on select "Select Stylist [PERSON_NAME] [PERSON_NAME] [PERSON_NAME] MAMTA [PERSON_NAME] [P…" at bounding box center [144, 259] width 63 height 16
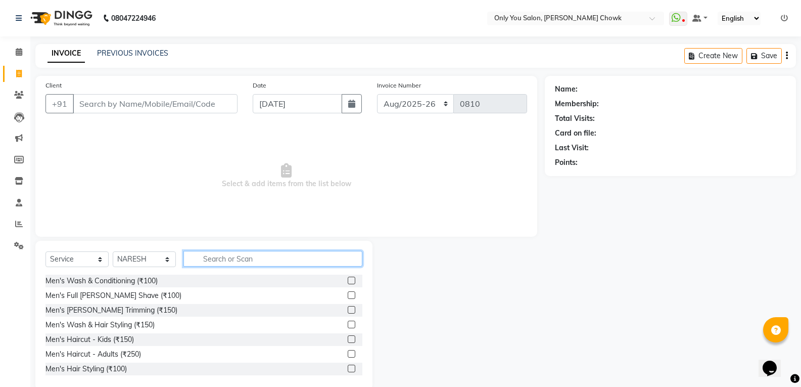
click at [272, 262] on input "text" at bounding box center [273, 259] width 179 height 16
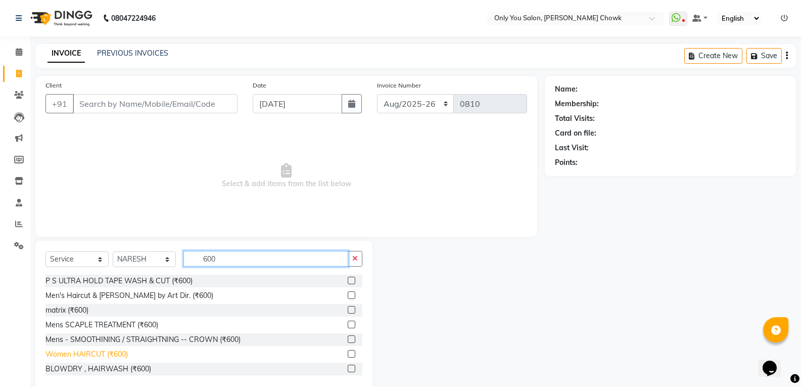
type input "600"
click at [114, 357] on div "Women HAIRCUT (₹600)" at bounding box center [87, 354] width 82 height 11
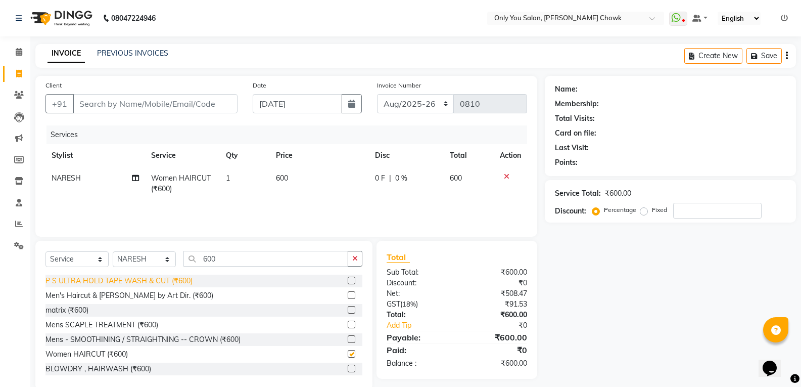
checkbox input "false"
click at [244, 257] on input "600" at bounding box center [266, 259] width 165 height 16
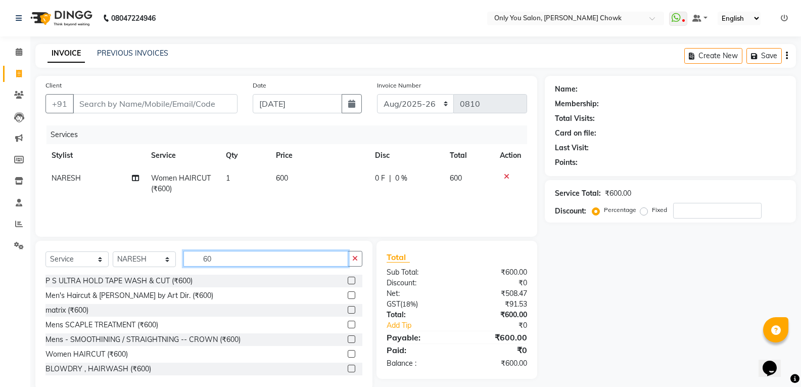
type input "6"
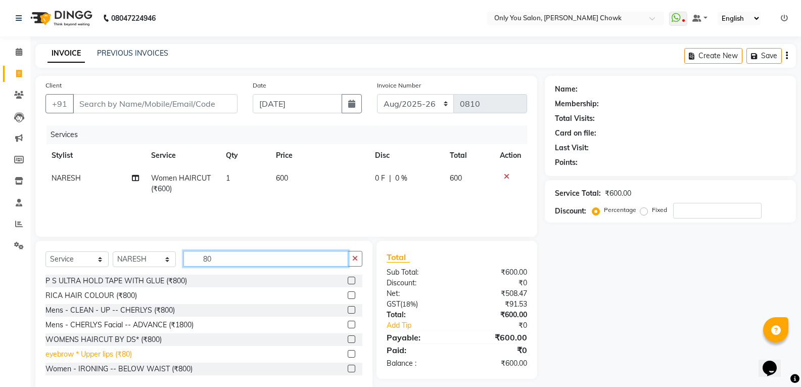
type input "80"
click at [122, 352] on div "eyebrow * Upper lips (₹80)" at bounding box center [89, 354] width 86 height 11
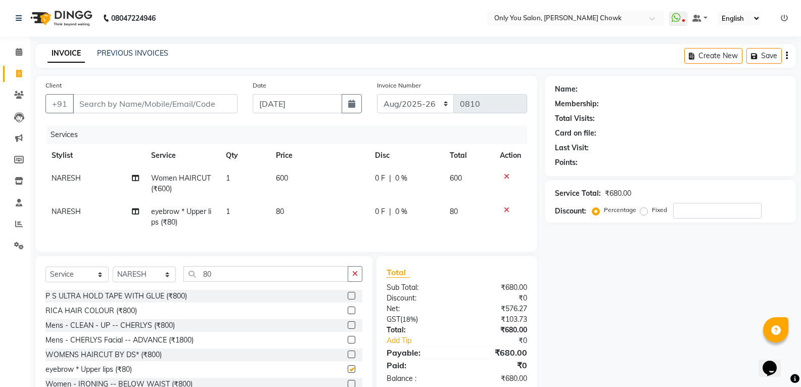
checkbox input "false"
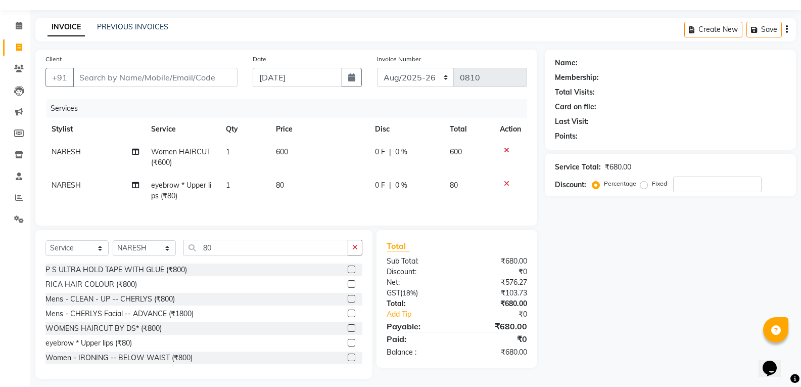
scroll to position [41, 0]
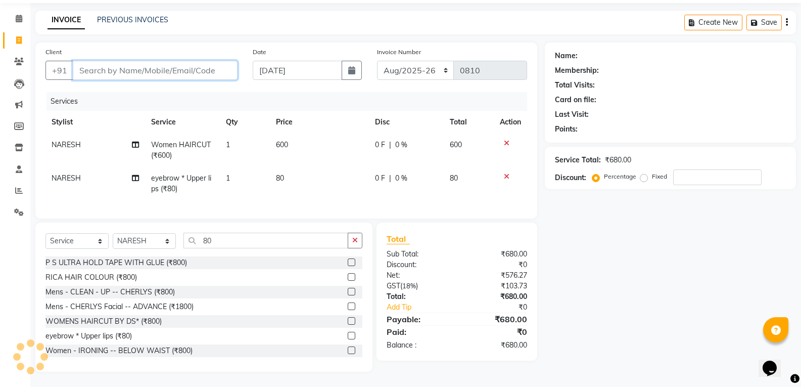
click at [124, 61] on input "Client" at bounding box center [155, 70] width 165 height 19
click at [74, 173] on span "NARESH" at bounding box center [66, 177] width 29 height 9
select select "59571"
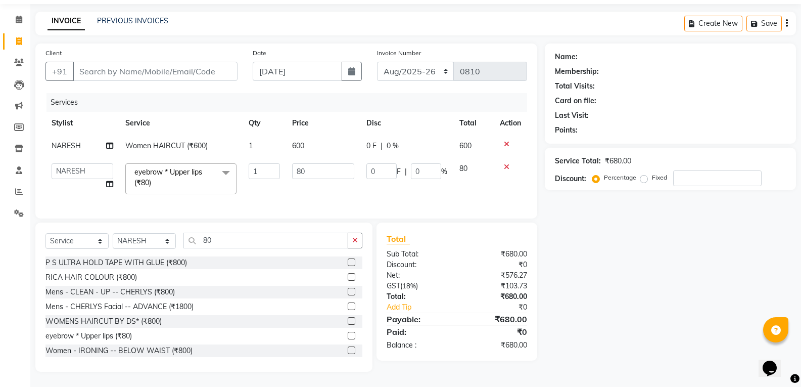
scroll to position [40, 0]
click at [79, 157] on td "ASHWIN gautam KHUSHI SIDAR LAXMI TIWARI MAMTA SAHU NARESH Ragini Sahu RAKESH RA…" at bounding box center [83, 178] width 74 height 43
click at [79, 163] on select "ASHWIN gautam KHUSHI SIDAR LAXMI TIWARI MAMTA SAHU NARESH Ragini Sahu RAKESH RA…" at bounding box center [83, 171] width 62 height 16
select select "82127"
click at [226, 242] on input "80" at bounding box center [266, 241] width 165 height 16
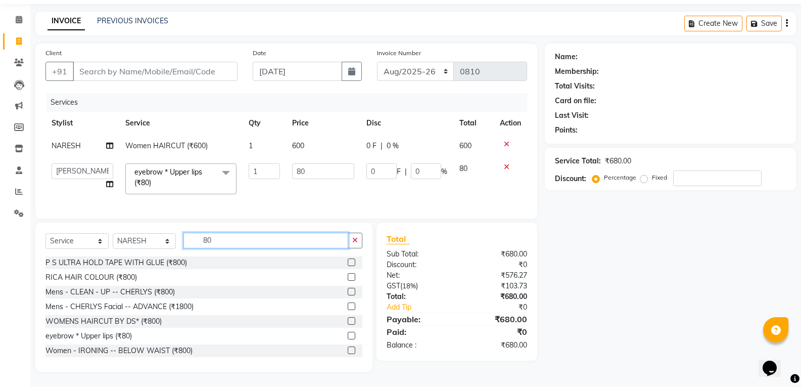
type input "8"
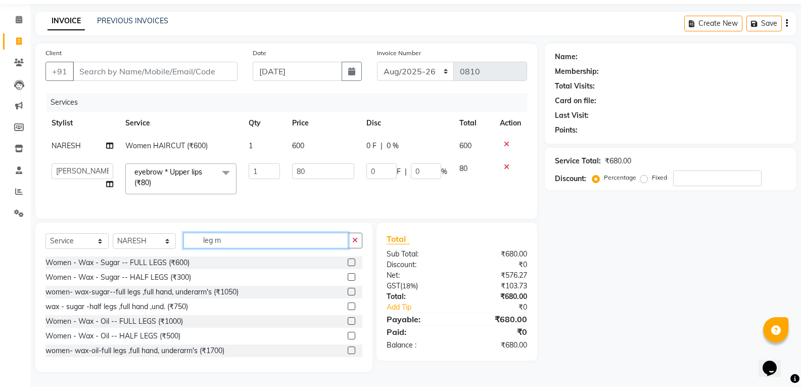
scroll to position [29, 0]
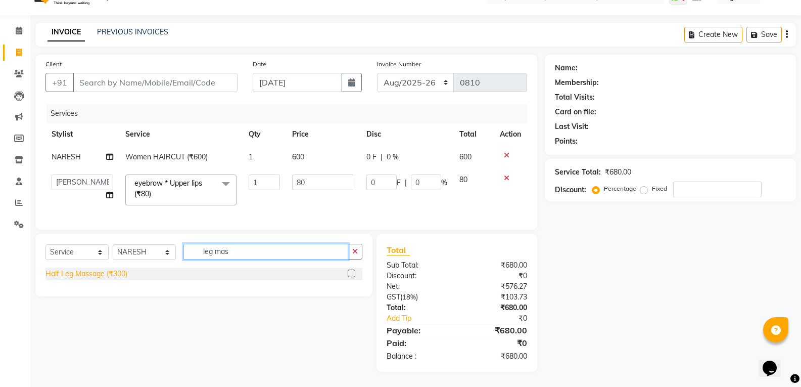
type input "leg mas"
click at [103, 269] on div "Half Leg Massage (₹300)" at bounding box center [87, 273] width 82 height 11
checkbox input "false"
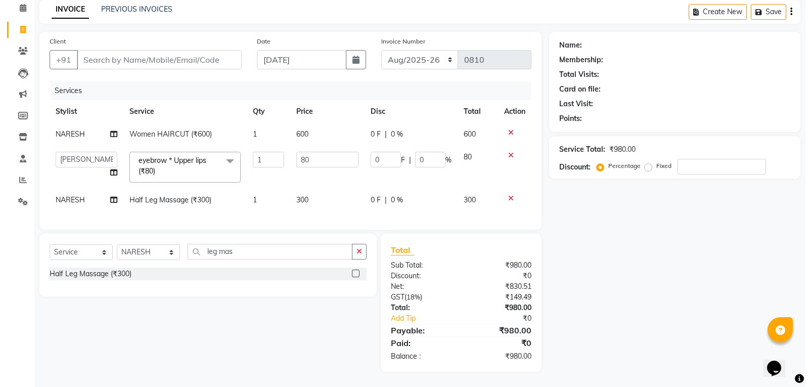
scroll to position [52, 0]
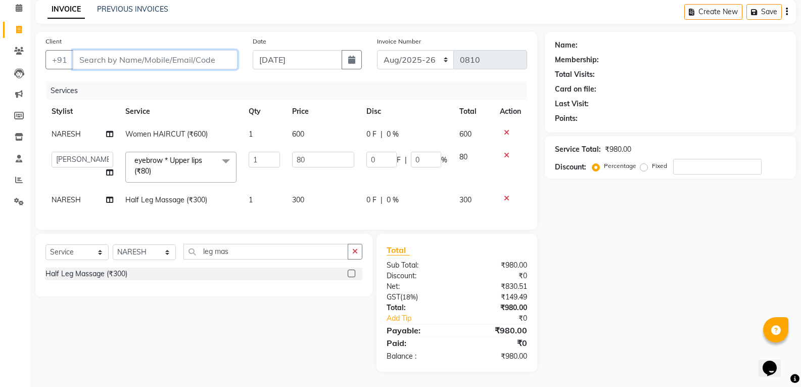
click at [130, 54] on input "Client" at bounding box center [155, 59] width 165 height 19
type input "9"
type input "0"
type input "9978673720"
click at [217, 59] on button "Add Client" at bounding box center [212, 59] width 52 height 19
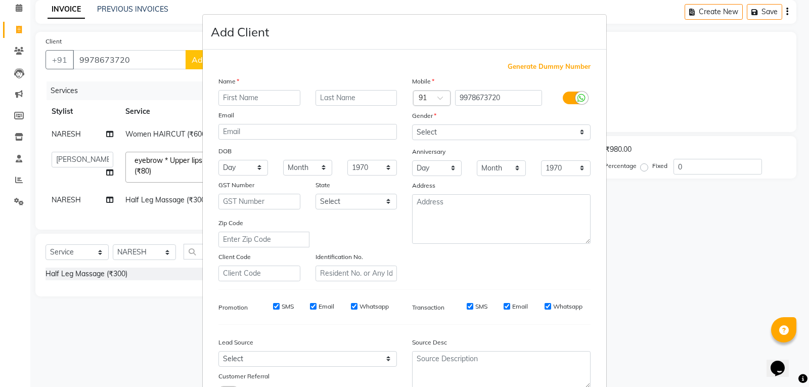
click at [234, 105] on input "text" at bounding box center [259, 98] width 82 height 16
click at [71, 193] on ngb-modal-window "Add Client Generate Dummy Number Name Email DOB Day 01 02 03 04 05 06 07 08 09 …" at bounding box center [404, 193] width 809 height 387
click at [243, 102] on input "text" at bounding box center [259, 98] width 82 height 16
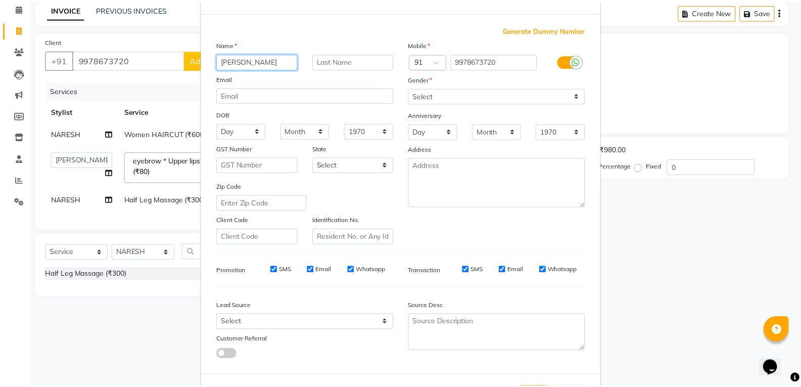
scroll to position [80, 0]
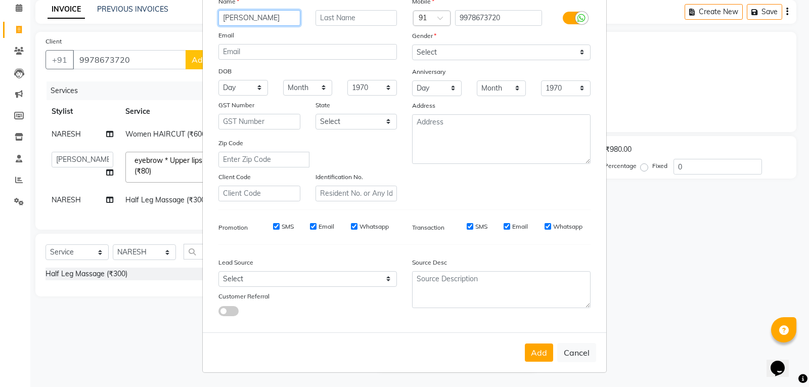
type input "nidhi"
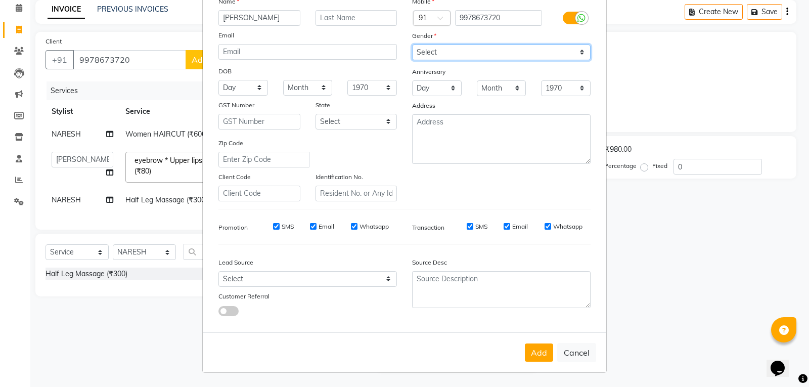
click at [474, 51] on select "Select Male Female Other Prefer Not To Say" at bounding box center [501, 52] width 178 height 16
select select "female"
click at [412, 44] on select "Select Male Female Other Prefer Not To Say" at bounding box center [501, 52] width 178 height 16
click at [535, 354] on button "Add" at bounding box center [539, 352] width 28 height 18
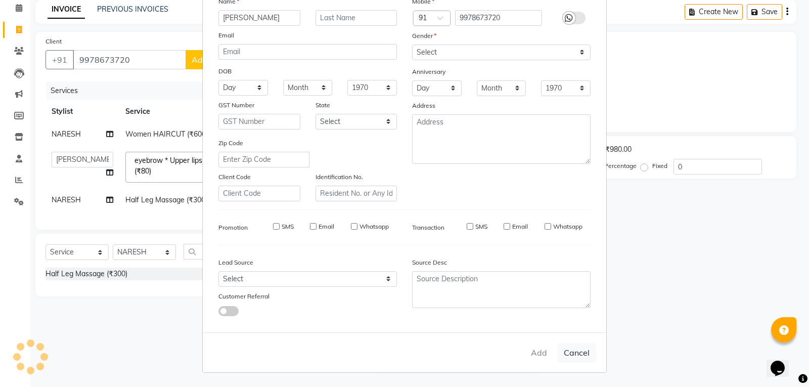
select select
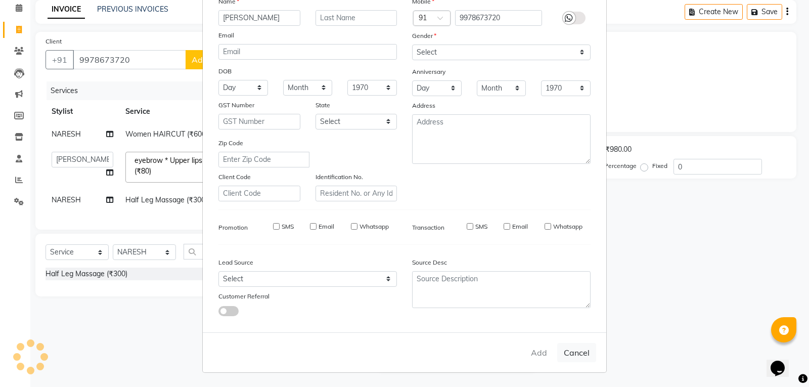
select select
checkbox input "false"
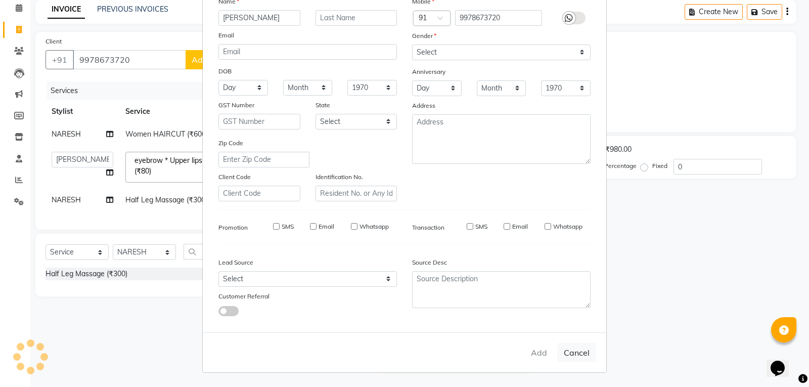
checkbox input "false"
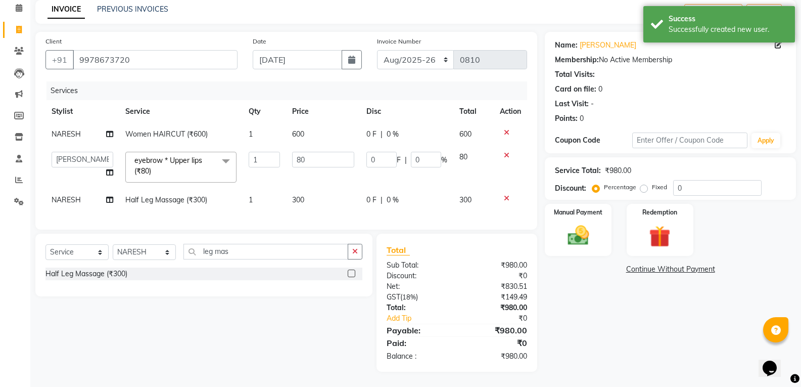
click at [66, 189] on td "NARESH" at bounding box center [83, 200] width 74 height 23
select select "59571"
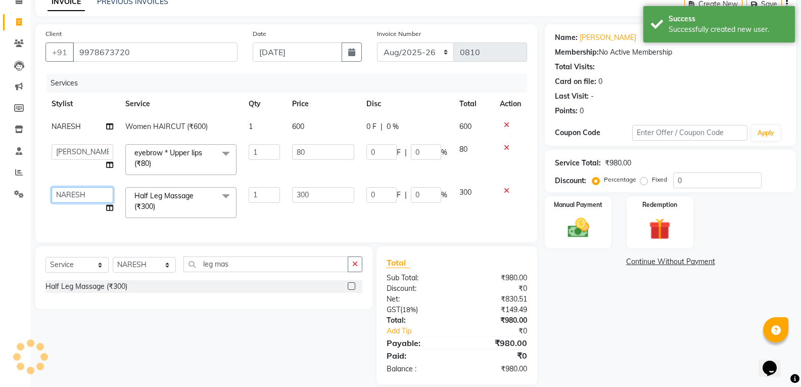
click at [59, 202] on select "ASHWIN gautam KHUSHI SIDAR LAXMI TIWARI MAMTA SAHU NARESH Ragini Sahu RAKESH RA…" at bounding box center [83, 195] width 62 height 16
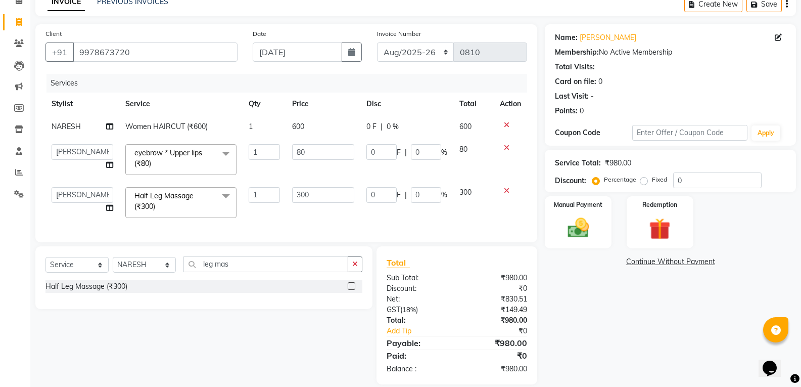
select select "43930"
click at [80, 272] on select "Select Service Product Membership Package Voucher Prepaid Gift Card" at bounding box center [77, 265] width 63 height 16
click at [46, 264] on select "Select Service Product Membership Package Voucher Prepaid Gift Card" at bounding box center [77, 265] width 63 height 16
click at [141, 273] on select "Select Stylist [PERSON_NAME] [PERSON_NAME] [PERSON_NAME] MAMTA [PERSON_NAME] [P…" at bounding box center [144, 265] width 63 height 16
select select "43930"
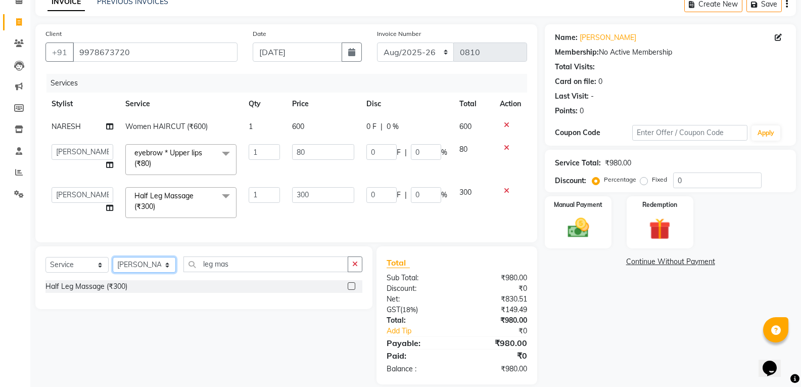
click at [113, 264] on select "Select Stylist [PERSON_NAME] [PERSON_NAME] [PERSON_NAME] MAMTA [PERSON_NAME] [P…" at bounding box center [144, 265] width 63 height 16
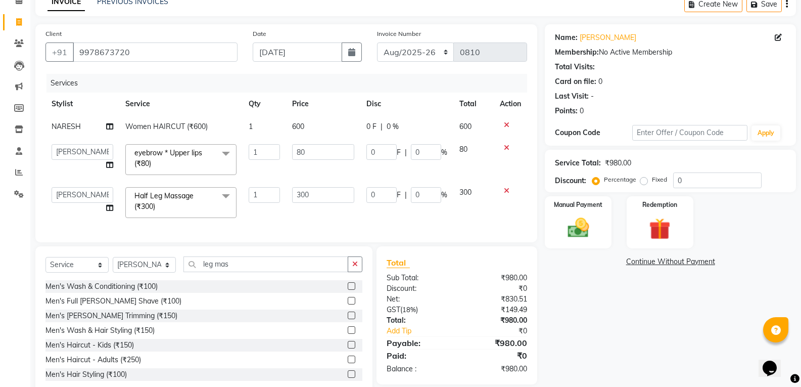
click at [261, 280] on div "Select Service Product Membership Package Voucher Prepaid Gift Card Select Styl…" at bounding box center [204, 268] width 317 height 24
click at [276, 271] on input "leg mas" at bounding box center [266, 264] width 165 height 16
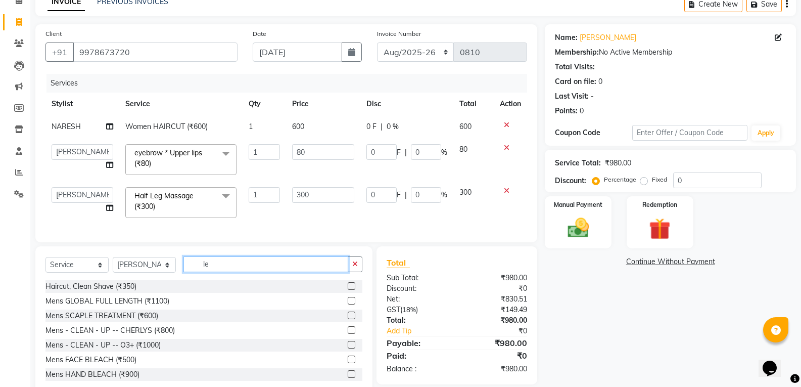
type input "l"
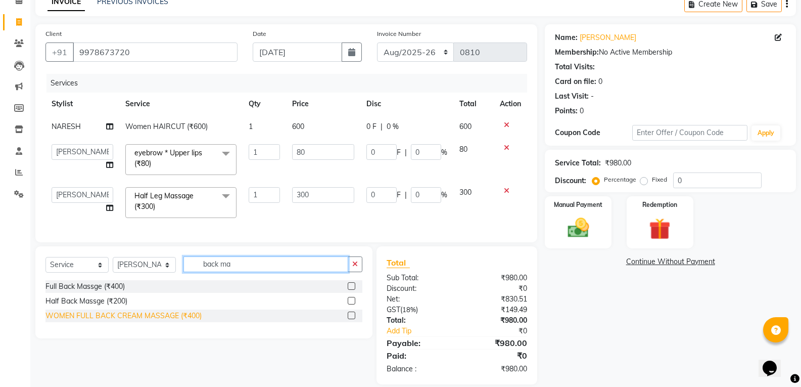
type input "back ma"
click at [134, 321] on div "WOMEN FULL BACK CREAM MASSAGE (₹400)" at bounding box center [124, 315] width 156 height 11
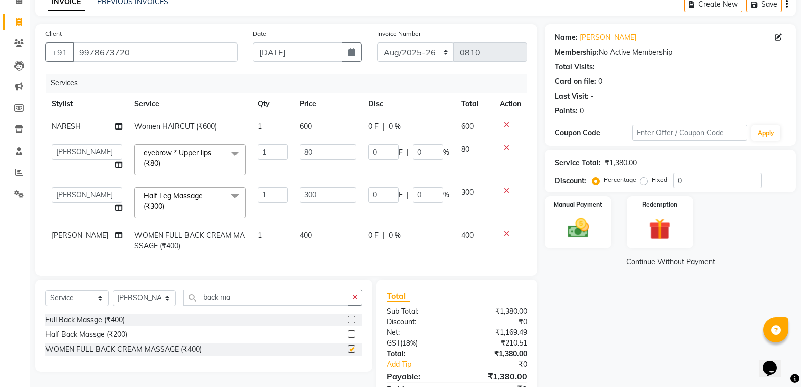
checkbox input "false"
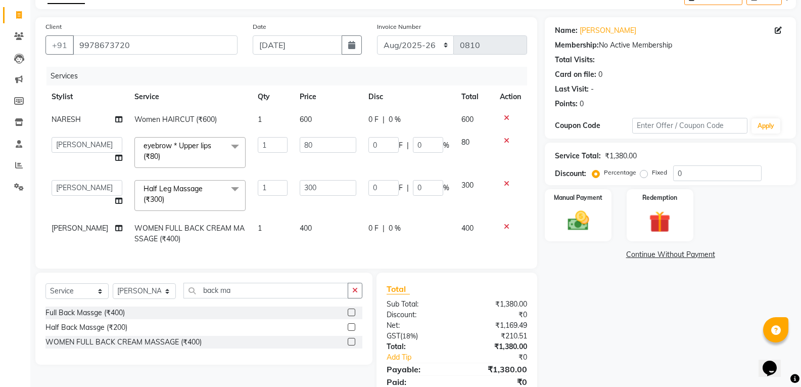
scroll to position [0, 0]
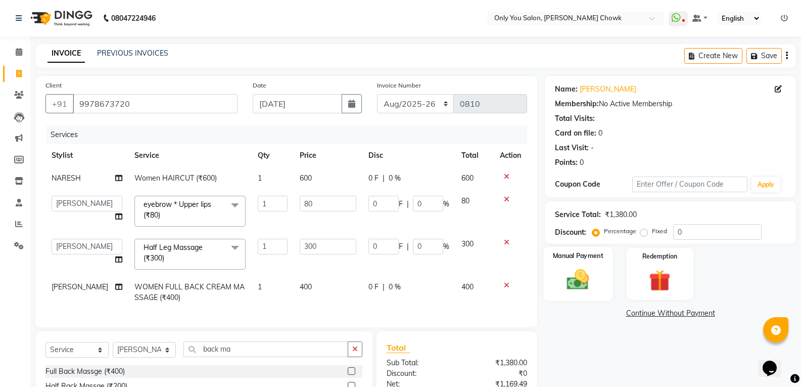
click at [602, 277] on div "Manual Payment" at bounding box center [578, 274] width 69 height 54
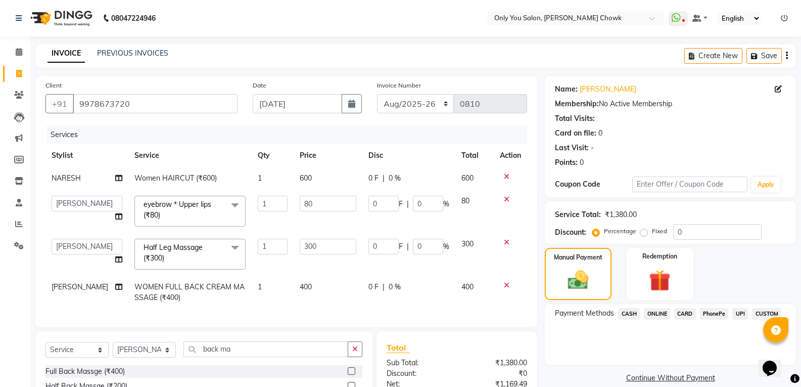
click at [657, 313] on span "ONLINE" at bounding box center [657, 314] width 26 height 12
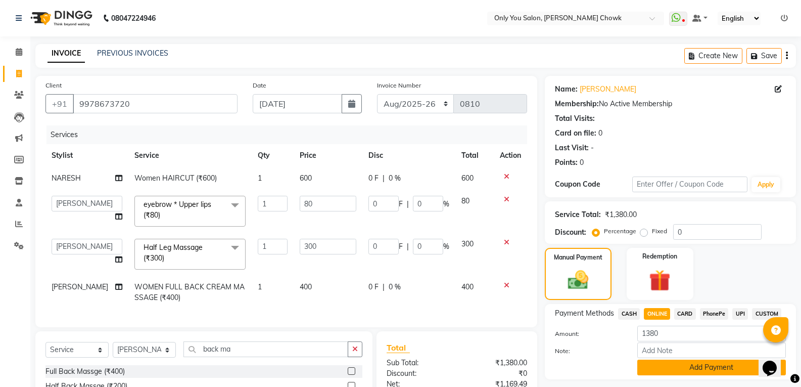
click at [652, 366] on button "Add Payment" at bounding box center [712, 367] width 149 height 16
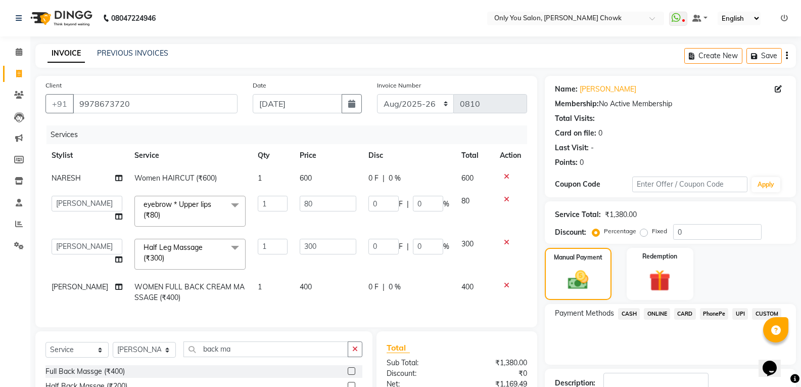
scroll to position [126, 0]
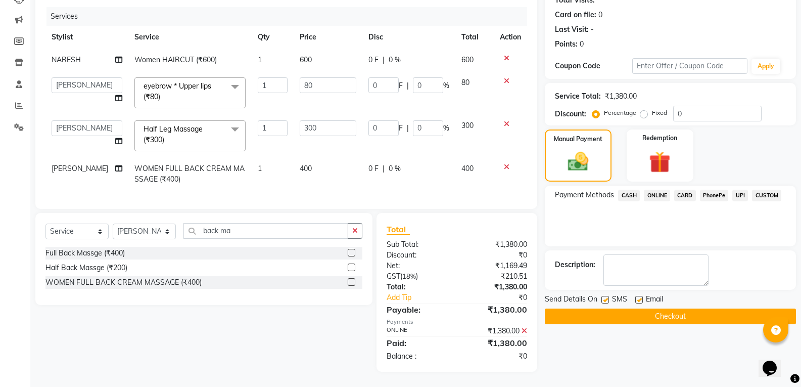
click at [654, 308] on button "Checkout" at bounding box center [670, 316] width 251 height 16
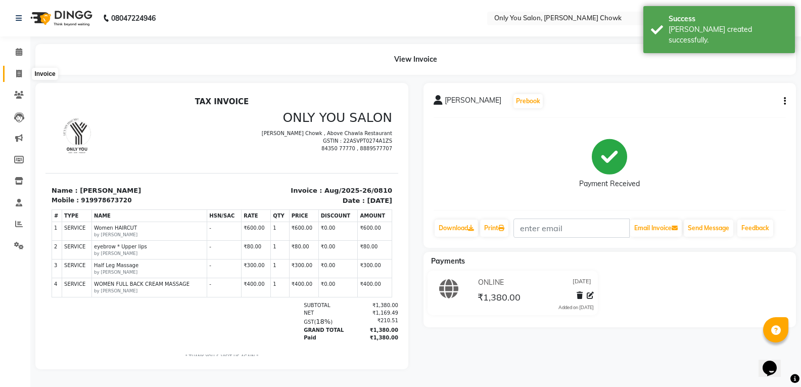
click at [24, 70] on span at bounding box center [19, 74] width 18 height 12
select select "8713"
select select "service"
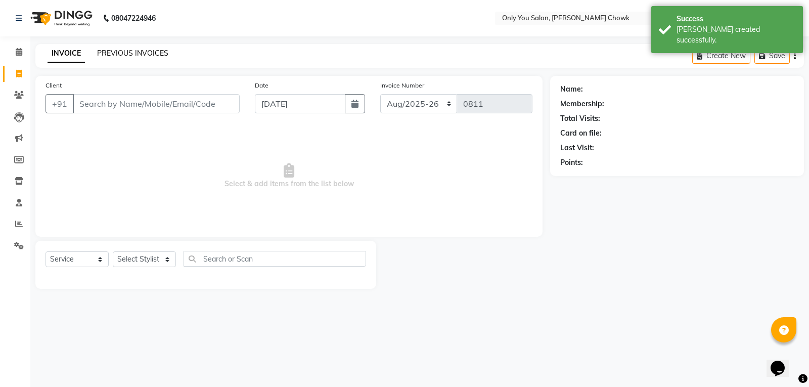
click at [120, 54] on link "PREVIOUS INVOICES" at bounding box center [132, 53] width 71 height 9
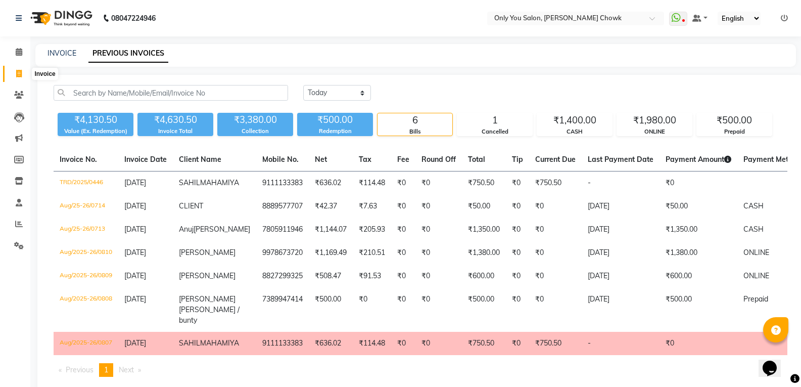
drag, startPoint x: 13, startPoint y: 70, endPoint x: 21, endPoint y: 72, distance: 7.7
click at [13, 70] on span at bounding box center [19, 74] width 18 height 12
click at [19, 72] on icon at bounding box center [19, 74] width 6 height 8
select select "service"
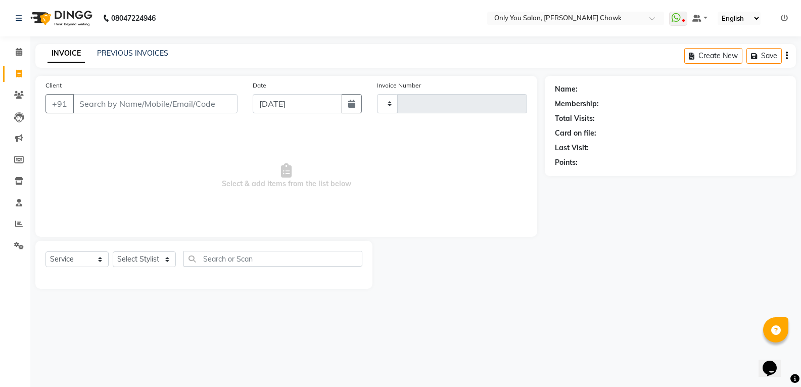
type input "0811"
select select "8713"
click at [140, 258] on select "Select Stylist" at bounding box center [144, 259] width 63 height 16
select select "package"
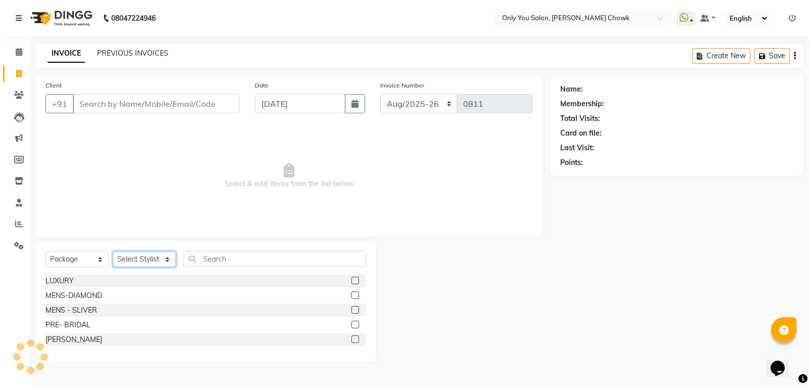
click at [139, 257] on select "Select Stylist [PERSON_NAME] [PERSON_NAME] [PERSON_NAME] MAMTA [PERSON_NAME] [P…" at bounding box center [144, 259] width 63 height 16
select select "90002"
click at [113, 251] on select "Select Stylist [PERSON_NAME] [PERSON_NAME] [PERSON_NAME] MAMTA [PERSON_NAME] [P…" at bounding box center [144, 259] width 63 height 16
click at [70, 260] on select "Select Service Product Membership Package Voucher Prepaid Gift Card" at bounding box center [77, 259] width 63 height 16
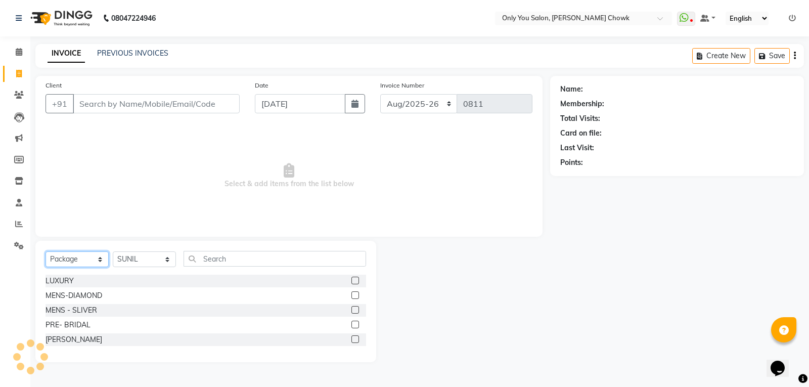
select select "service"
click at [46, 251] on select "Select Service Product Membership Package Voucher Prepaid Gift Card" at bounding box center [77, 259] width 63 height 16
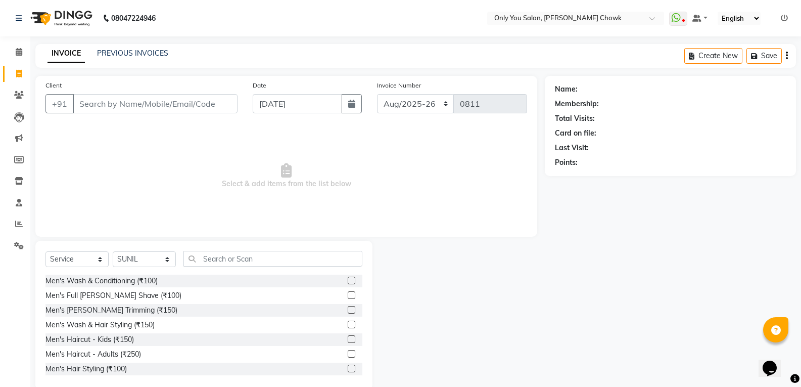
click at [254, 249] on div "Select Service Product Membership Package Voucher Prepaid Gift Card Select Styl…" at bounding box center [203, 315] width 337 height 149
click at [258, 253] on input "text" at bounding box center [273, 259] width 179 height 16
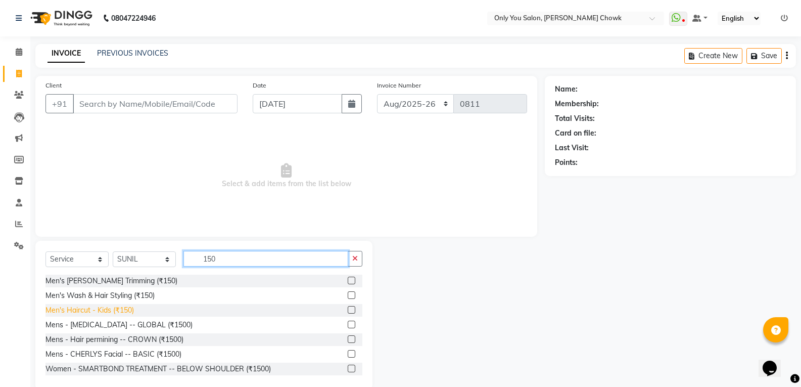
type input "150"
click at [123, 305] on div "Men's Haircut - Kids (₹150)" at bounding box center [90, 310] width 88 height 11
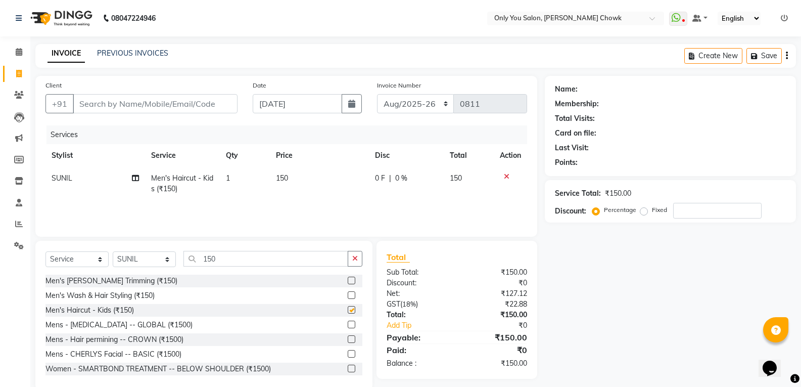
checkbox input "false"
click at [149, 104] on input "Client" at bounding box center [155, 103] width 165 height 19
click at [157, 100] on input "Client" at bounding box center [155, 103] width 165 height 19
type input "8"
type input "0"
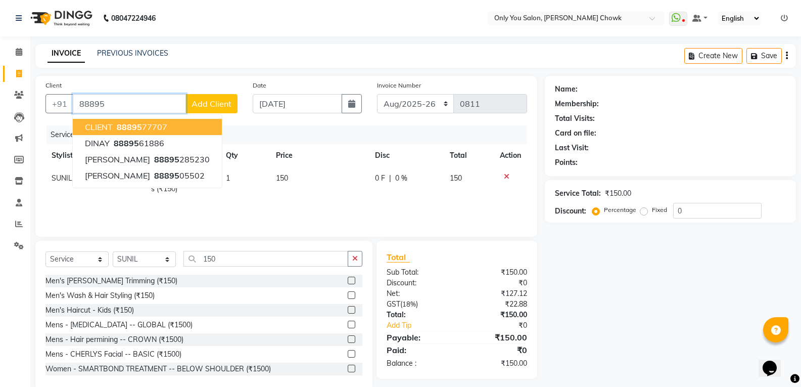
click at [146, 130] on ngb-highlight "88895 77707" at bounding box center [141, 127] width 53 height 10
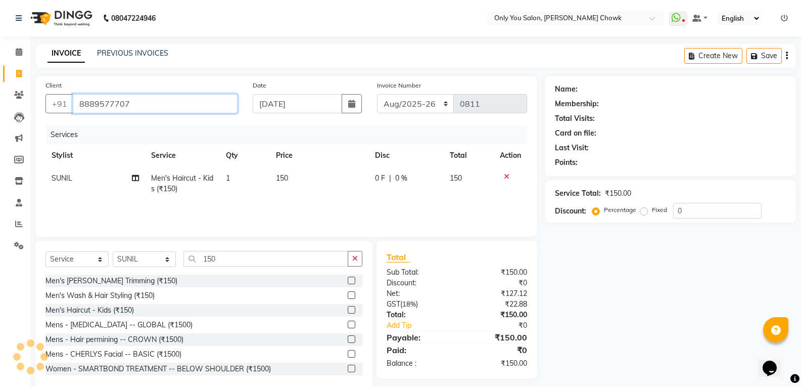
type input "8889577707"
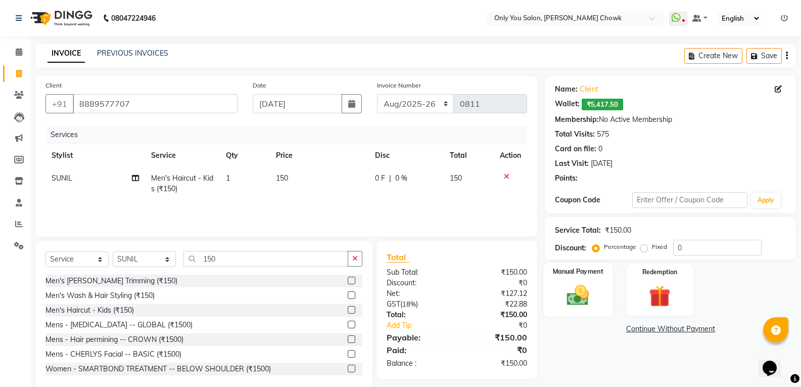
drag, startPoint x: 579, startPoint y: 303, endPoint x: 567, endPoint y: 291, distance: 17.2
click at [579, 303] on img at bounding box center [578, 295] width 36 height 26
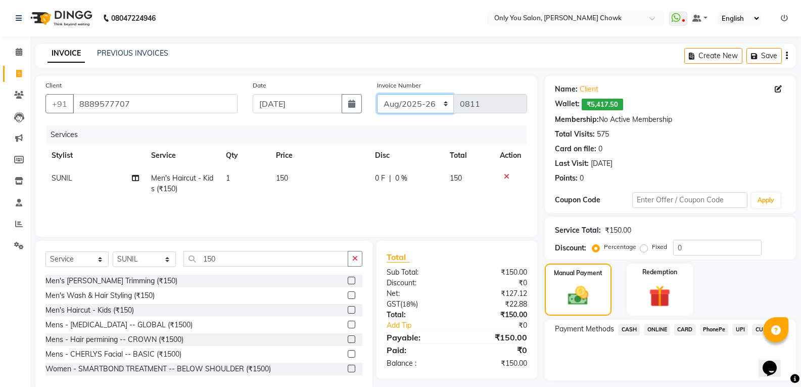
click at [430, 111] on select "[DATE]-[DATE]-26 TRD/2025" at bounding box center [415, 103] width 77 height 19
select select "8714"
click at [377, 94] on select "[DATE]-[DATE]-26 TRD/2025" at bounding box center [415, 103] width 77 height 19
type input "0715"
click at [629, 327] on span "CASH" at bounding box center [629, 330] width 22 height 12
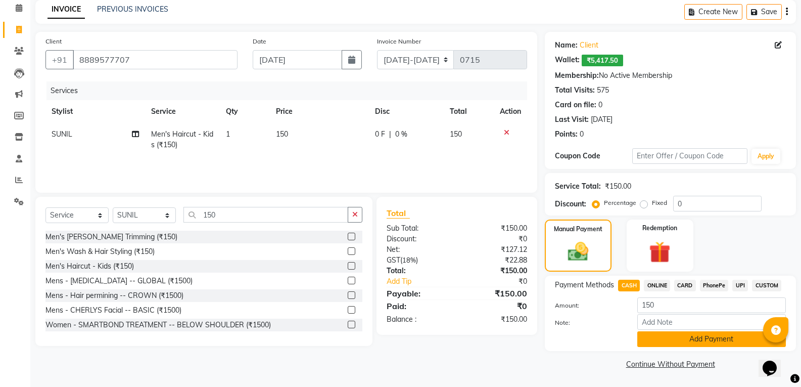
click at [647, 345] on button "Add Payment" at bounding box center [712, 339] width 149 height 16
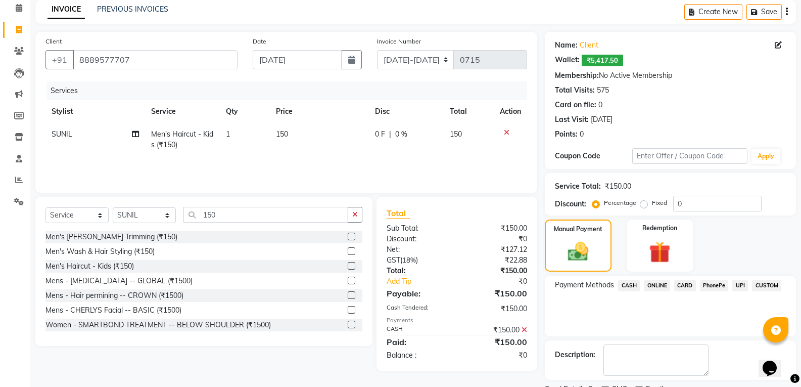
scroll to position [86, 0]
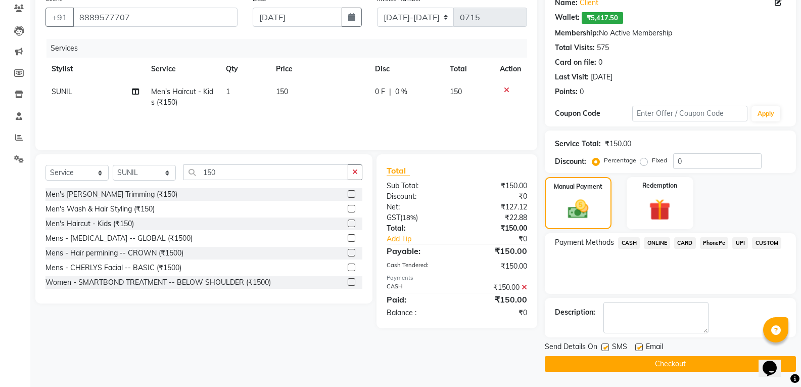
click at [658, 372] on main "INVOICE PREVIOUS INVOICES Create New Save Client +91 8889577707 Date 04-09-2025…" at bounding box center [415, 172] width 771 height 429
click at [657, 366] on button "Checkout" at bounding box center [670, 364] width 251 height 16
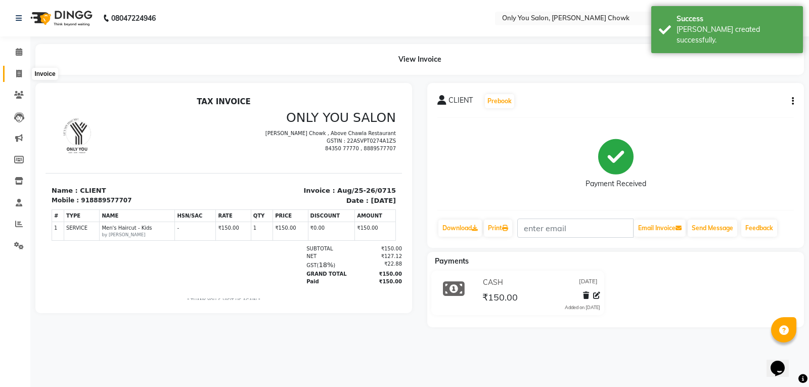
drag, startPoint x: 21, startPoint y: 75, endPoint x: 33, endPoint y: 71, distance: 13.3
click at [21, 75] on icon at bounding box center [19, 74] width 6 height 8
select select "service"
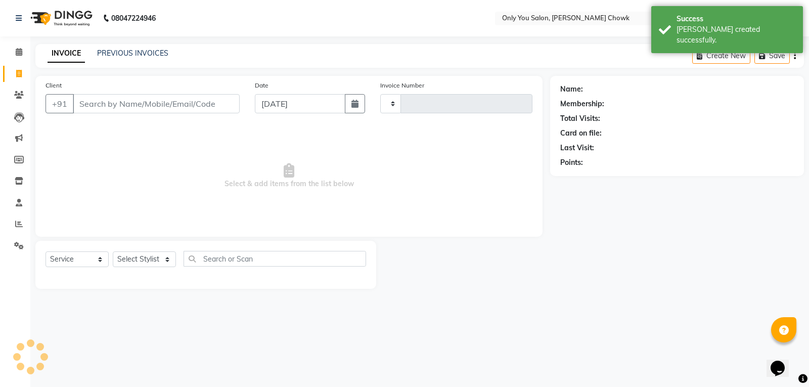
type input "0811"
select select "8713"
select select "package"
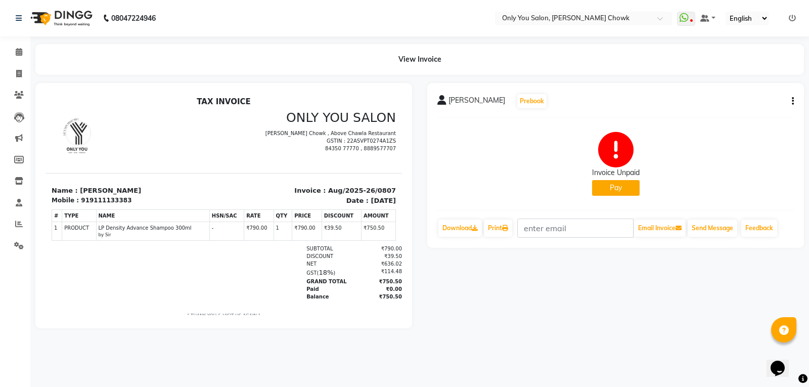
click at [792, 101] on icon "button" at bounding box center [793, 101] width 2 height 1
click at [739, 99] on div "Edit Invoice" at bounding box center [752, 101] width 51 height 13
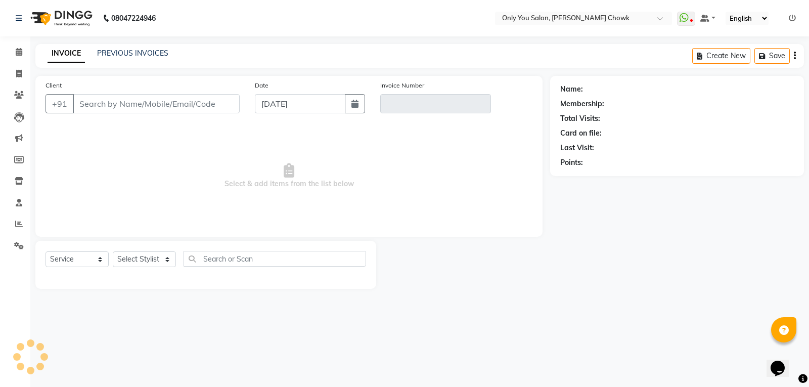
select select "package"
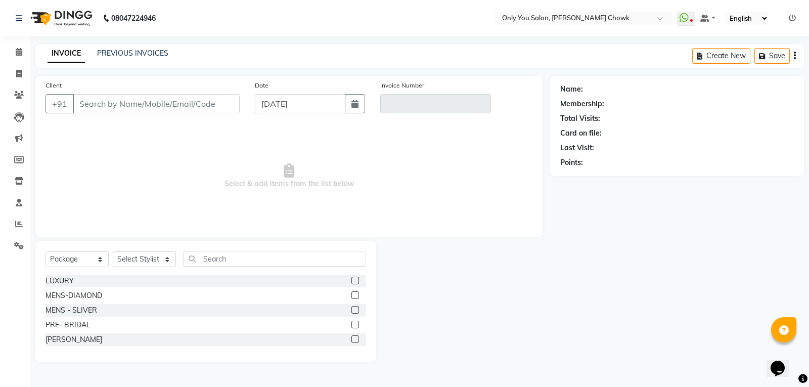
type input "9111133383"
type input "Aug/2025-26/0807"
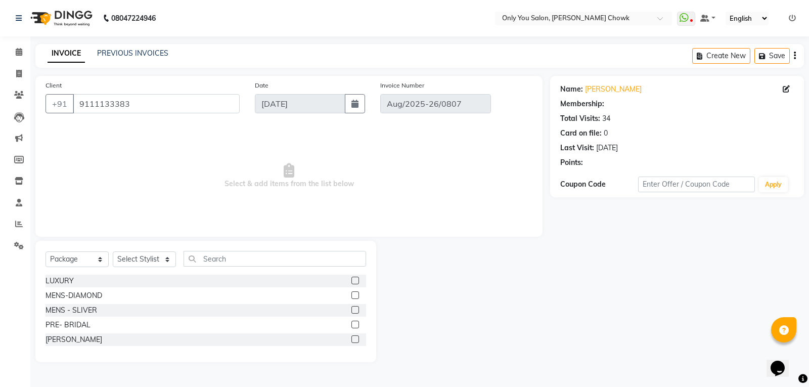
select select "select"
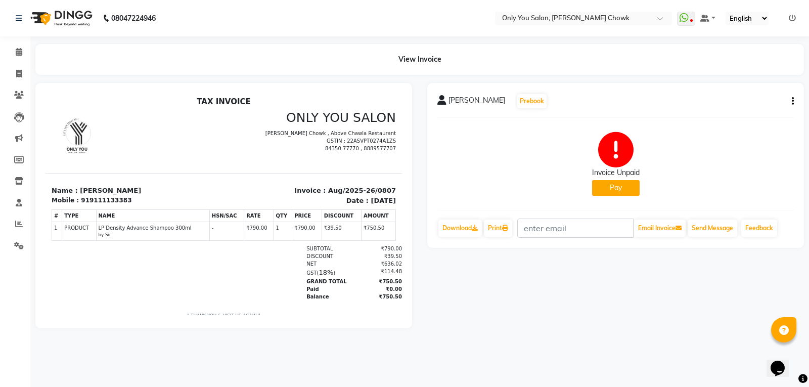
click at [789, 102] on button "button" at bounding box center [791, 101] width 6 height 11
click at [741, 103] on div "Edit Invoice" at bounding box center [752, 101] width 51 height 13
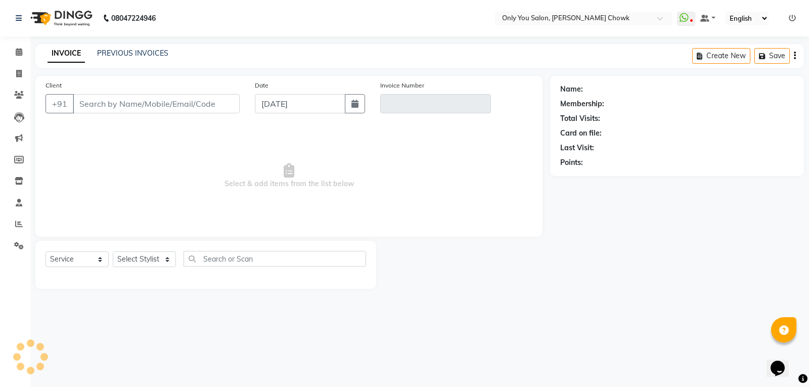
select select "package"
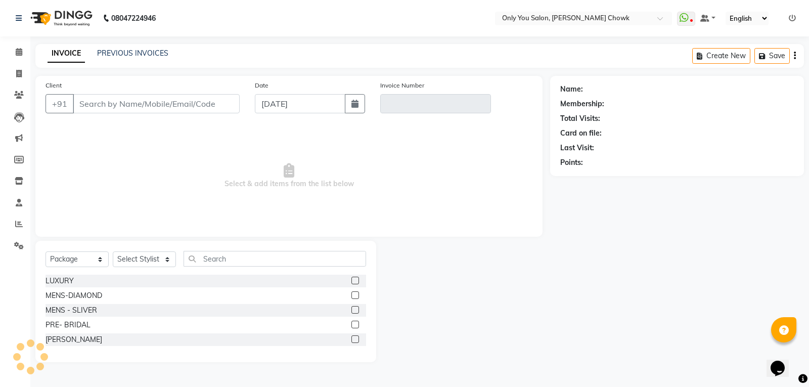
type input "9111133383"
type input "Aug/2025-26/0807"
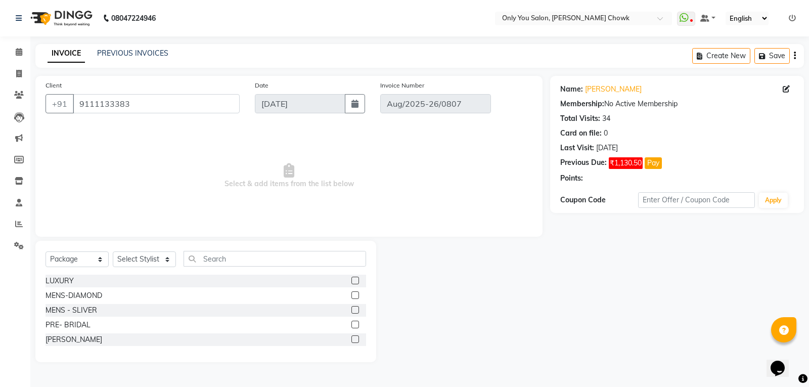
select select "select"
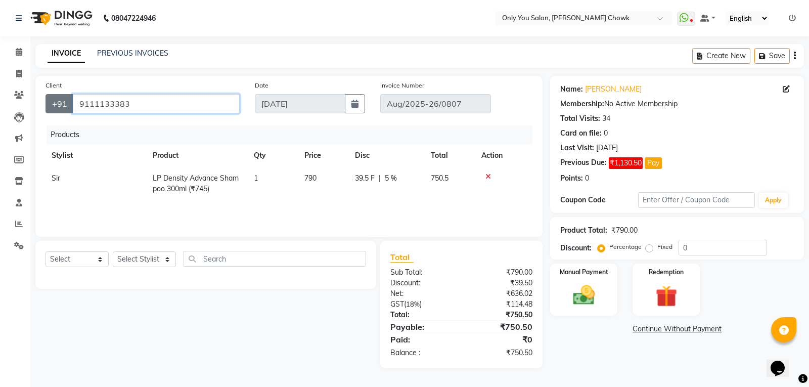
drag, startPoint x: 139, startPoint y: 101, endPoint x: 60, endPoint y: 111, distance: 79.0
click at [60, 111] on div "+91 9111133383" at bounding box center [143, 103] width 194 height 19
click at [796, 55] on div "Create New Save" at bounding box center [748, 56] width 112 height 24
click at [794, 60] on button "button" at bounding box center [795, 56] width 2 height 24
select select "package"
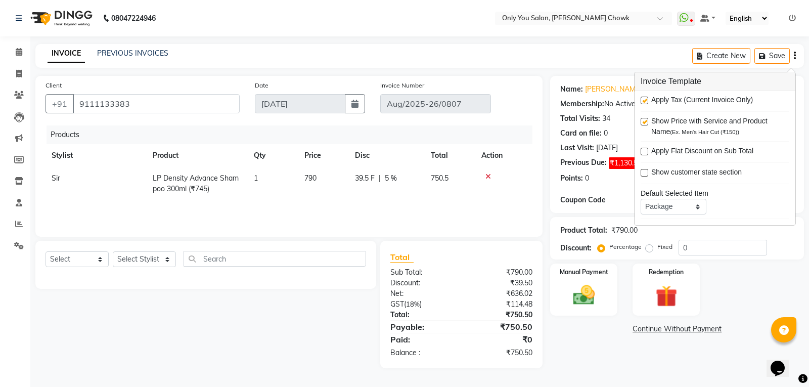
click at [598, 191] on div "Name: Sahil Mahamiya Membership: No Active Membership Total Visits: 34 Card on …" at bounding box center [677, 144] width 254 height 137
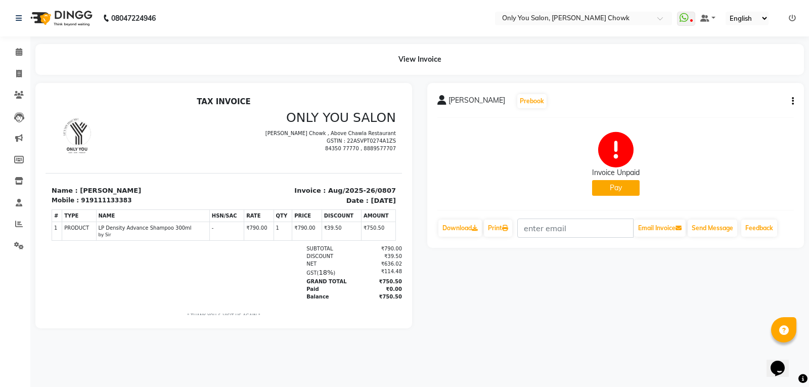
click at [791, 101] on div "SAHIL MAHAMIYA Prebook Invoice Unpaid Pay Download Print Email Invoice Send Mes…" at bounding box center [615, 165] width 377 height 165
click at [792, 101] on icon "button" at bounding box center [793, 101] width 2 height 1
click at [759, 87] on div "Cancel Invoice" at bounding box center [752, 88] width 51 height 13
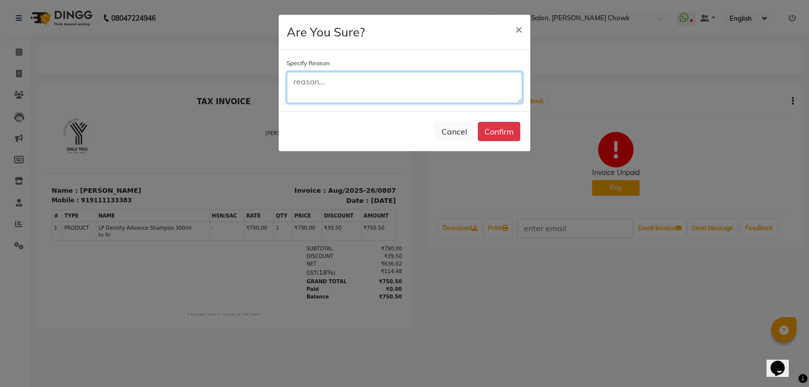
click at [381, 89] on textarea at bounding box center [405, 87] width 236 height 31
type textarea "cancel"
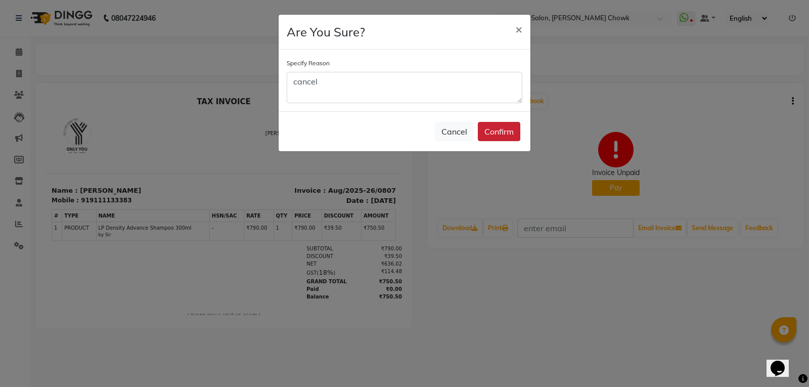
click at [502, 133] on button "Confirm" at bounding box center [499, 131] width 42 height 19
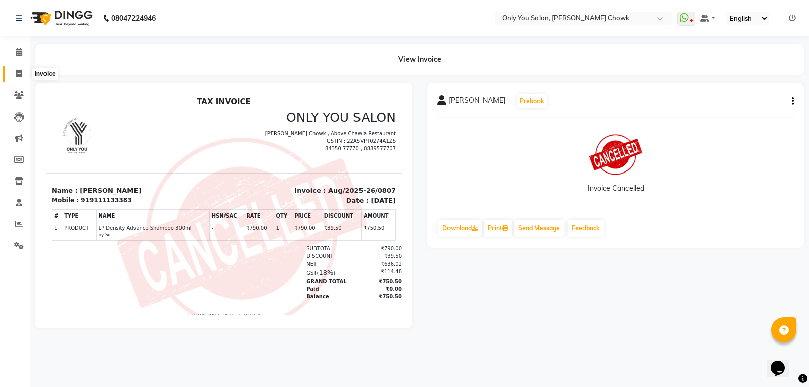
click at [22, 73] on icon at bounding box center [19, 74] width 6 height 8
select select "service"
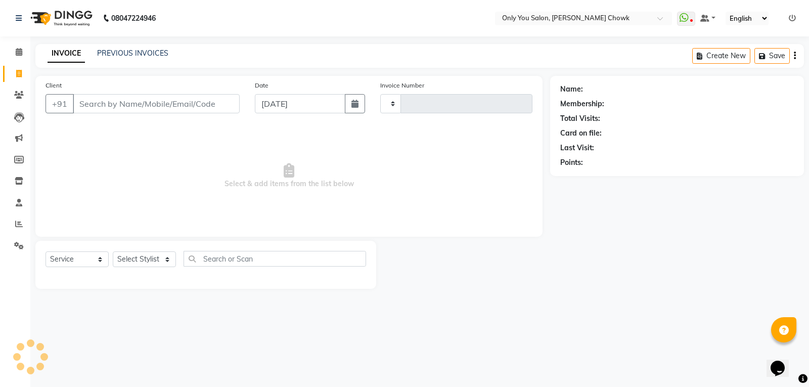
type input "0809"
select select "8713"
select select "package"
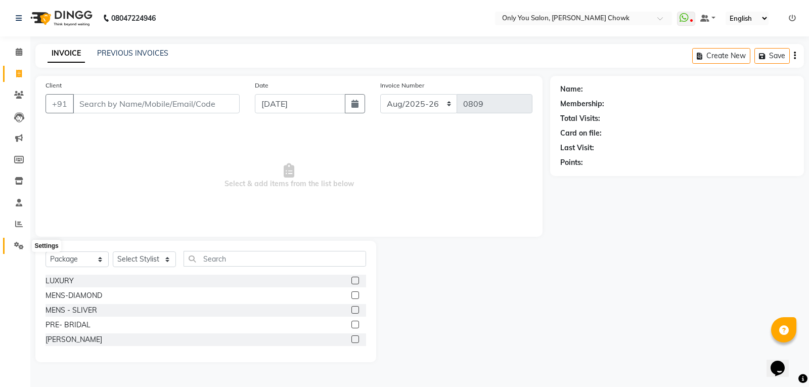
click at [18, 246] on icon at bounding box center [19, 246] width 10 height 8
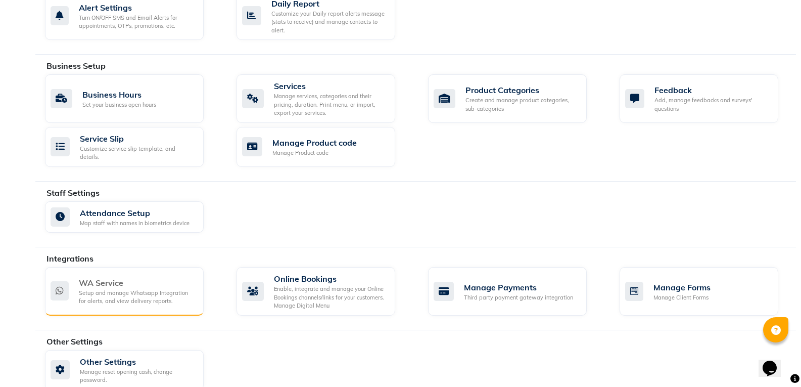
scroll to position [340, 0]
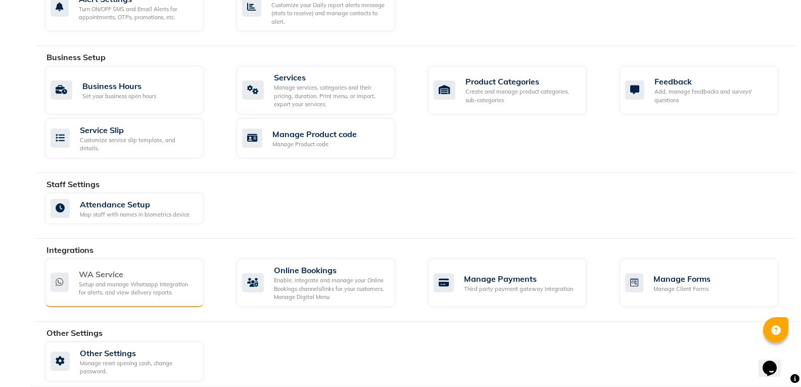
click at [155, 280] on div "Setup and manage Whatsapp Integration for alerts, and view delivery reports." at bounding box center [137, 288] width 117 height 17
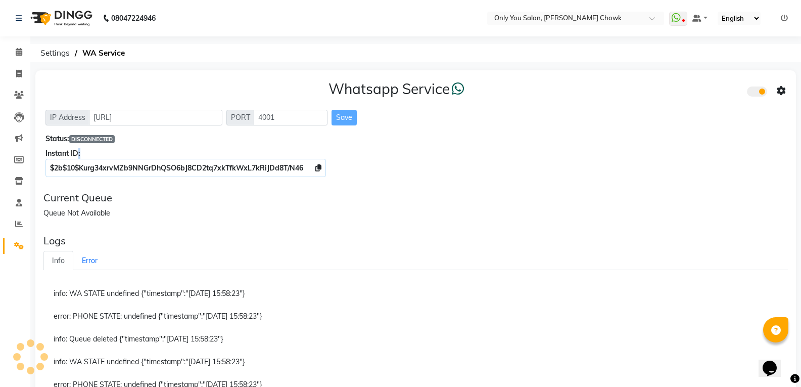
click at [81, 149] on div "Instant ID:" at bounding box center [416, 153] width 741 height 11
click at [92, 142] on span "DISCONNECTED" at bounding box center [92, 139] width 46 height 8
click at [94, 142] on span "DISCONNECTED" at bounding box center [92, 139] width 46 height 8
click at [99, 140] on span "DISCONNECTED" at bounding box center [92, 139] width 46 height 8
click at [101, 139] on span "DISCONNECTED" at bounding box center [92, 139] width 46 height 8
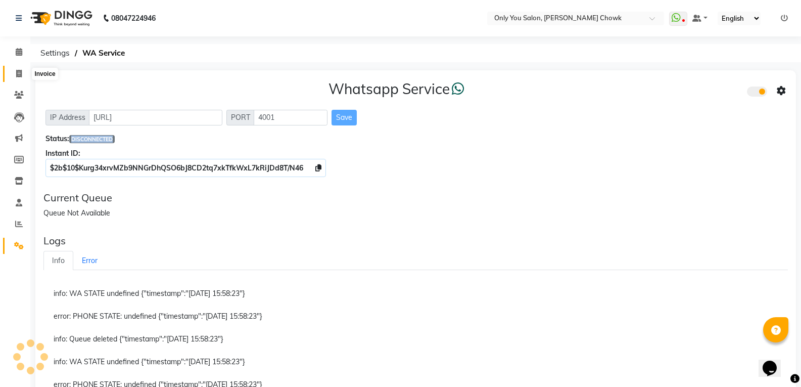
click at [22, 74] on span at bounding box center [19, 74] width 18 height 12
select select "service"
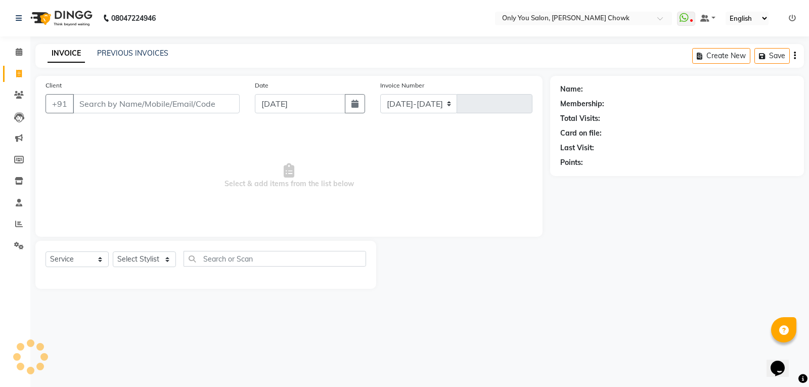
select select "8713"
type input "0809"
select select "package"
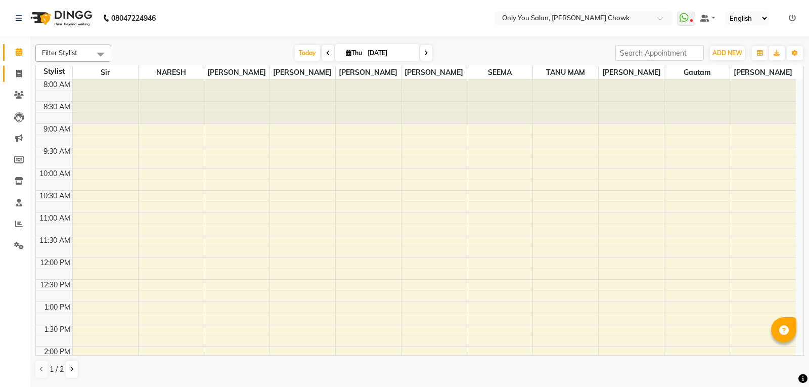
click at [15, 75] on span at bounding box center [19, 74] width 18 height 12
select select "service"
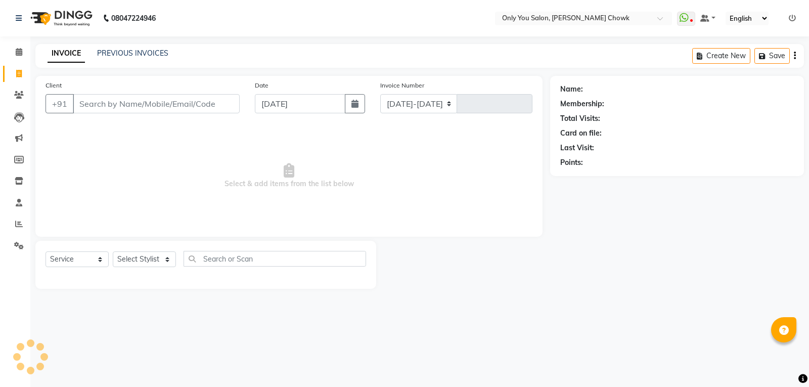
select select "8713"
type input "0810"
select select "package"
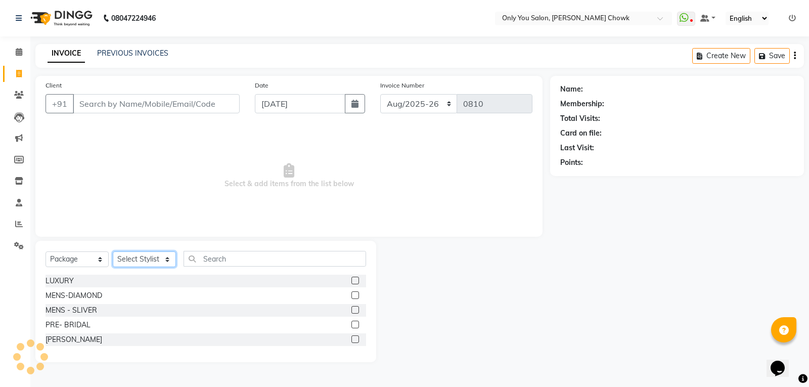
click at [125, 257] on select "Select Stylist ASHWIN gautam KHUSHI SIDAR LAXMI TIWARI MAMTA SAHU NARESH Ragini…" at bounding box center [144, 259] width 63 height 16
select select "87151"
click at [113, 251] on select "Select Stylist ASHWIN gautam KHUSHI SIDAR LAXMI TIWARI MAMTA SAHU NARESH Ragini…" at bounding box center [144, 259] width 63 height 16
click at [93, 259] on select "Select Service Product Membership Package Voucher Prepaid Gift Card" at bounding box center [77, 259] width 63 height 16
select select "service"
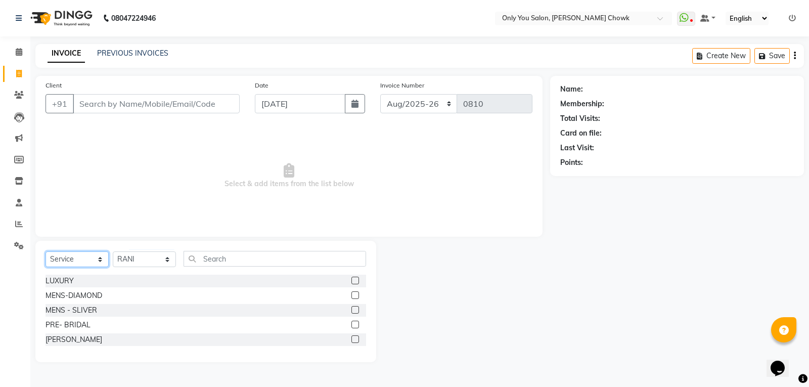
click at [46, 251] on select "Select Service Product Membership Package Voucher Prepaid Gift Card" at bounding box center [77, 259] width 63 height 16
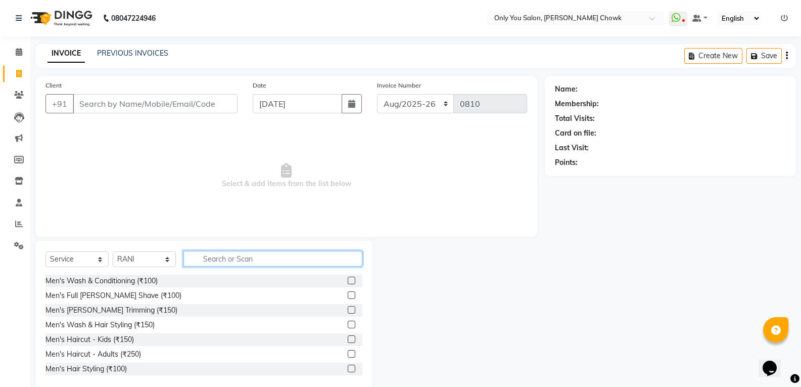
click at [253, 259] on input "text" at bounding box center [273, 259] width 179 height 16
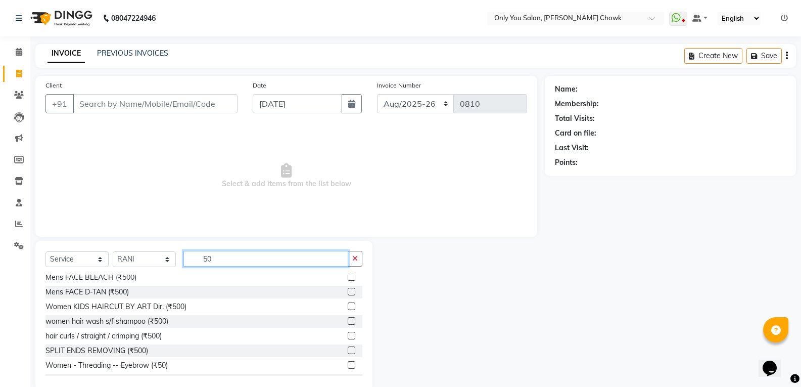
scroll to position [303, 0]
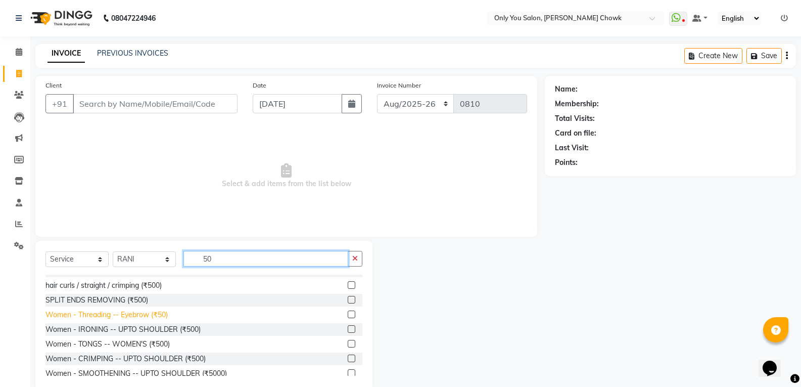
type input "50"
click at [154, 314] on div "Women - Threading -- Eyebrow (₹50)" at bounding box center [107, 314] width 122 height 11
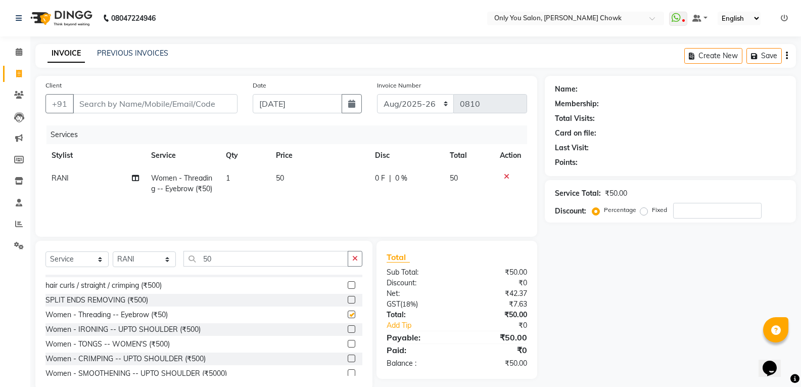
checkbox input "false"
click at [153, 109] on input "Client" at bounding box center [155, 103] width 165 height 19
type input "8"
type input "0"
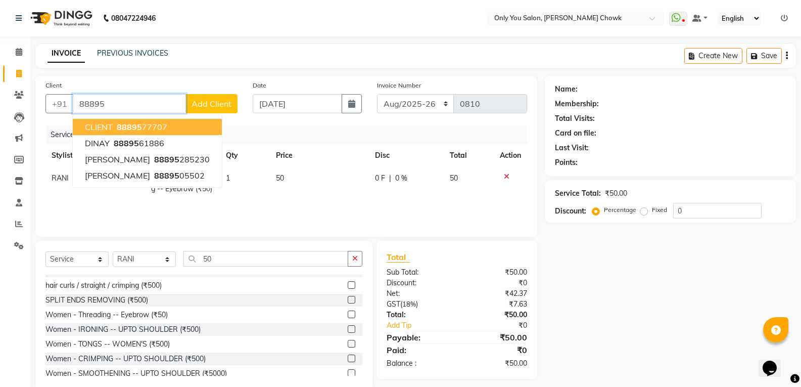
click at [154, 130] on ngb-highlight "88895 77707" at bounding box center [141, 127] width 53 height 10
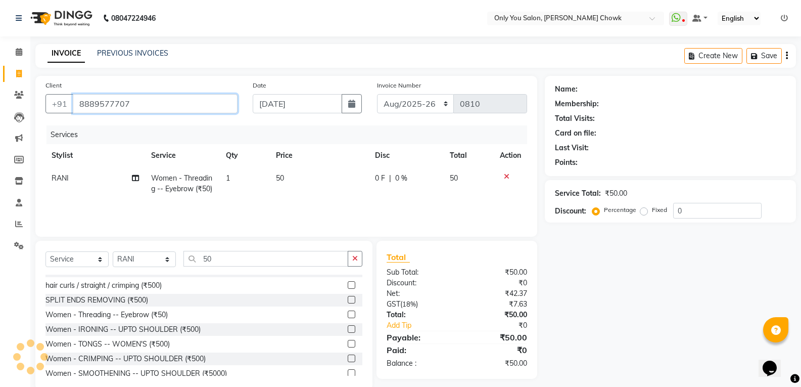
type input "8889577707"
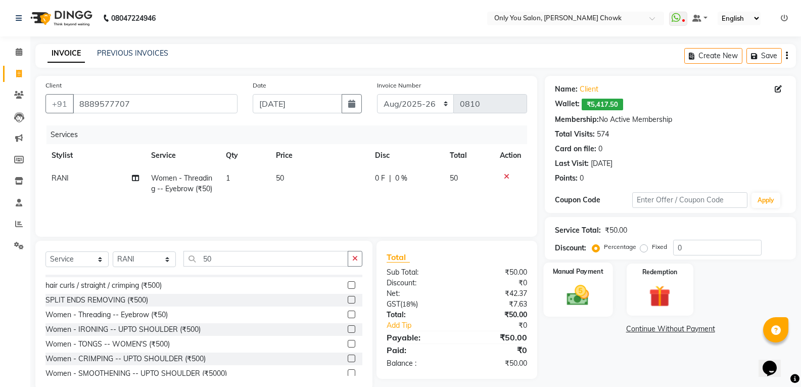
click at [583, 305] on img at bounding box center [578, 295] width 36 height 26
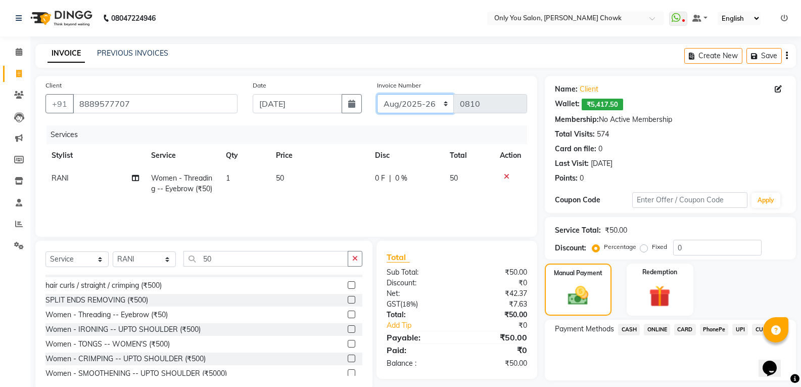
click at [392, 107] on select "Aug/25-26 Aug/2025-26 TRD/2025" at bounding box center [415, 103] width 77 height 19
select select "8714"
click at [377, 94] on select "Aug/25-26 Aug/2025-26 TRD/2025" at bounding box center [415, 103] width 77 height 19
type input "0714"
click at [623, 330] on span "CASH" at bounding box center [629, 330] width 22 height 12
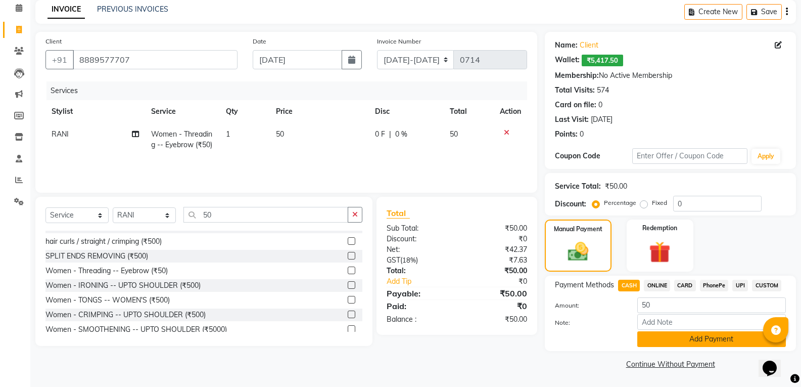
click at [680, 343] on button "Add Payment" at bounding box center [712, 339] width 149 height 16
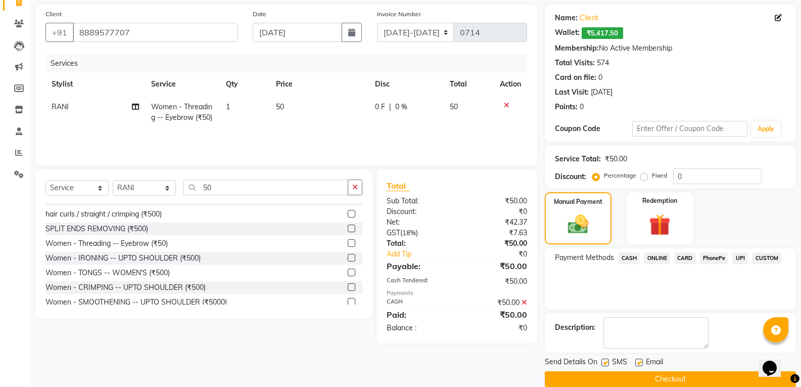
scroll to position [86, 0]
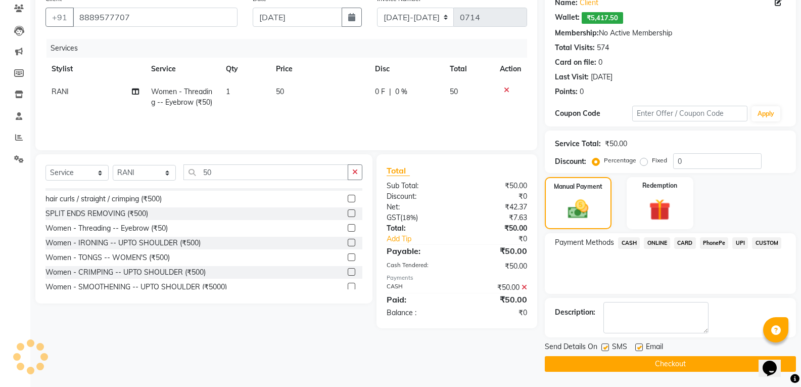
click at [665, 366] on button "Checkout" at bounding box center [670, 364] width 251 height 16
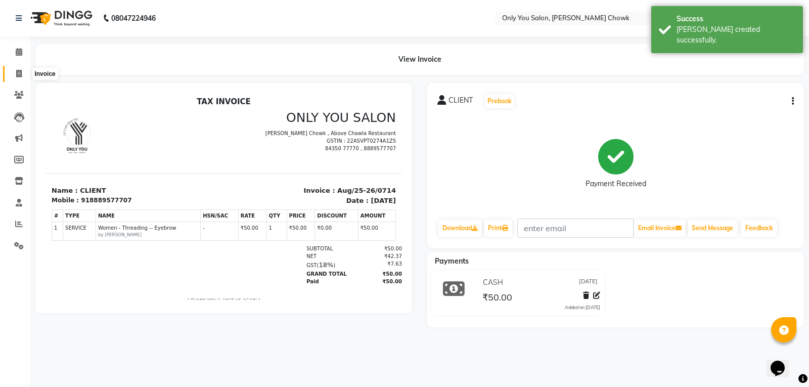
click at [19, 78] on span at bounding box center [19, 74] width 18 height 12
select select "service"
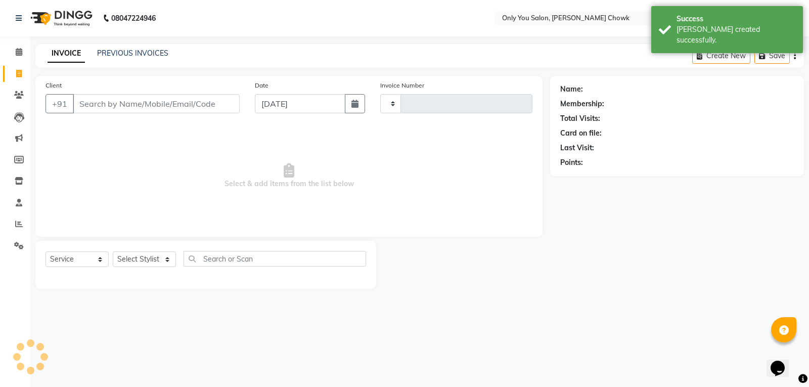
type input "0810"
select select "8713"
select select "package"
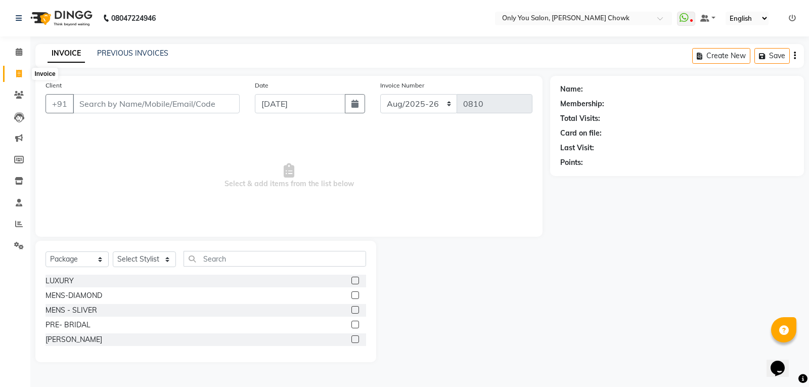
click at [11, 70] on span at bounding box center [19, 74] width 18 height 12
select select "service"
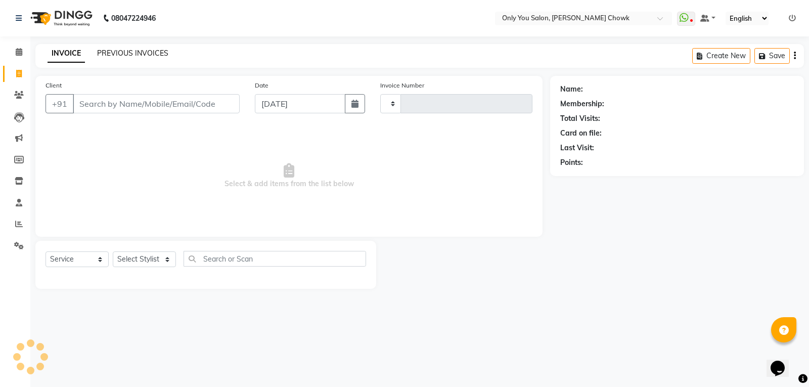
type input "0811"
select select "8713"
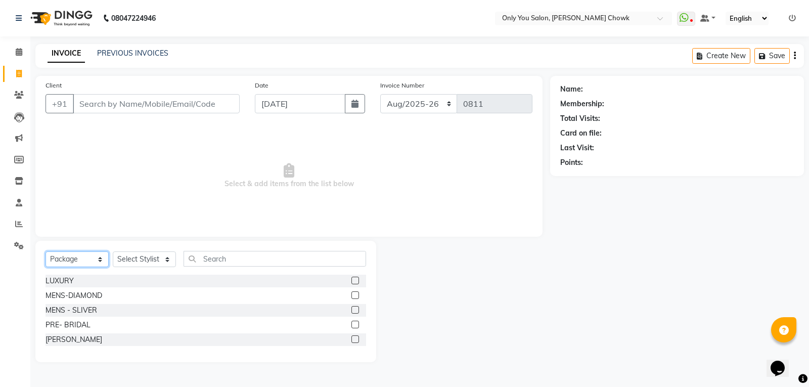
click at [93, 261] on select "Select Service Product Membership Package Voucher Prepaid Gift Card" at bounding box center [77, 259] width 63 height 16
select select "service"
click at [46, 251] on select "Select Service Product Membership Package Voucher Prepaid Gift Card" at bounding box center [77, 259] width 63 height 16
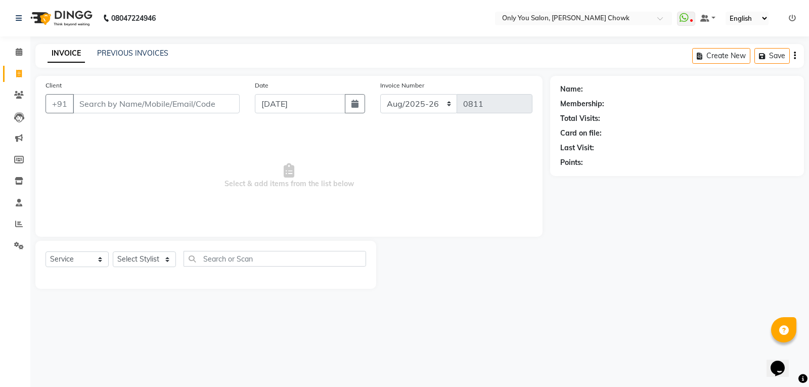
click at [92, 93] on div "Client +91" at bounding box center [142, 100] width 209 height 41
click at [103, 107] on input "Client" at bounding box center [156, 103] width 167 height 19
click at [120, 148] on div "Client +91 ad Date 04-09-2025 Invoice Number Aug/25-26 Aug/2025-26 TRD/2025 081…" at bounding box center [288, 156] width 507 height 161
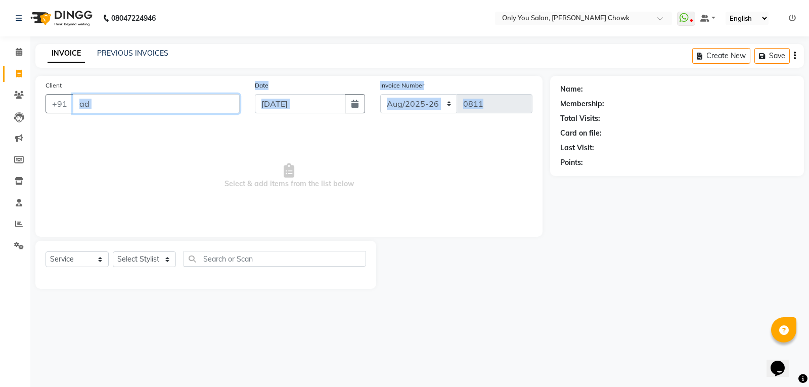
click at [120, 104] on input "ad" at bounding box center [156, 103] width 167 height 19
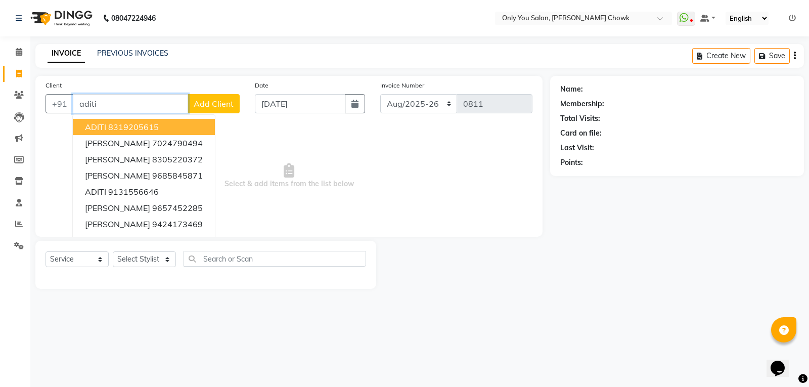
click at [136, 123] on ngb-highlight "8319205615" at bounding box center [133, 127] width 51 height 10
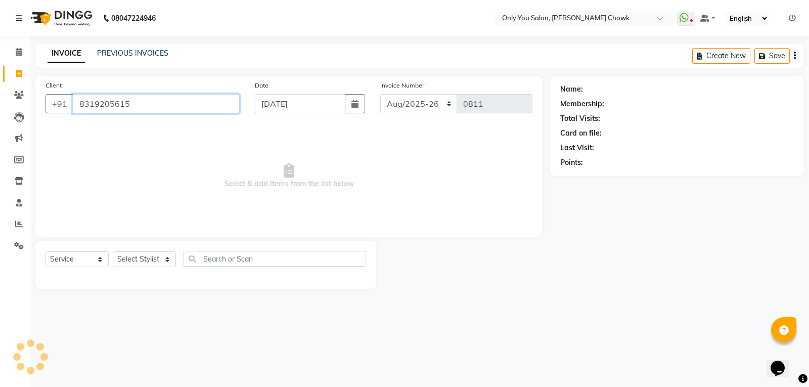
type input "8319205615"
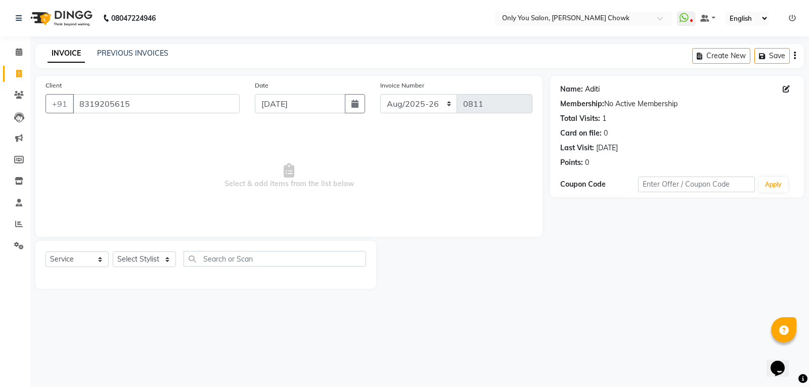
click at [591, 93] on link "Aditi" at bounding box center [592, 89] width 15 height 11
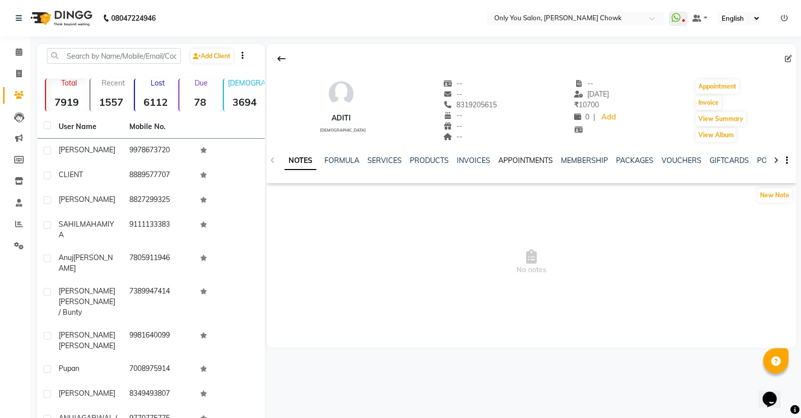
click at [529, 162] on link "APPOINTMENTS" at bounding box center [526, 160] width 55 height 9
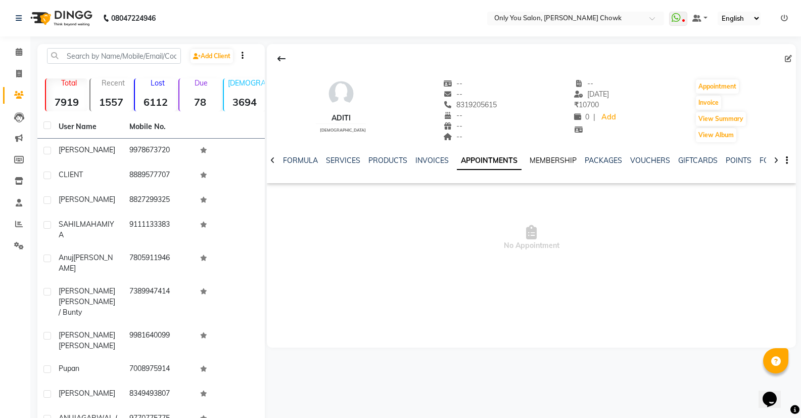
click at [558, 163] on link "MEMBERSHIP" at bounding box center [553, 160] width 47 height 9
click at [581, 163] on link "PACKAGES" at bounding box center [593, 160] width 37 height 9
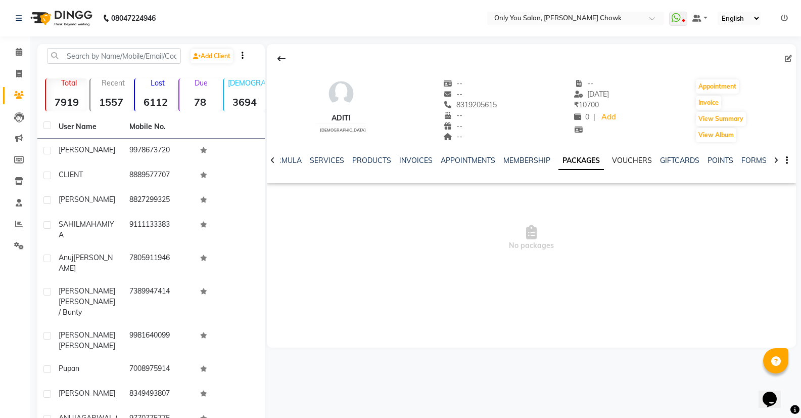
click at [628, 163] on link "VOUCHERS" at bounding box center [632, 160] width 40 height 9
click at [654, 161] on link "GIFTCARDS" at bounding box center [671, 160] width 39 height 9
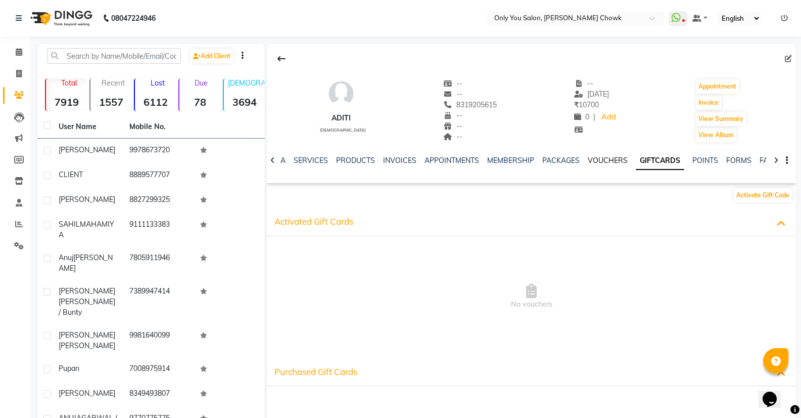
click at [592, 161] on link "VOUCHERS" at bounding box center [608, 160] width 40 height 9
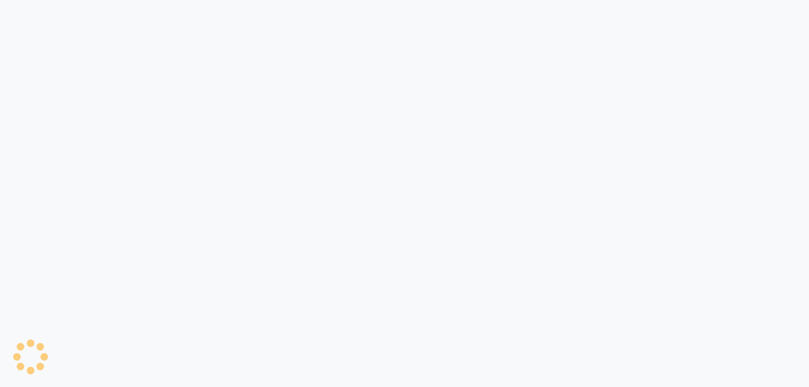
select select "8713"
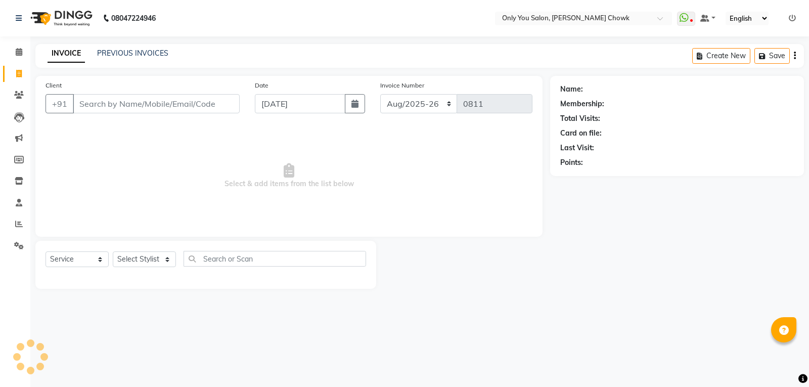
click at [196, 100] on input "Client" at bounding box center [156, 103] width 167 height 19
select select "package"
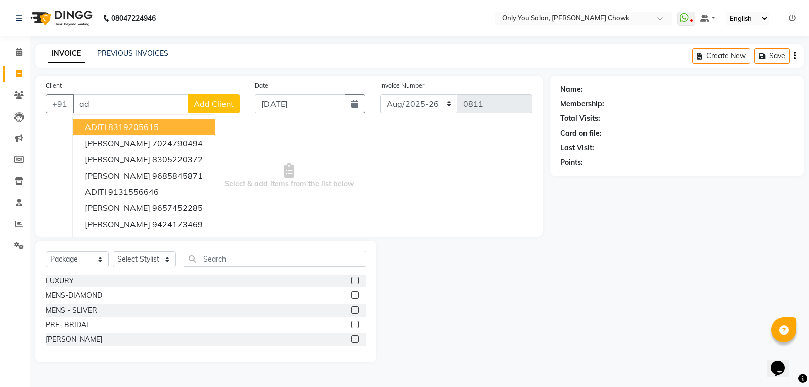
type input "a"
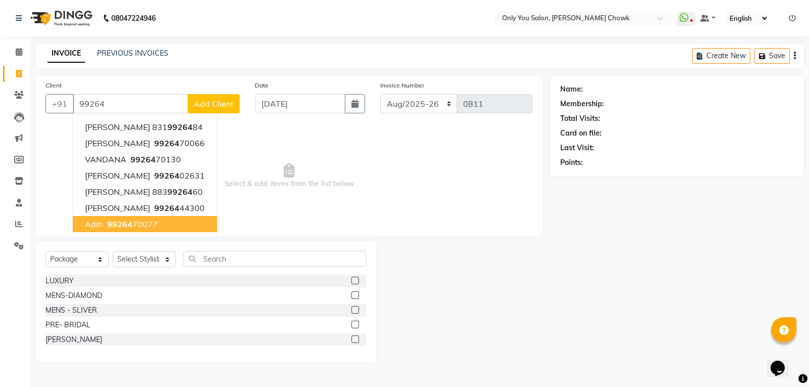
click at [140, 226] on ngb-highlight "99264 70077" at bounding box center [131, 224] width 53 height 10
type input "9926470077"
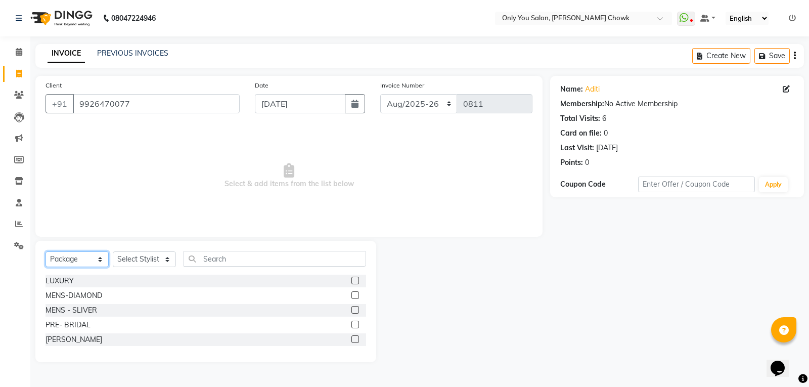
click at [72, 257] on select "Select Service Product Membership Package Voucher Prepaid Gift Card" at bounding box center [77, 259] width 63 height 16
select select "service"
click at [46, 251] on select "Select Service Product Membership Package Voucher Prepaid Gift Card" at bounding box center [77, 259] width 63 height 16
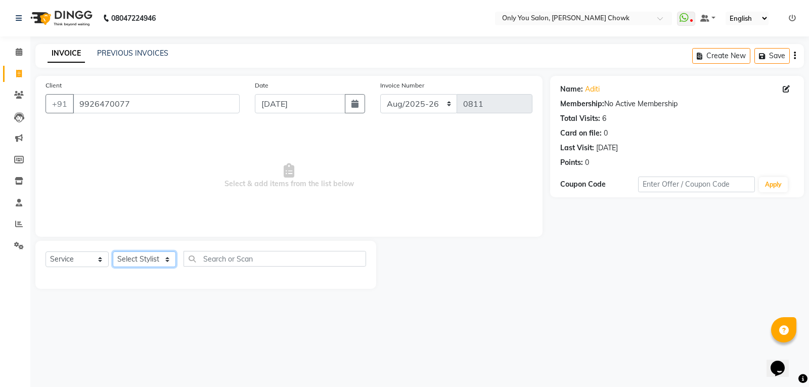
click at [170, 262] on select "Select Stylist [PERSON_NAME] [PERSON_NAME] [PERSON_NAME] MAMTA [PERSON_NAME] [P…" at bounding box center [144, 259] width 63 height 16
click at [113, 251] on select "Select Stylist [PERSON_NAME] [PERSON_NAME] [PERSON_NAME] MAMTA [PERSON_NAME] [P…" at bounding box center [144, 259] width 63 height 16
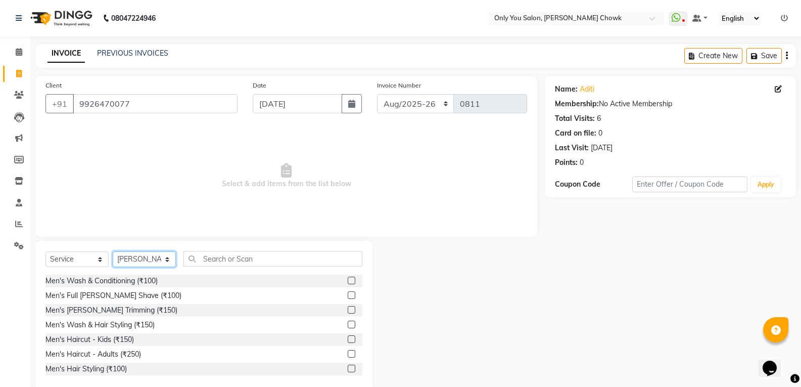
click at [164, 267] on select "Select Stylist [PERSON_NAME] [PERSON_NAME] [PERSON_NAME] MAMTA [PERSON_NAME] [P…" at bounding box center [144, 259] width 63 height 16
select select "22488"
click at [113, 251] on select "Select Stylist [PERSON_NAME] [PERSON_NAME] [PERSON_NAME] MAMTA [PERSON_NAME] [P…" at bounding box center [144, 259] width 63 height 16
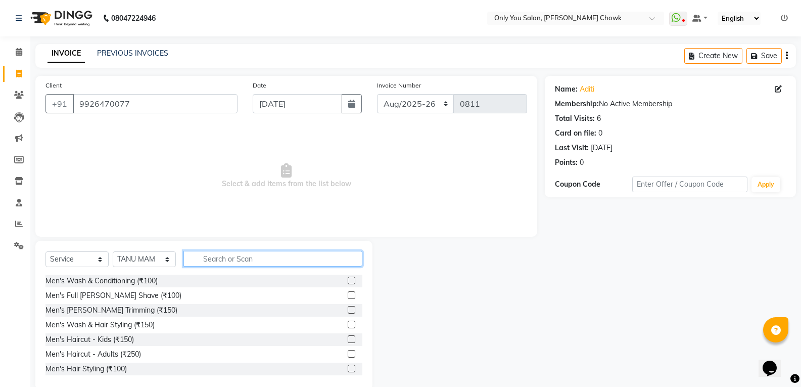
click at [208, 252] on input "text" at bounding box center [273, 259] width 179 height 16
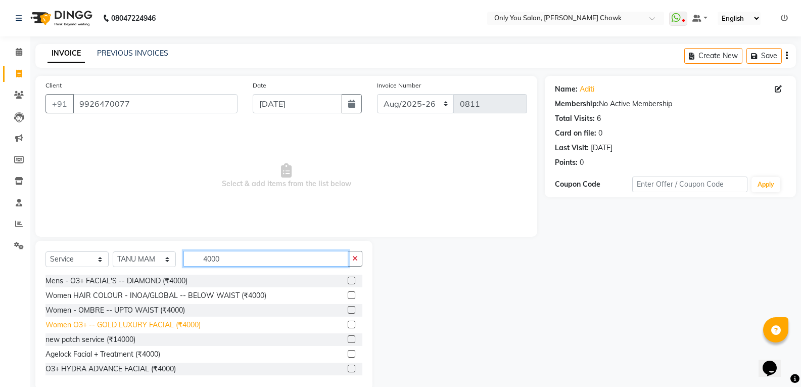
type input "4000"
click at [83, 324] on div "Women O3+ -- GOLD LUXURY FACIAL (₹4000)" at bounding box center [123, 325] width 155 height 11
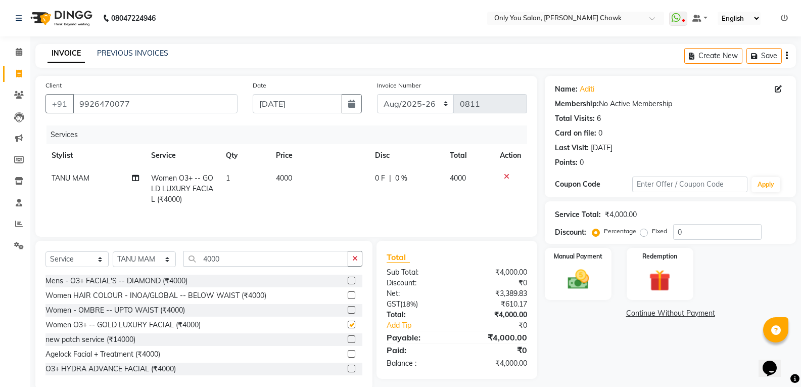
checkbox input "false"
click at [360, 263] on button "button" at bounding box center [355, 259] width 15 height 16
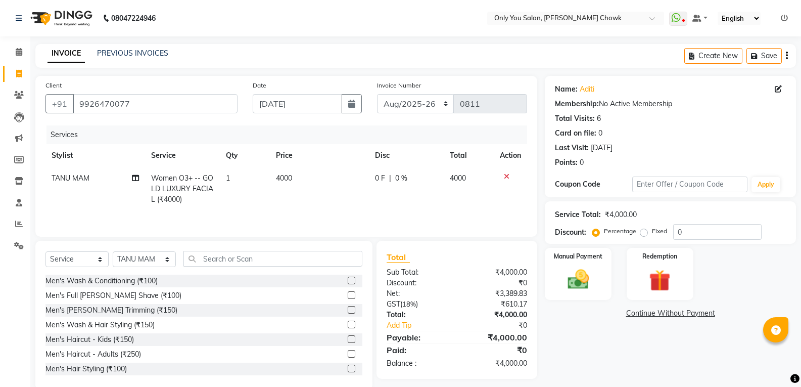
select select "8713"
select select "service"
select select "22488"
click at [157, 264] on select "Select Stylist [PERSON_NAME] [PERSON_NAME] [PERSON_NAME] MAMTA [PERSON_NAME] [P…" at bounding box center [144, 259] width 63 height 16
drag, startPoint x: 260, startPoint y: 243, endPoint x: 256, endPoint y: 256, distance: 13.6
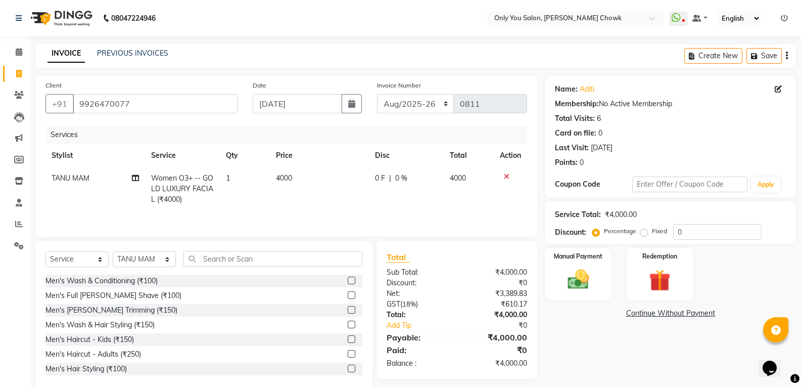
click at [260, 243] on div "Select Service Product Membership Package Voucher Prepaid Gift Card Select Styl…" at bounding box center [203, 315] width 337 height 149
click at [256, 256] on input "text" at bounding box center [273, 259] width 179 height 16
click at [509, 175] on icon at bounding box center [507, 176] width 6 height 7
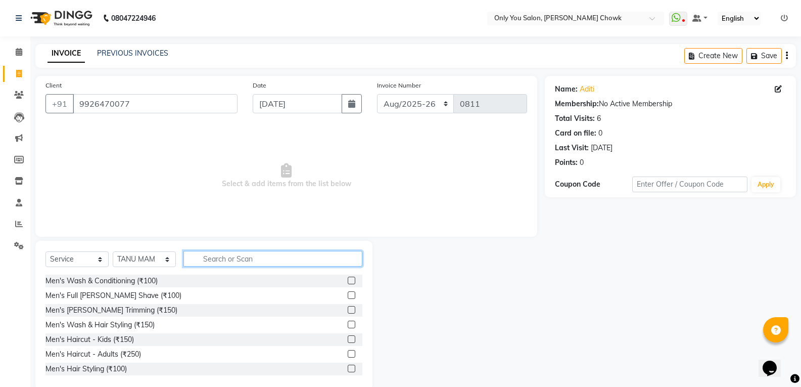
click at [236, 264] on input "text" at bounding box center [273, 259] width 179 height 16
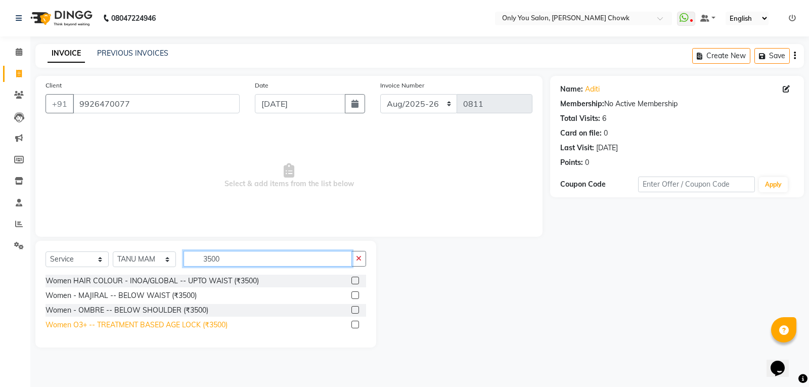
type input "3500"
click at [213, 327] on div "Women O3+ -- TREATMENT BASED AGE LOCK (₹3500)" at bounding box center [137, 325] width 182 height 11
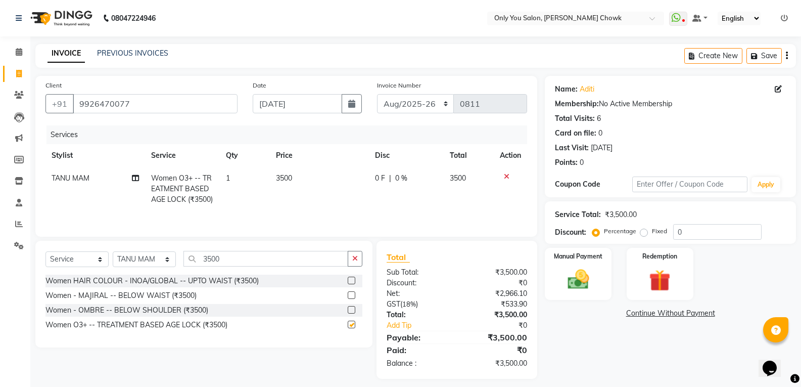
checkbox input "false"
click at [250, 259] on input "3500" at bounding box center [266, 259] width 165 height 16
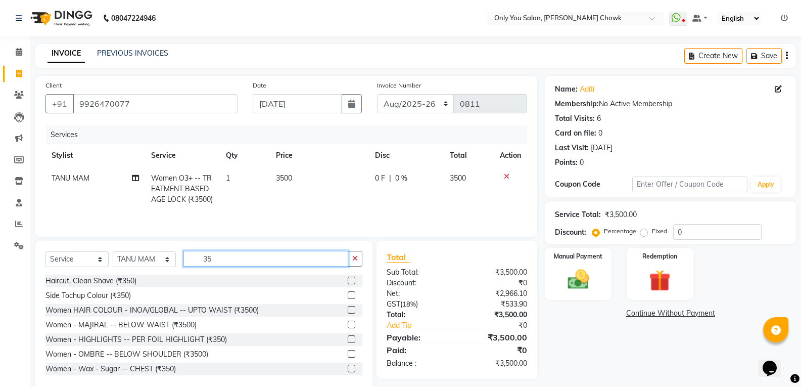
type input "3"
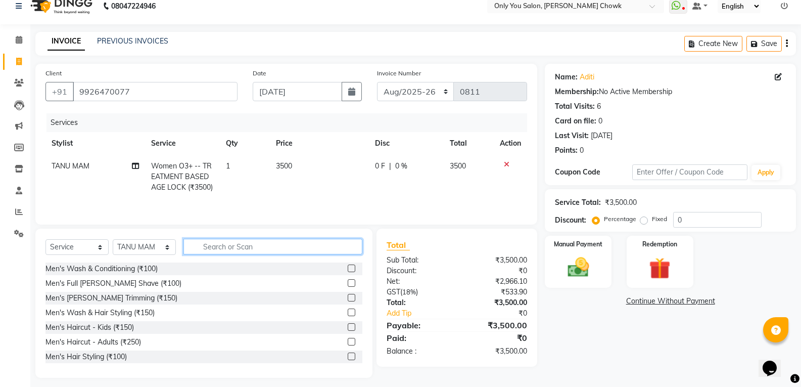
scroll to position [18, 0]
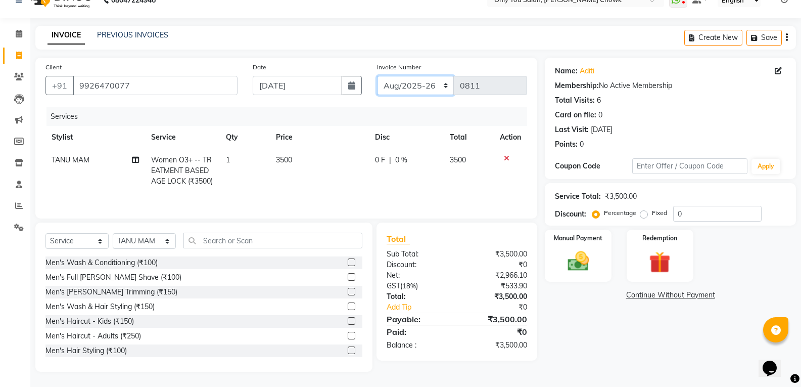
drag, startPoint x: 421, startPoint y: 76, endPoint x: 423, endPoint y: 82, distance: 7.0
click at [422, 75] on div "Invoice Number [DATE]-[DATE]-26 TRD/2025 0811" at bounding box center [453, 82] width 166 height 41
select select "8714"
click at [377, 76] on select "[DATE]-[DATE]-26 TRD/2025" at bounding box center [415, 85] width 77 height 19
type input "0715"
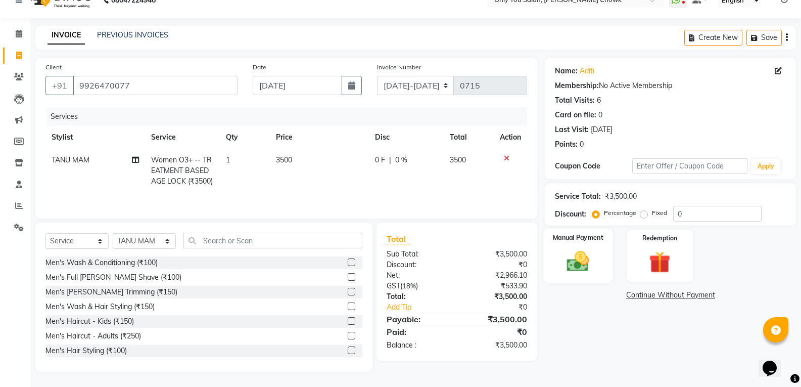
click at [569, 260] on img at bounding box center [578, 261] width 36 height 26
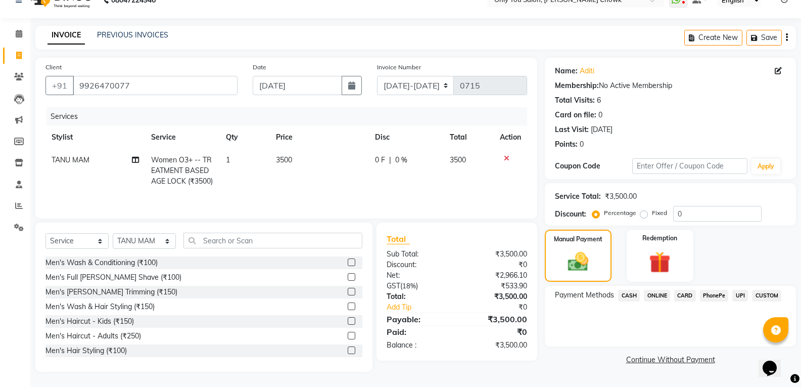
click at [623, 291] on span "CASH" at bounding box center [629, 296] width 22 height 12
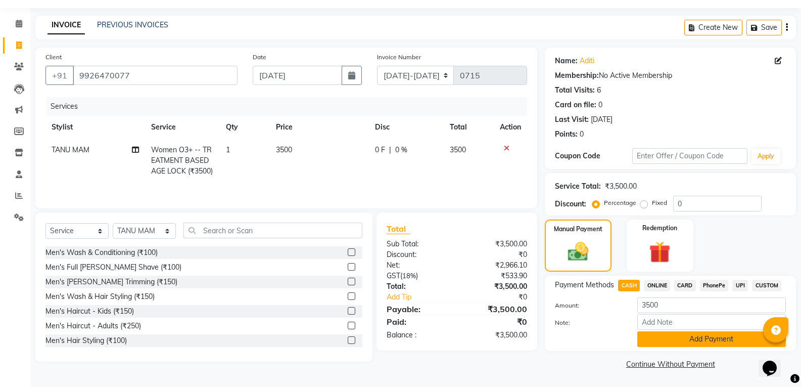
click at [647, 337] on button "Add Payment" at bounding box center [712, 339] width 149 height 16
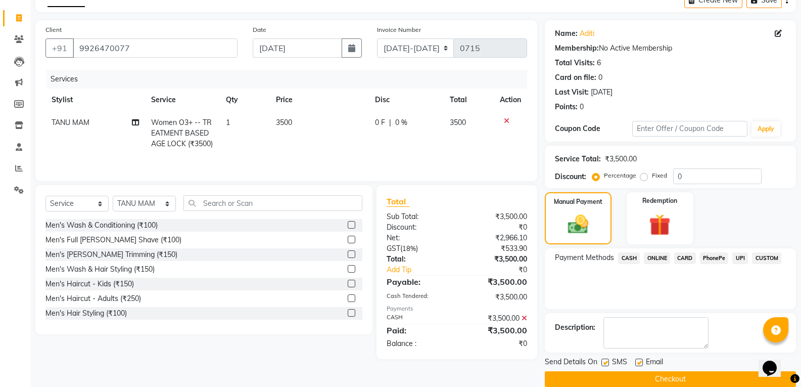
scroll to position [71, 0]
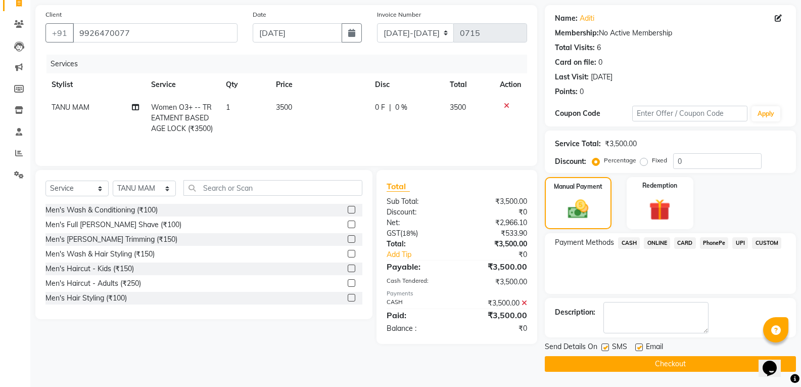
click at [658, 367] on button "Checkout" at bounding box center [670, 364] width 251 height 16
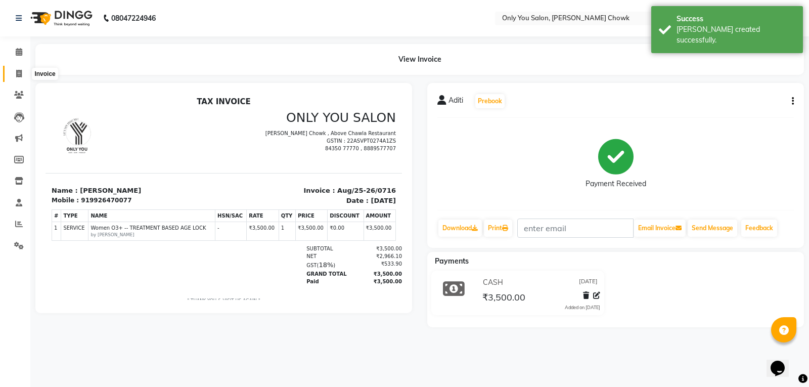
click at [16, 76] on icon at bounding box center [19, 74] width 6 height 8
select select "8713"
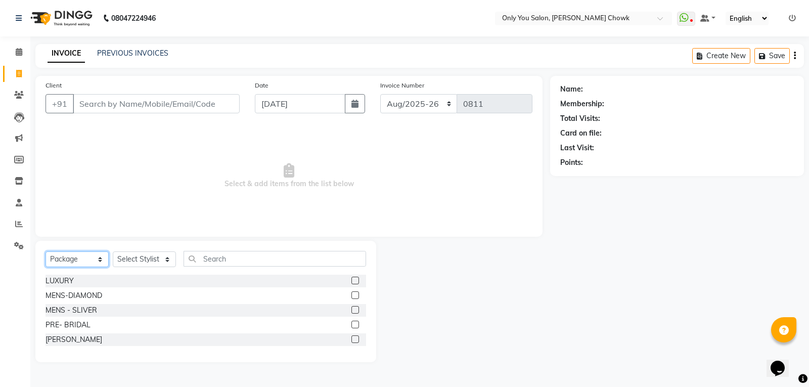
click at [78, 254] on select "Select Service Product Membership Package Voucher Prepaid Gift Card" at bounding box center [77, 259] width 63 height 16
select select "service"
click at [46, 251] on select "Select Service Product Membership Package Voucher Prepaid Gift Card" at bounding box center [77, 259] width 63 height 16
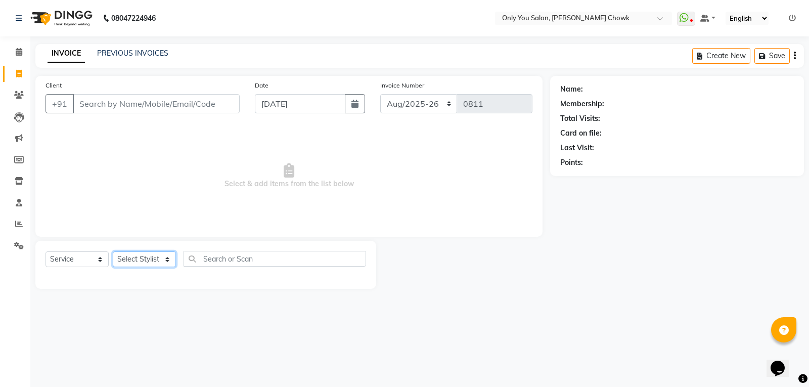
click at [148, 262] on select "Select Stylist [PERSON_NAME] [PERSON_NAME] [PERSON_NAME] MAMTA [PERSON_NAME] [P…" at bounding box center [144, 259] width 63 height 16
select select "21352"
click at [113, 251] on select "Select Stylist [PERSON_NAME] [PERSON_NAME] [PERSON_NAME] MAMTA [PERSON_NAME] [P…" at bounding box center [144, 259] width 63 height 16
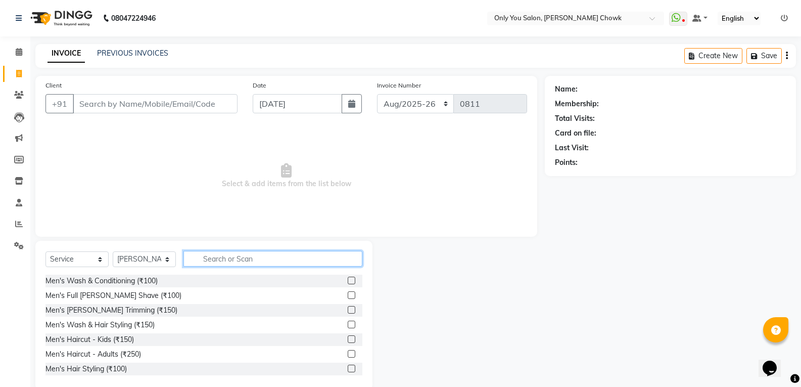
click at [205, 262] on input "text" at bounding box center [273, 259] width 179 height 16
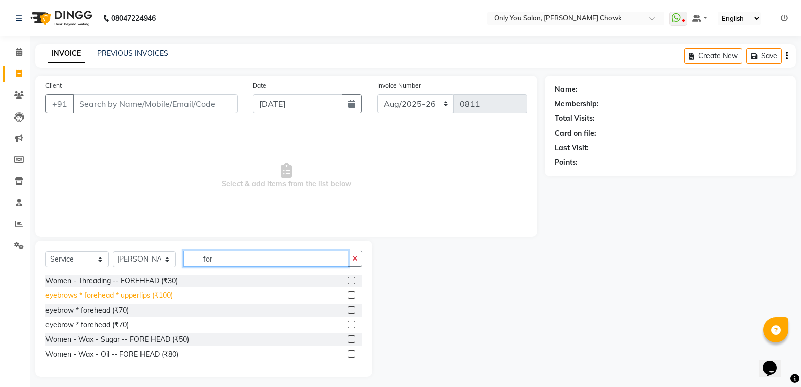
type input "for"
click at [151, 298] on div "eyebrows * forehead * upperlips (₹100)" at bounding box center [109, 295] width 127 height 11
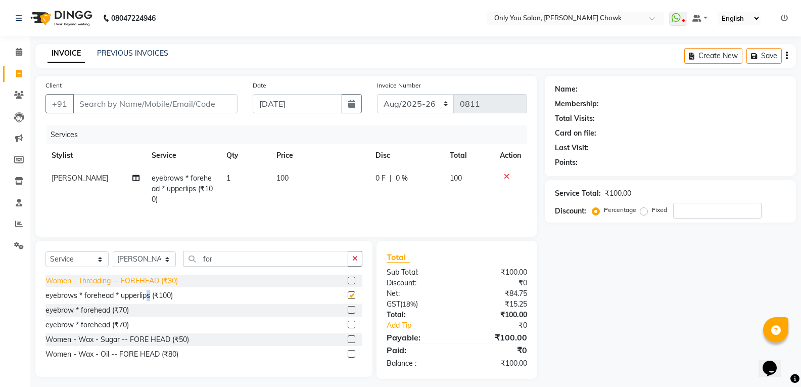
checkbox input "false"
click at [323, 178] on td "100" at bounding box center [320, 189] width 99 height 44
select select "21352"
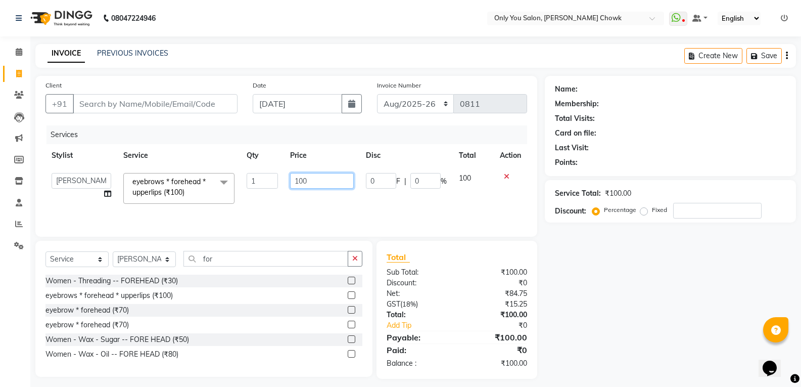
click at [323, 178] on input "100" at bounding box center [321, 181] width 63 height 16
type input "140"
click at [667, 252] on div "Name: Membership: Total Visits: Card on file: Last Visit: Points: Service Total…" at bounding box center [674, 227] width 259 height 303
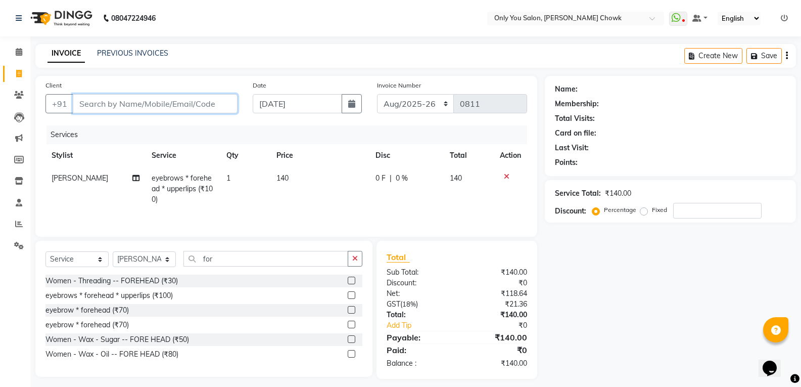
click at [156, 106] on input "Client" at bounding box center [155, 103] width 165 height 19
type input "8"
type input "0"
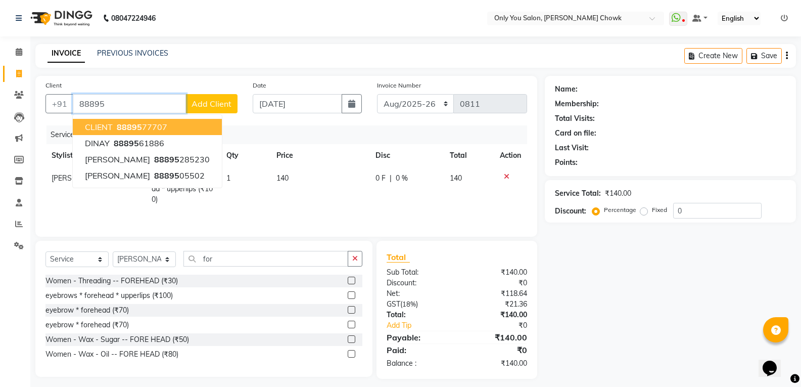
click at [159, 122] on ngb-highlight "88895 77707" at bounding box center [141, 127] width 53 height 10
type input "8889577707"
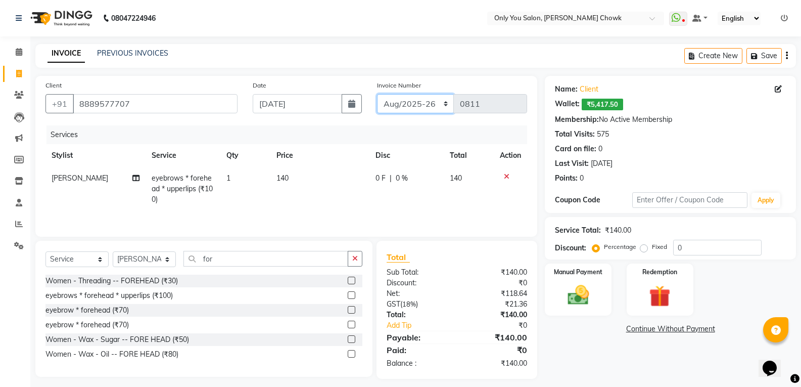
click at [441, 102] on select "[DATE]-[DATE]-26 TRD/2025" at bounding box center [415, 103] width 77 height 19
select select "8714"
click at [377, 94] on select "[DATE]-[DATE]-26 TRD/2025" at bounding box center [415, 103] width 77 height 19
type input "0717"
click at [575, 293] on img at bounding box center [578, 295] width 36 height 26
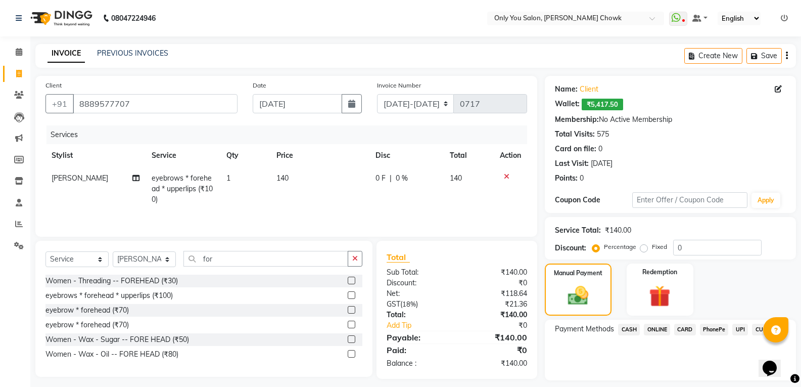
click at [638, 325] on span "CASH" at bounding box center [629, 330] width 22 height 12
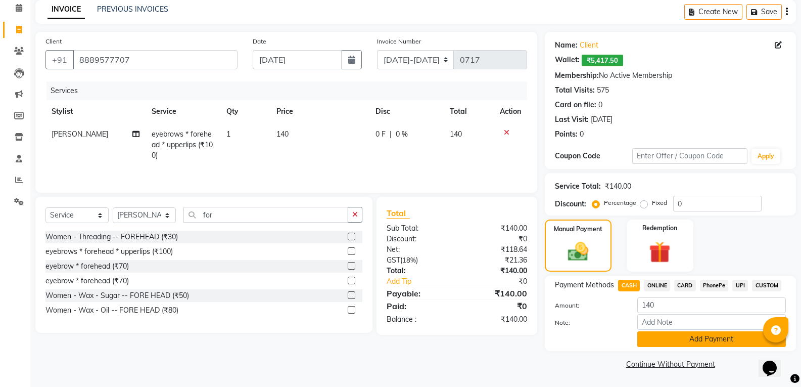
click at [695, 344] on button "Add Payment" at bounding box center [712, 339] width 149 height 16
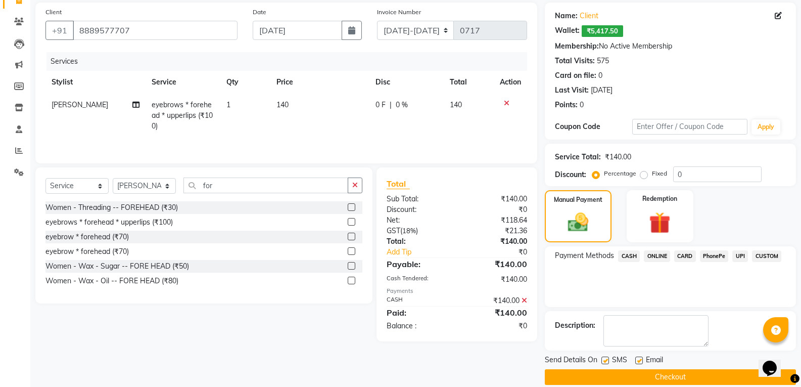
scroll to position [86, 0]
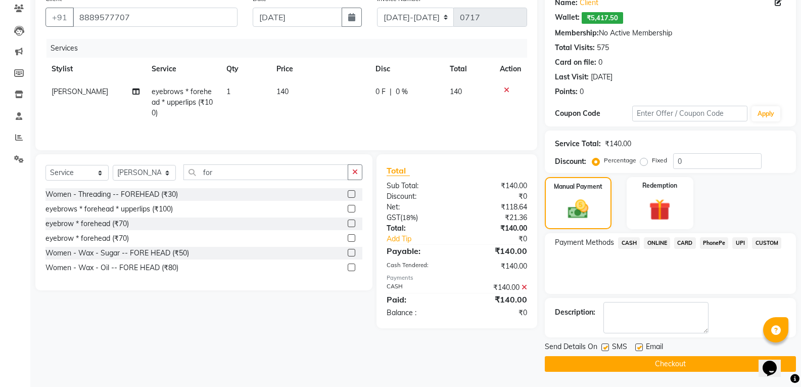
click at [701, 369] on button "Checkout" at bounding box center [670, 364] width 251 height 16
